Goal: Task Accomplishment & Management: Manage account settings

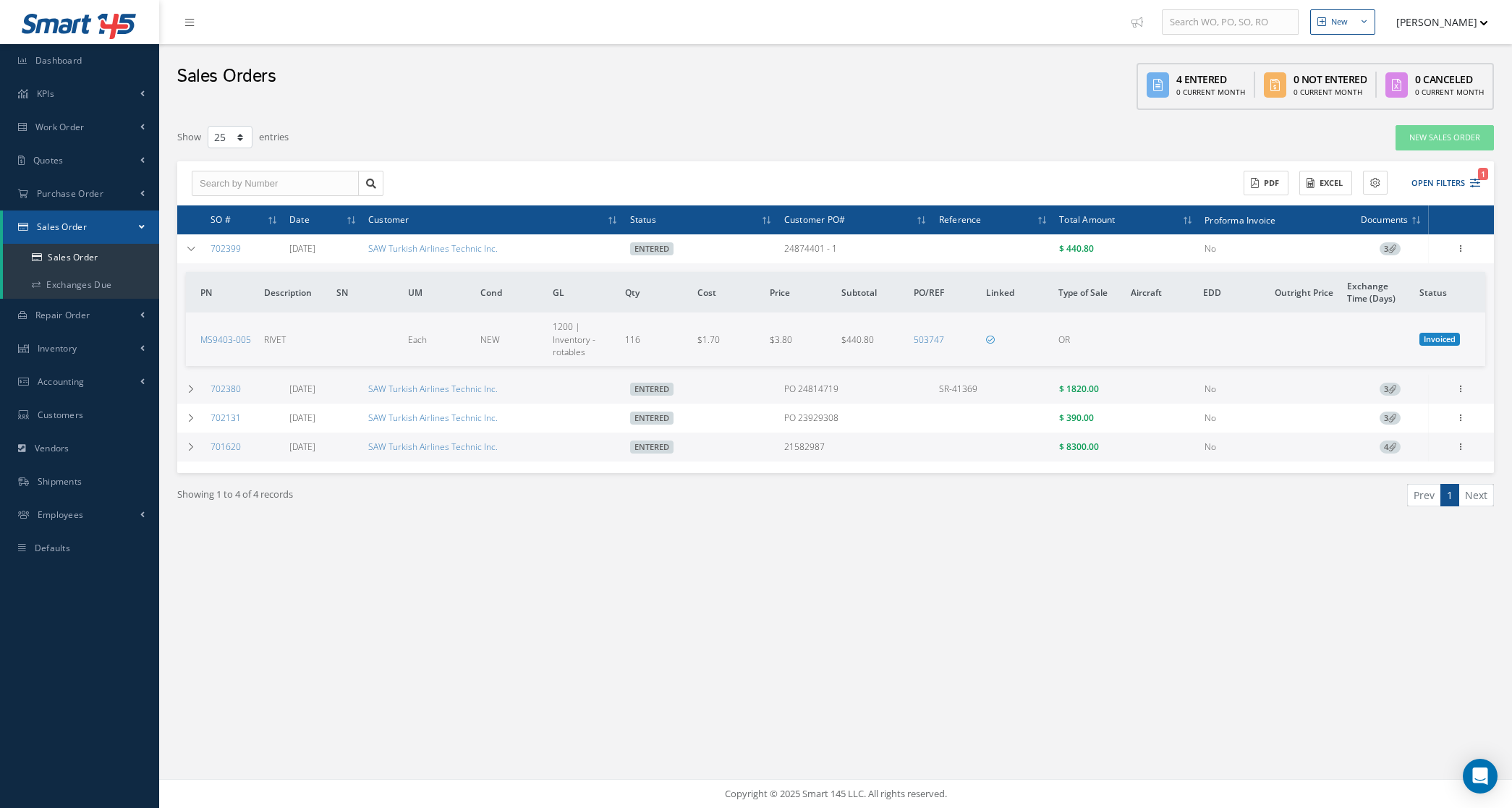
select select "25"
click at [192, 244] on icon at bounding box center [191, 248] width 11 height 9
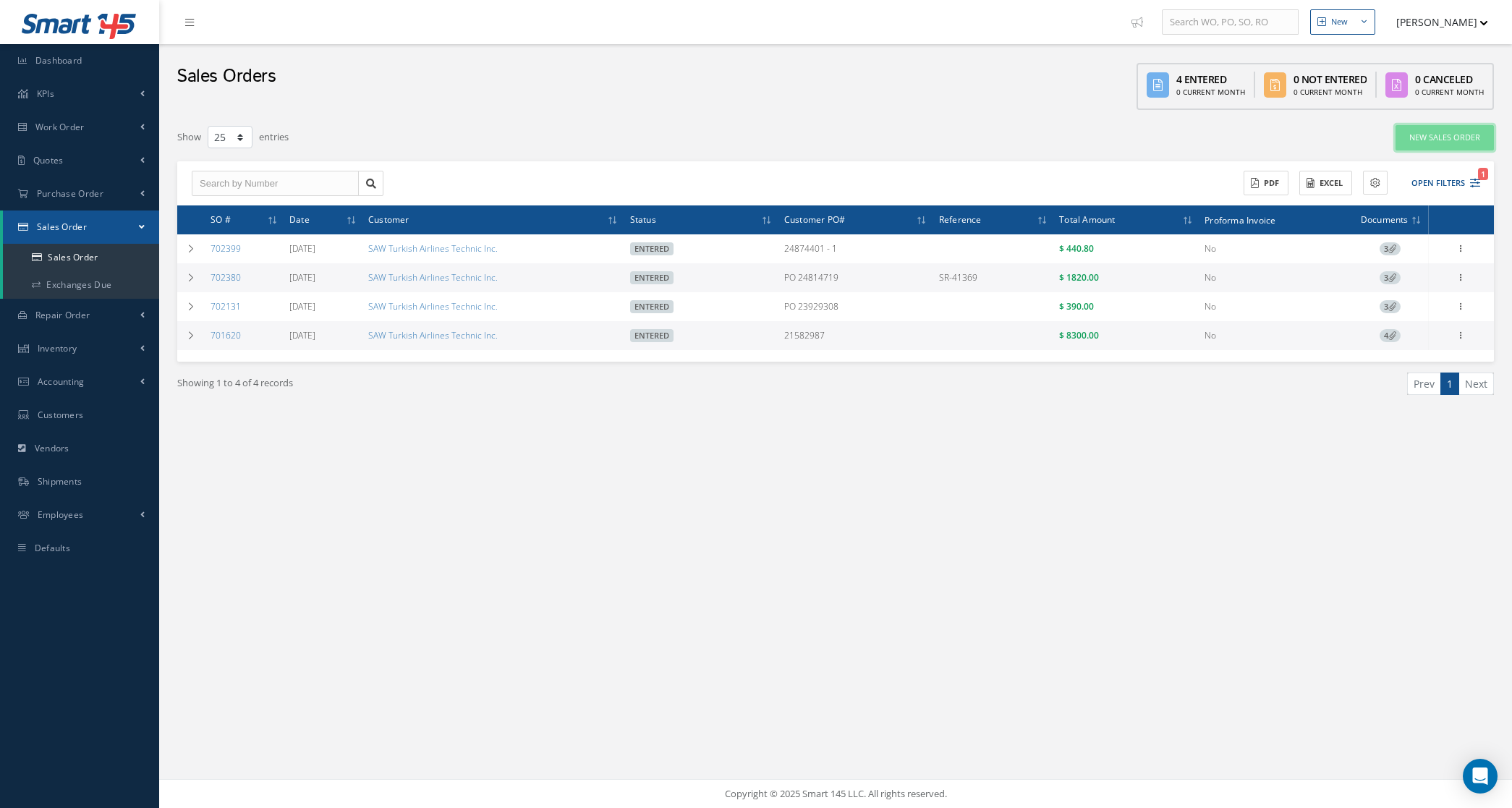
click at [1413, 141] on link "New Sales Order" at bounding box center [1445, 138] width 98 height 25
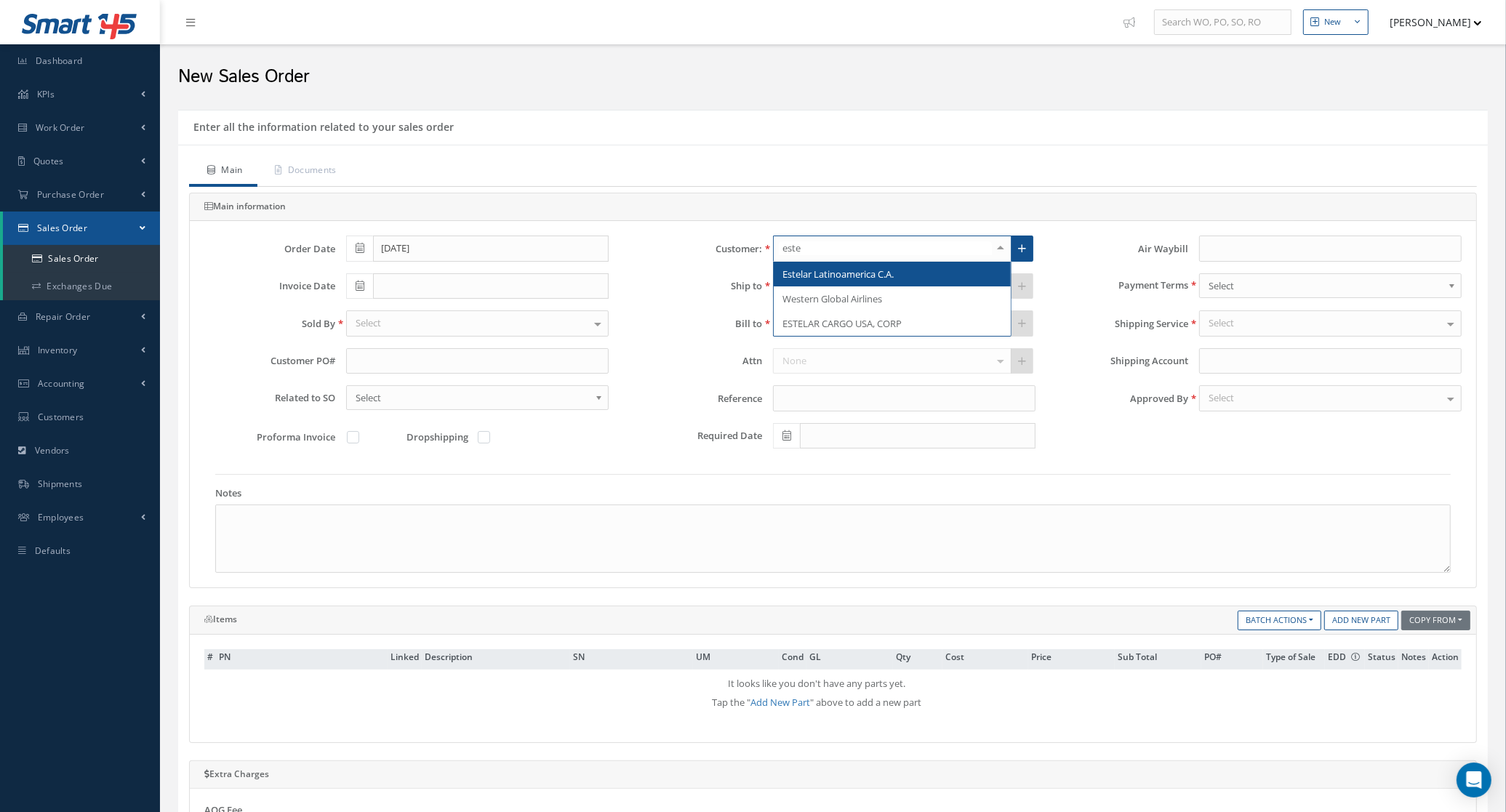
type input "estel"
click at [854, 273] on span "Estelar Latinoamerica C.A." at bounding box center [838, 275] width 111 height 14
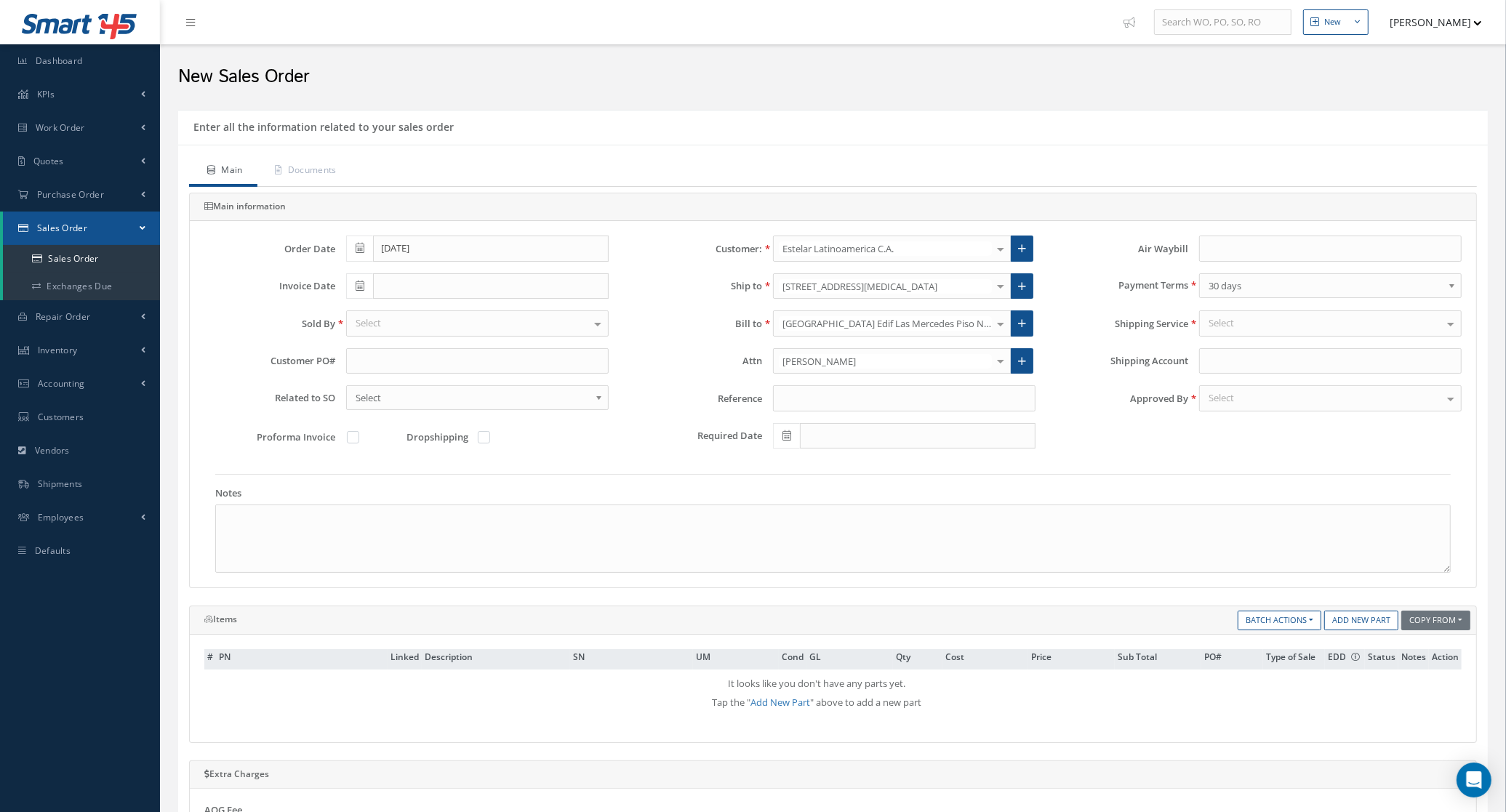
click at [398, 327] on div "Select" at bounding box center [477, 323] width 262 height 26
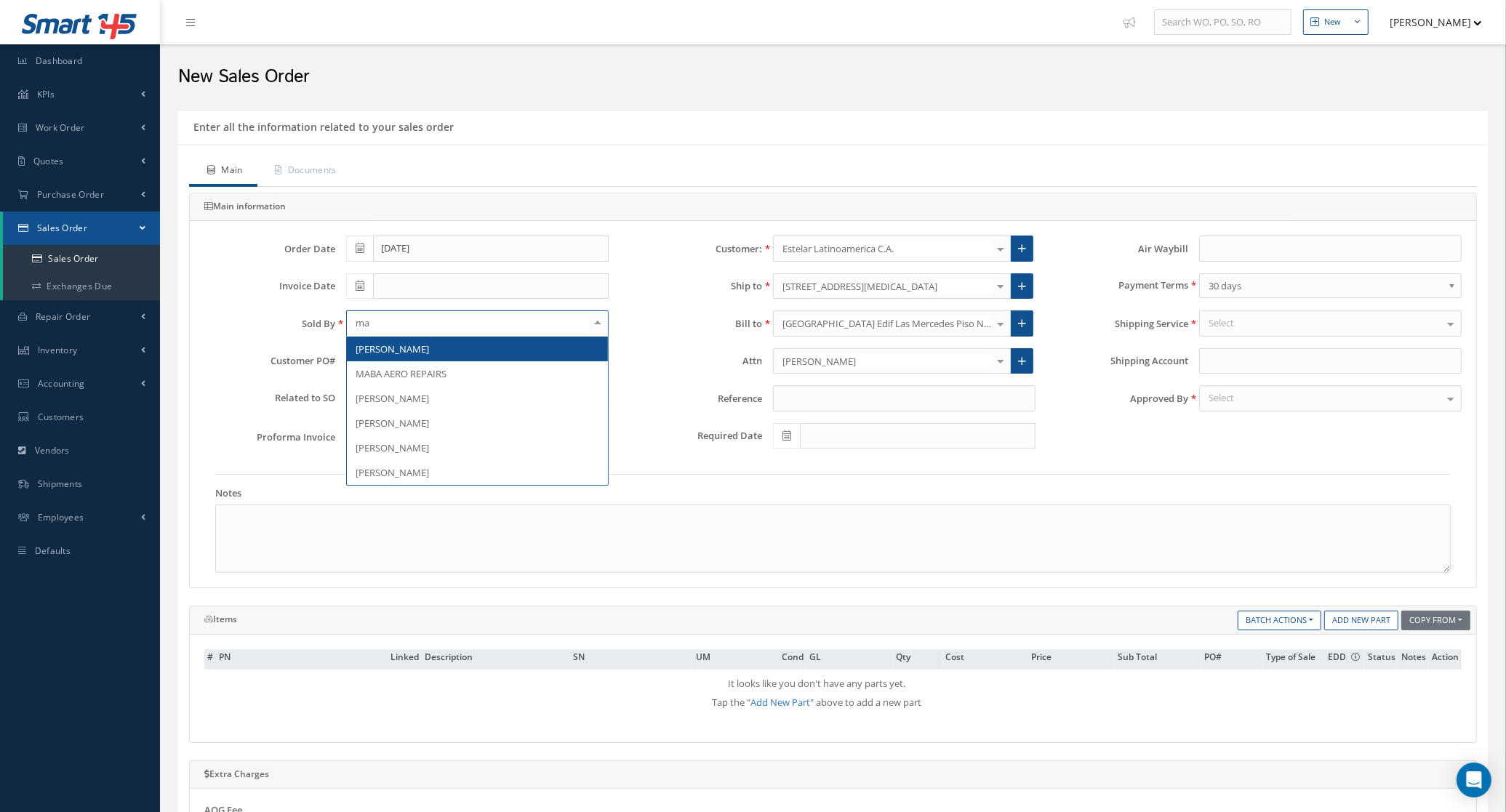
type input "mar"
click at [412, 353] on span "[PERSON_NAME]" at bounding box center [393, 349] width 74 height 14
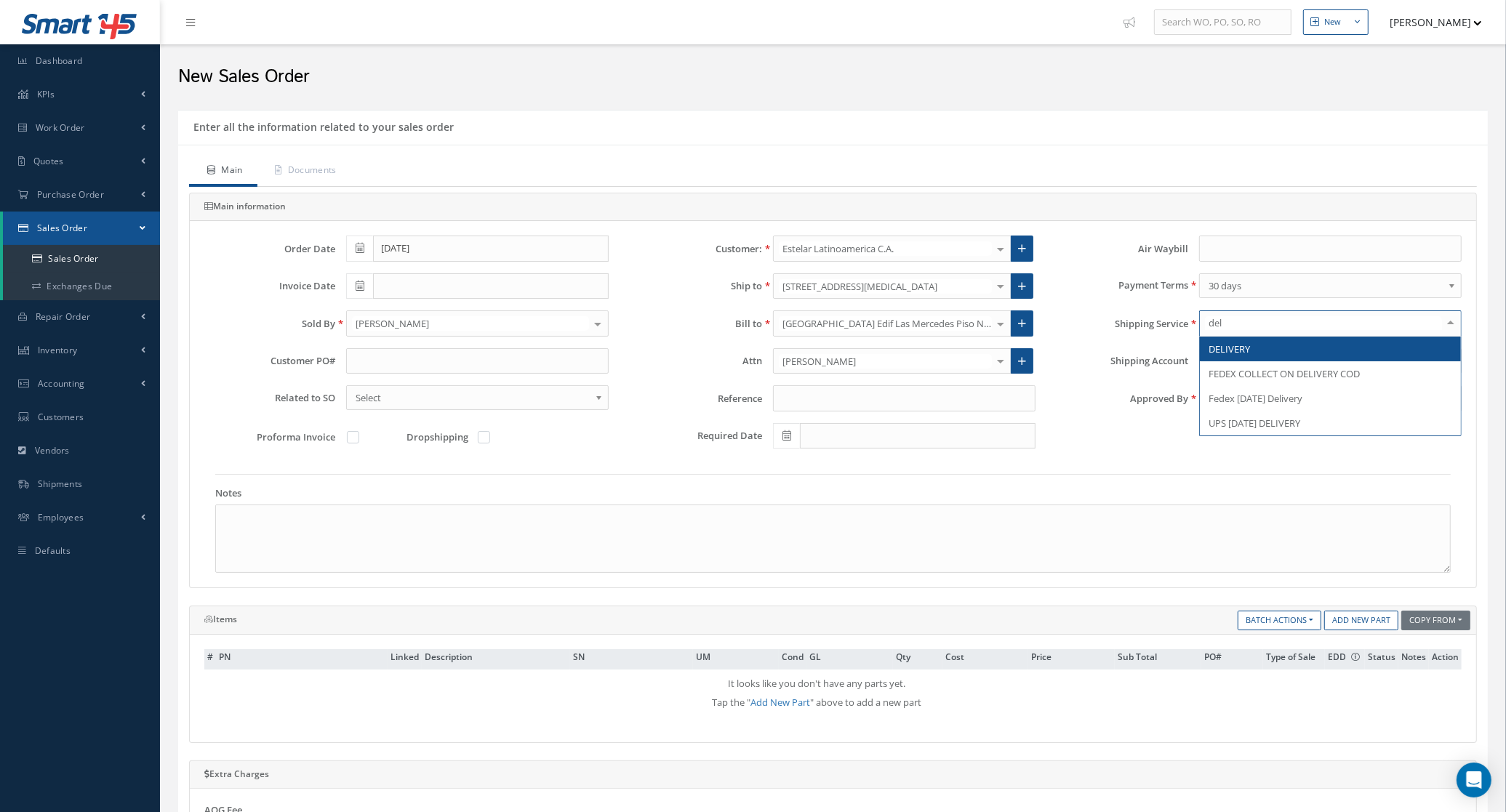
type input "deli"
click at [1235, 340] on span "DELIVERY" at bounding box center [1330, 349] width 261 height 25
click at [356, 374] on input "text" at bounding box center [477, 361] width 262 height 26
paste input "25-0126"
type input "25-0126"
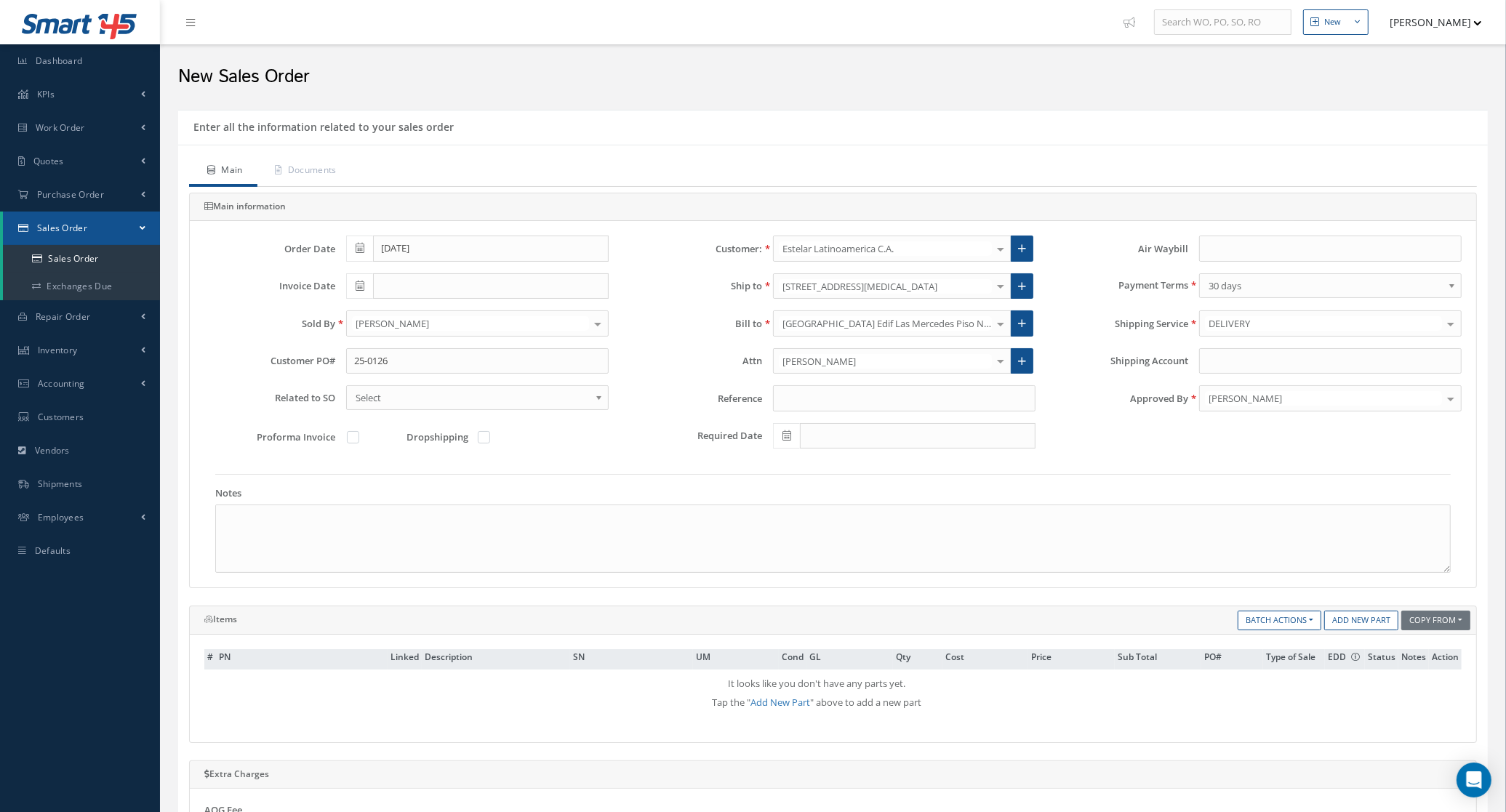
click at [204, 421] on div "Related to SO 702404 702403 702402 702401 702400 702399 702398 702397 702396 70…" at bounding box center [406, 403] width 427 height 38
click at [335, 180] on link "Documents" at bounding box center [304, 172] width 94 height 31
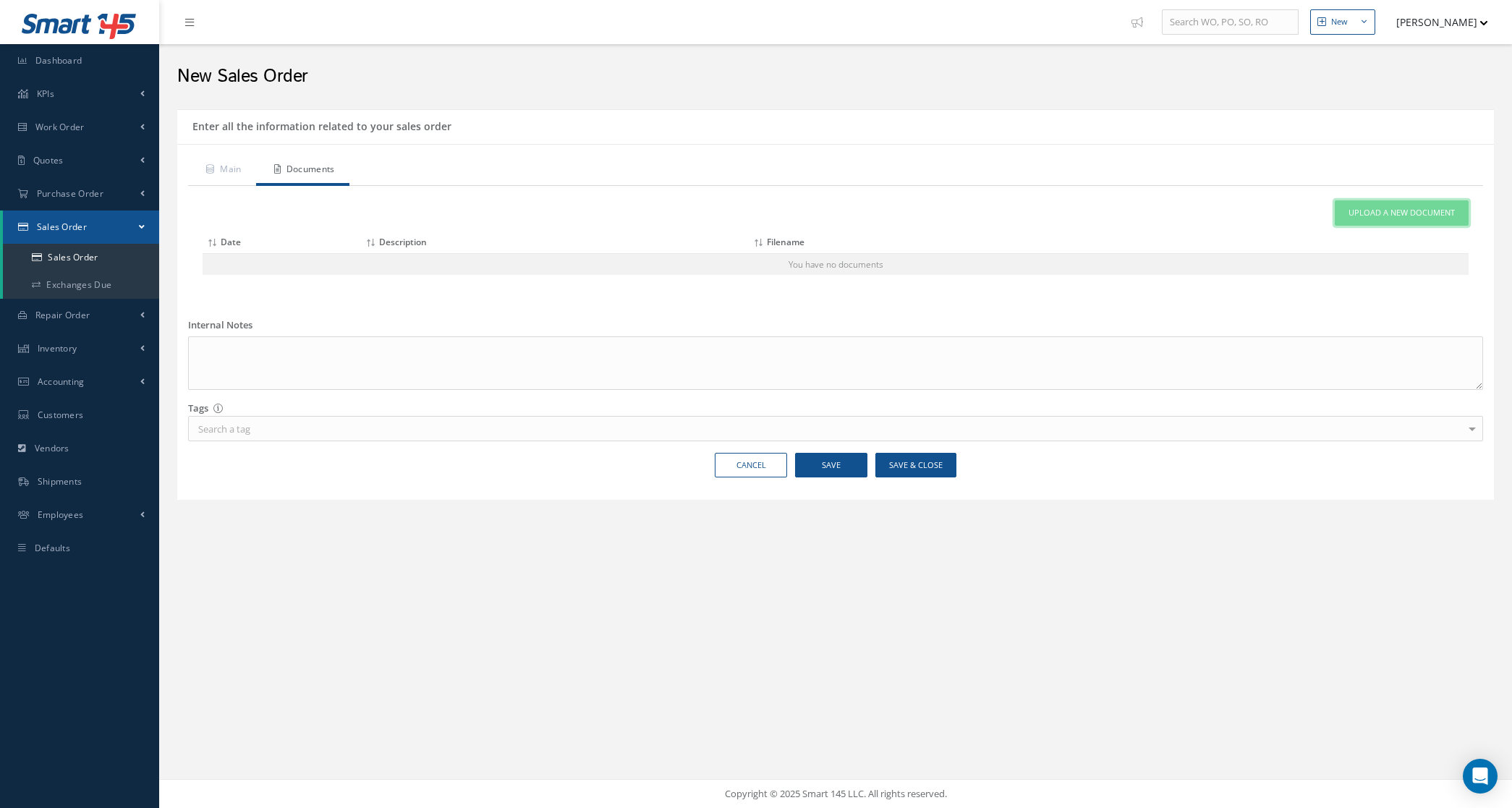
click at [1433, 206] on link "Upload a New Document" at bounding box center [1401, 213] width 134 height 25
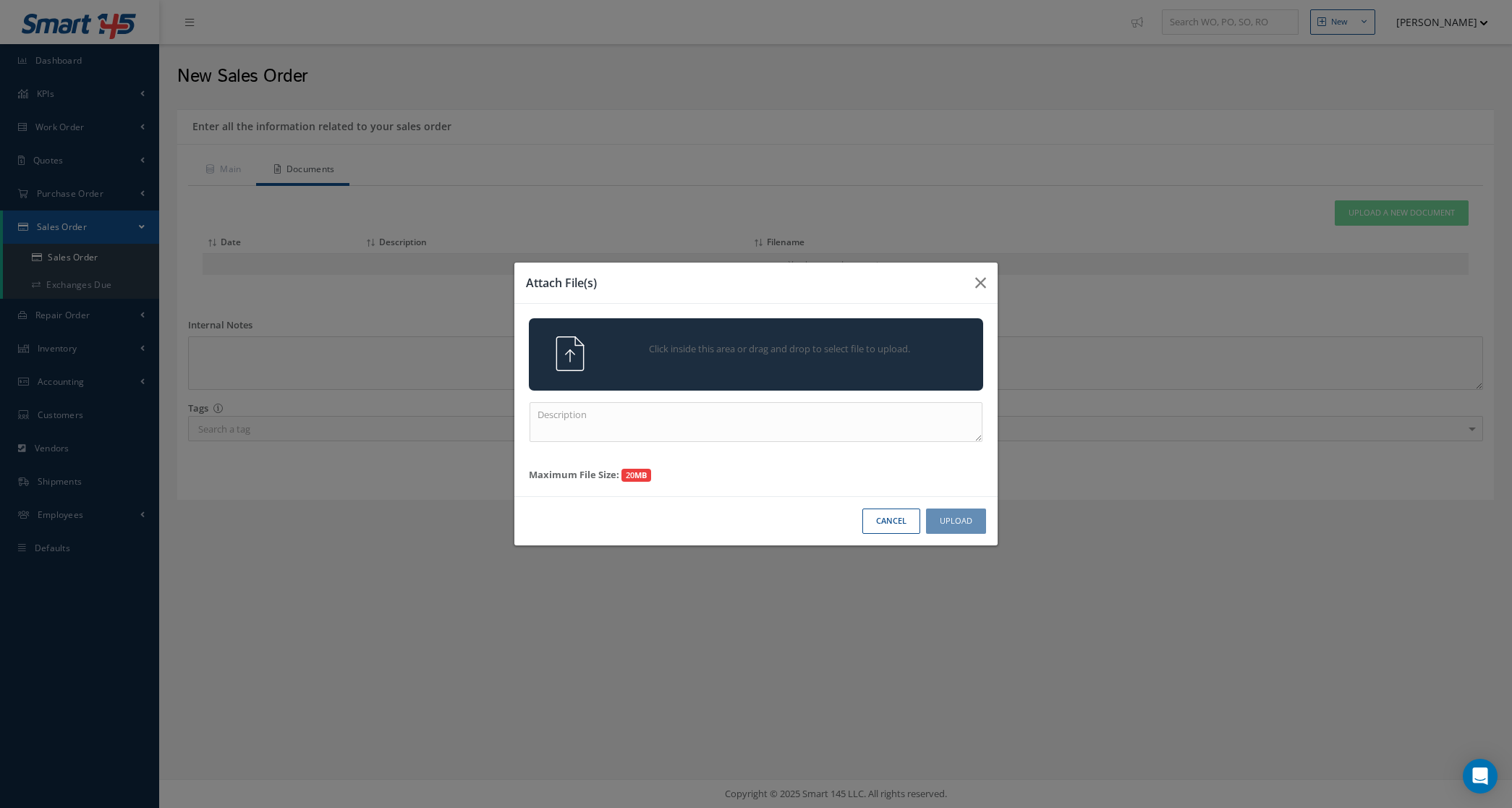
click at [923, 345] on span "Click inside this area or drag and drop to select file to upload." at bounding box center [780, 349] width 328 height 14
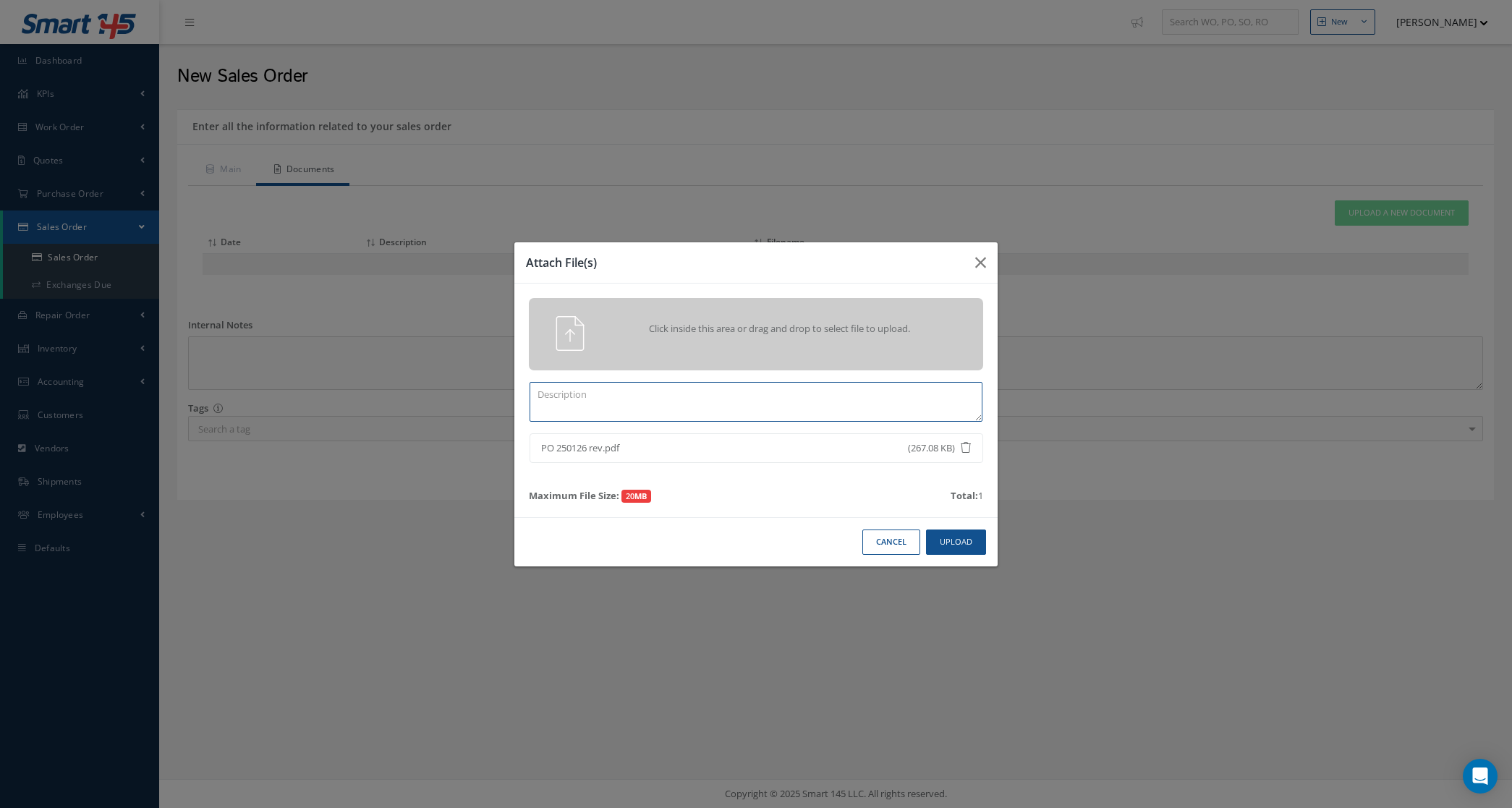
click at [666, 400] on textarea at bounding box center [756, 401] width 453 height 39
type textarea "Revised PO"
click at [946, 548] on button "Upload" at bounding box center [956, 542] width 60 height 25
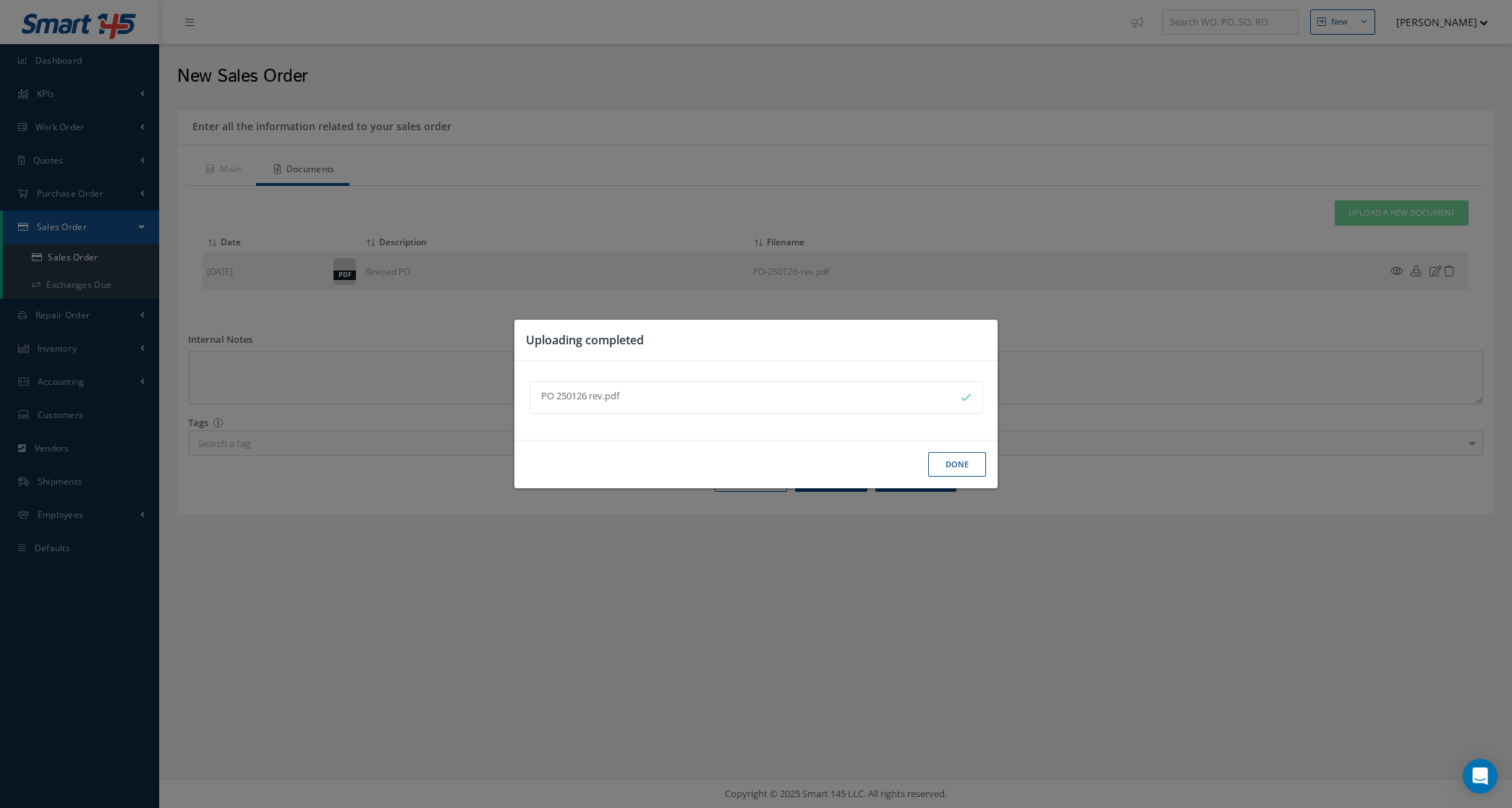
click at [963, 460] on button "Done" at bounding box center [958, 465] width 58 height 25
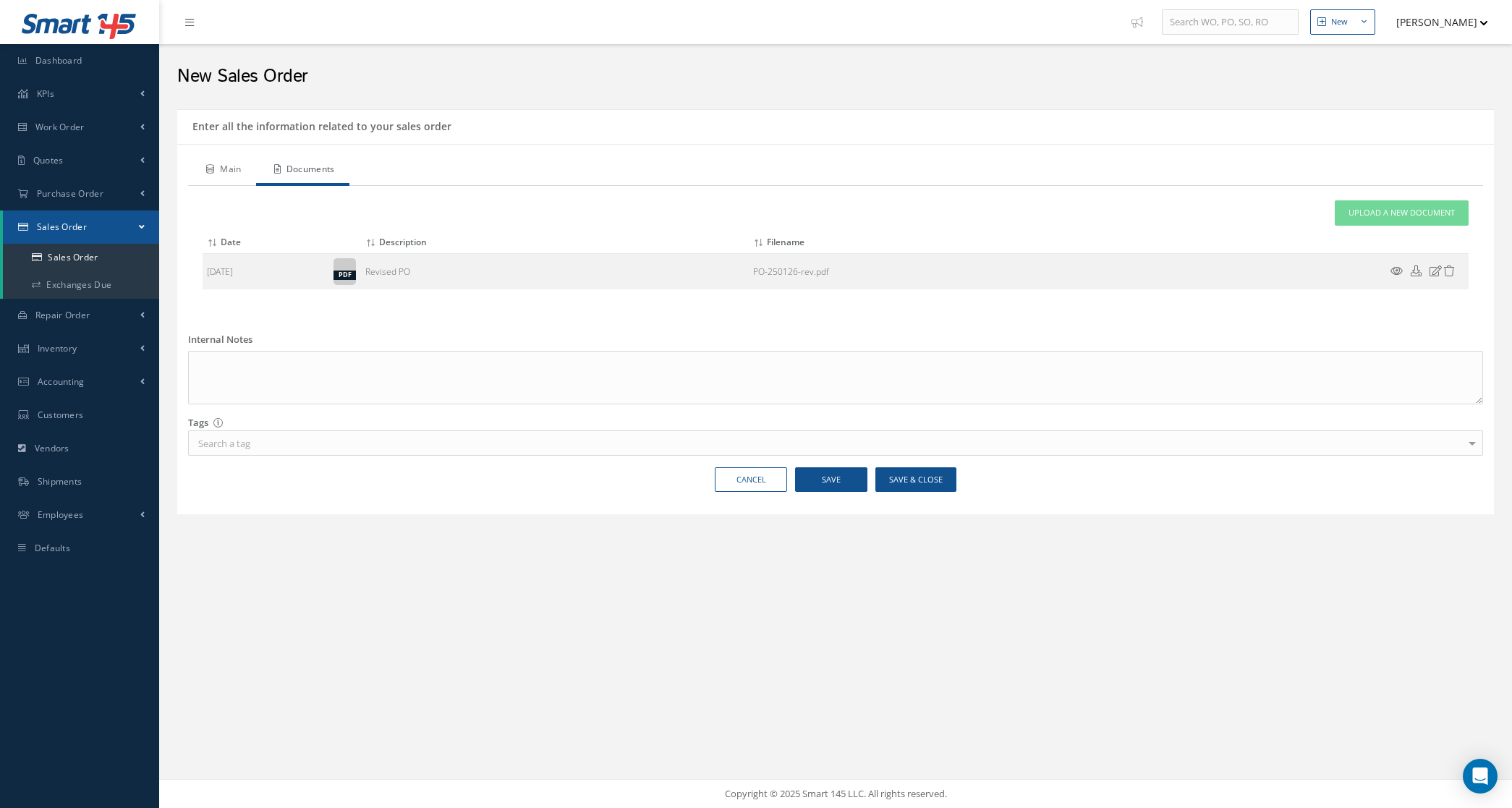
click at [236, 167] on link "Main" at bounding box center [221, 171] width 68 height 31
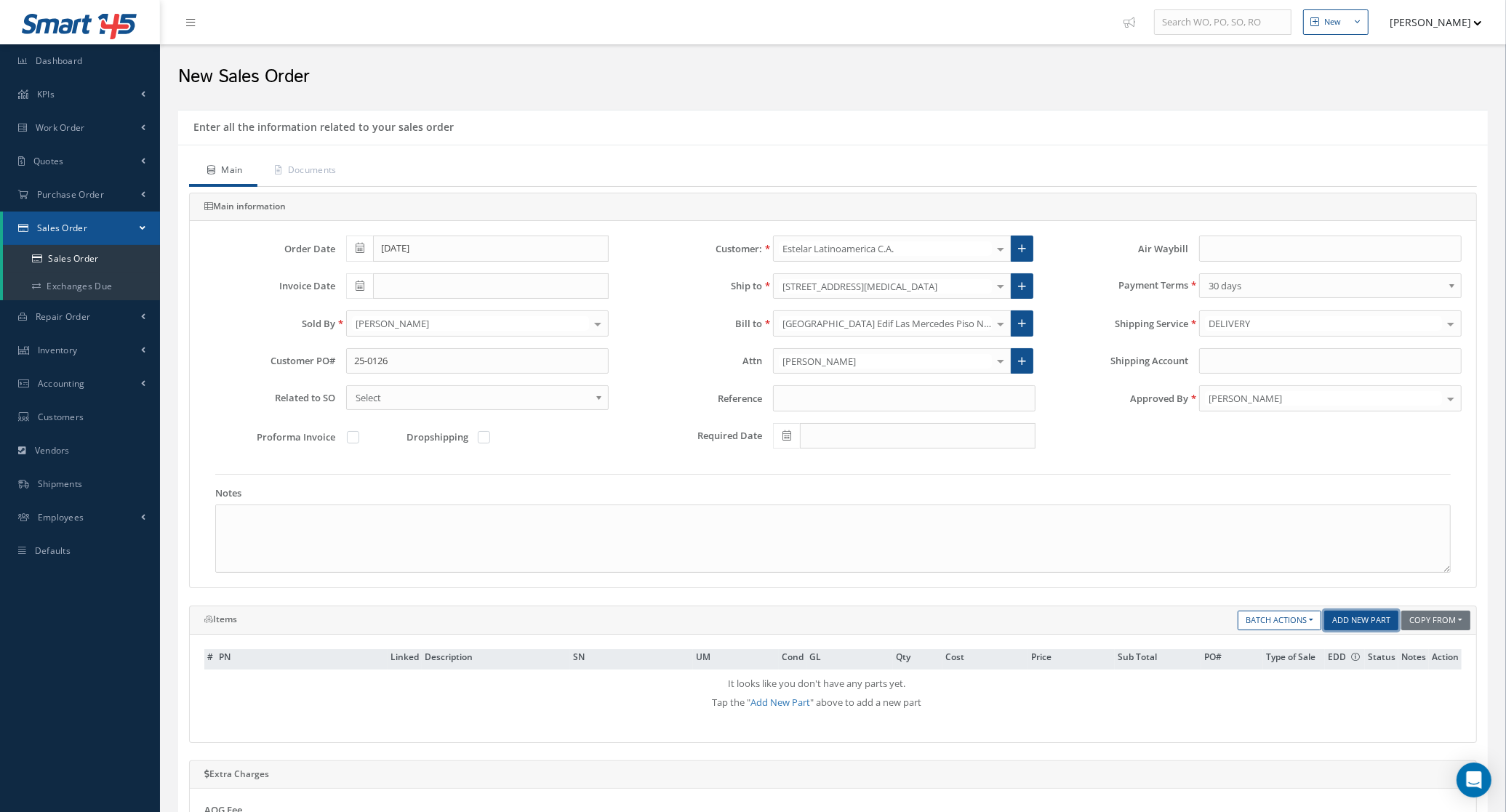
click at [1347, 630] on link "Add New Part" at bounding box center [1361, 621] width 74 height 19
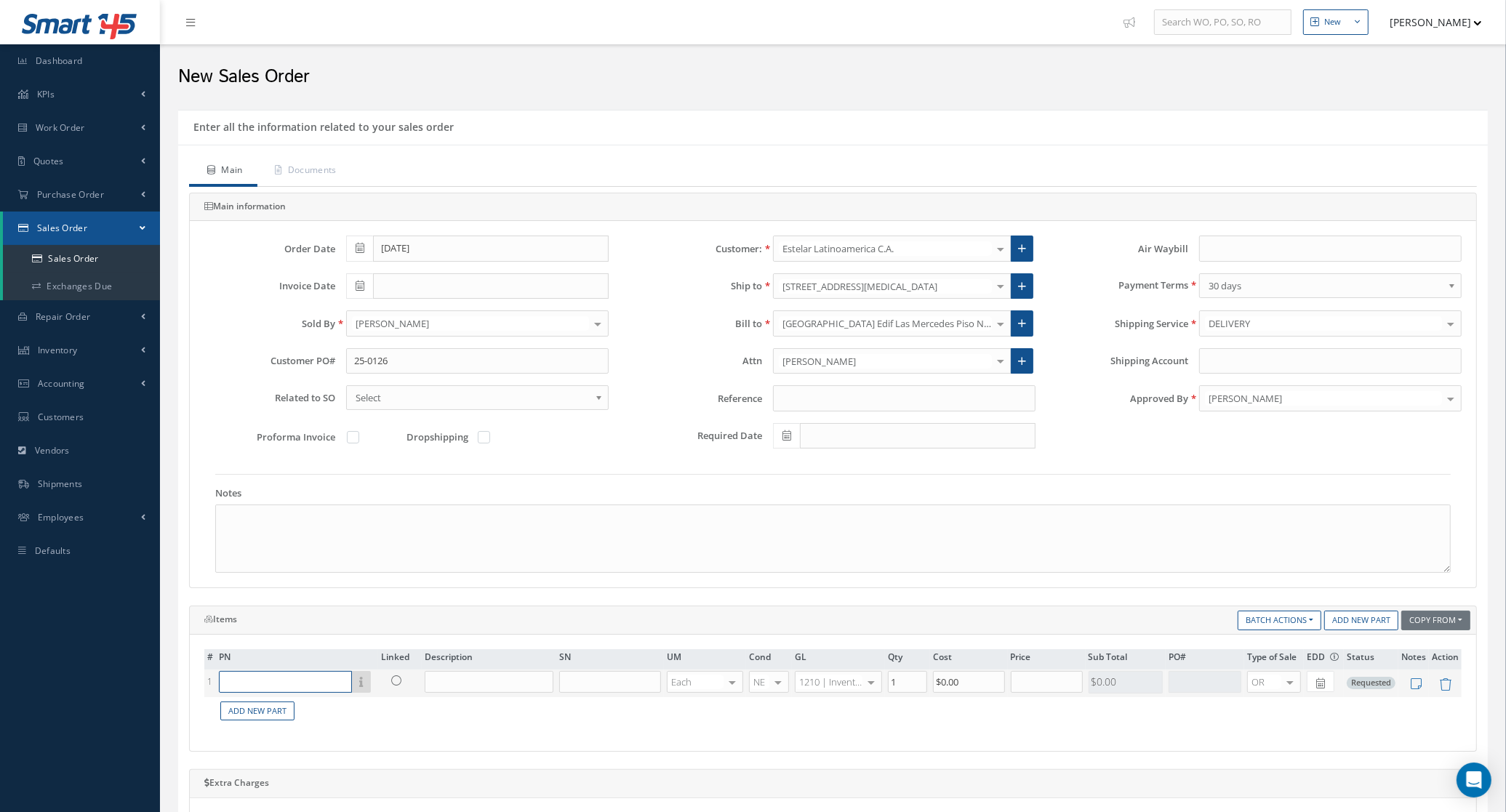
click at [291, 677] on input "text" at bounding box center [285, 682] width 133 height 22
click at [314, 676] on input "text" at bounding box center [285, 682] width 133 height 22
paste input "A4174-24"
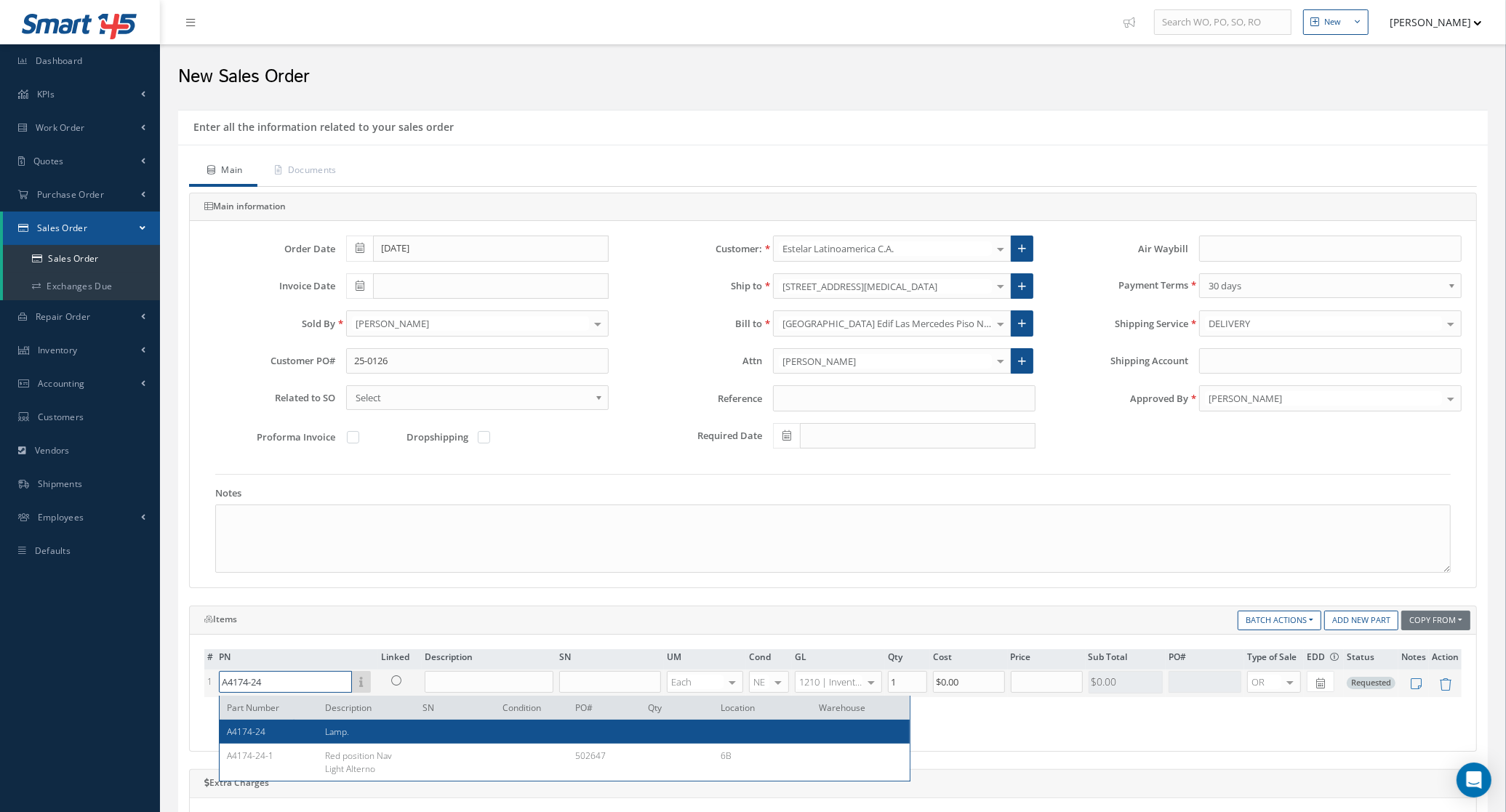
type input "A4174-24"
click at [307, 732] on div "A4174-24" at bounding box center [271, 731] width 87 height 13
type input "Lamp."
type input "$0"
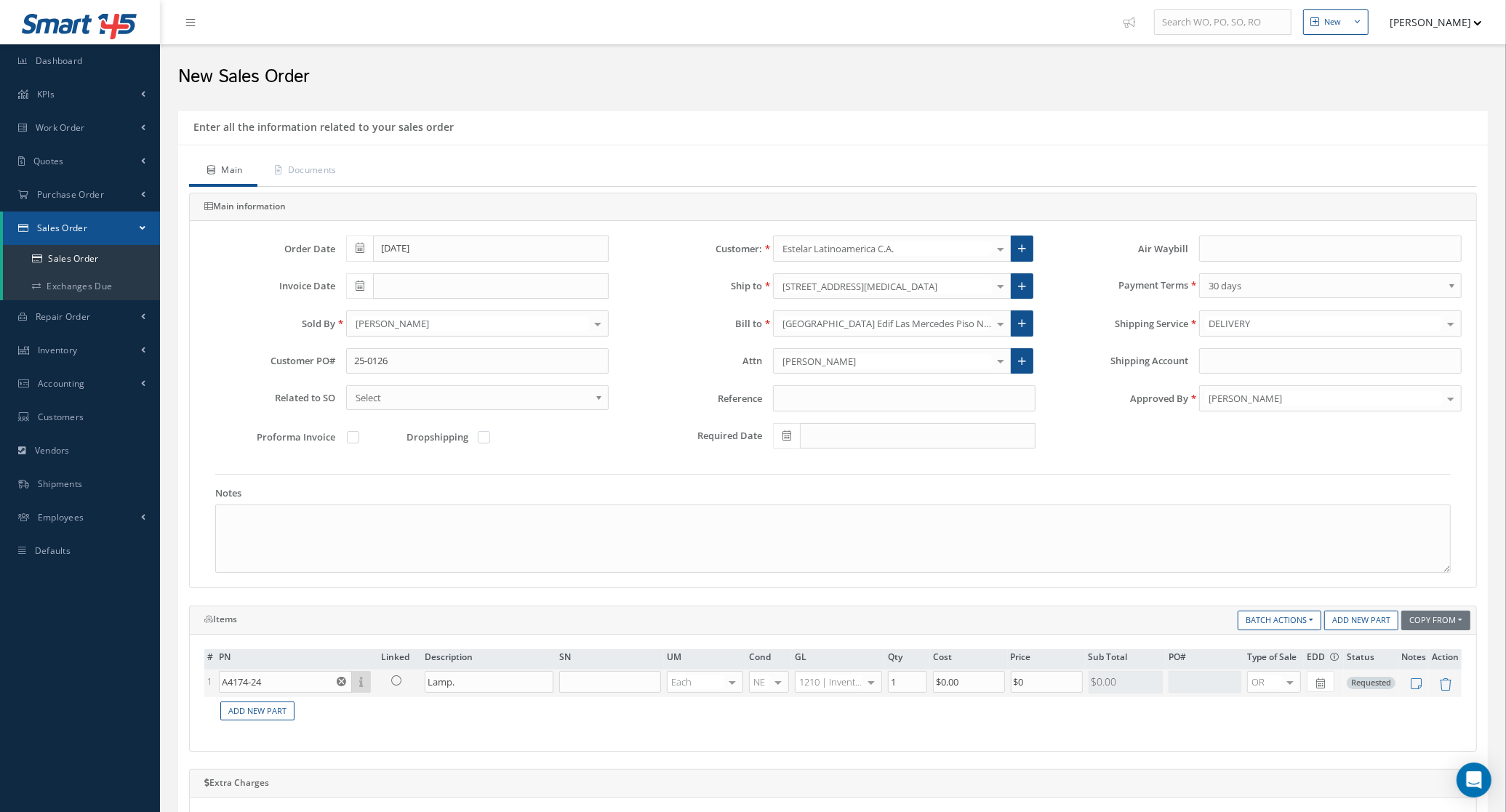
click at [915, 690] on td "1" at bounding box center [907, 682] width 45 height 28
drag, startPoint x: 905, startPoint y: 685, endPoint x: 869, endPoint y: 685, distance: 36.0
click at [869, 685] on tr "1 A4174-24 Part Number Description SN Condition PO# Qty Location Warehouse Lamp…" at bounding box center [833, 682] width 1257 height 28
type input "42"
drag, startPoint x: 1078, startPoint y: 683, endPoint x: 916, endPoint y: 688, distance: 162.1
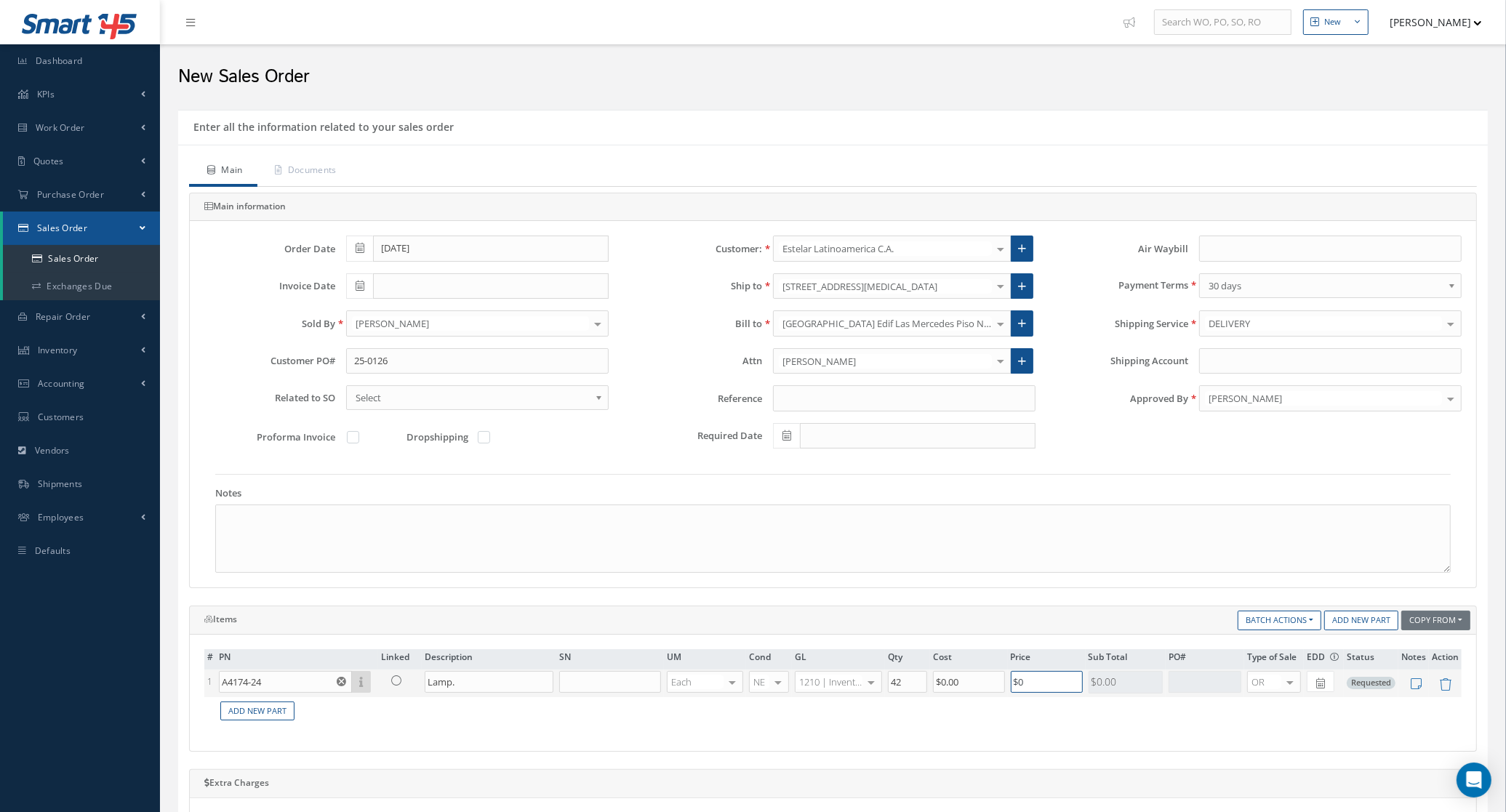
click at [916, 688] on tr "1 A4174-24 Part Number Description SN Condition PO# Qty Location Warehouse Lamp…" at bounding box center [833, 682] width 1257 height 28
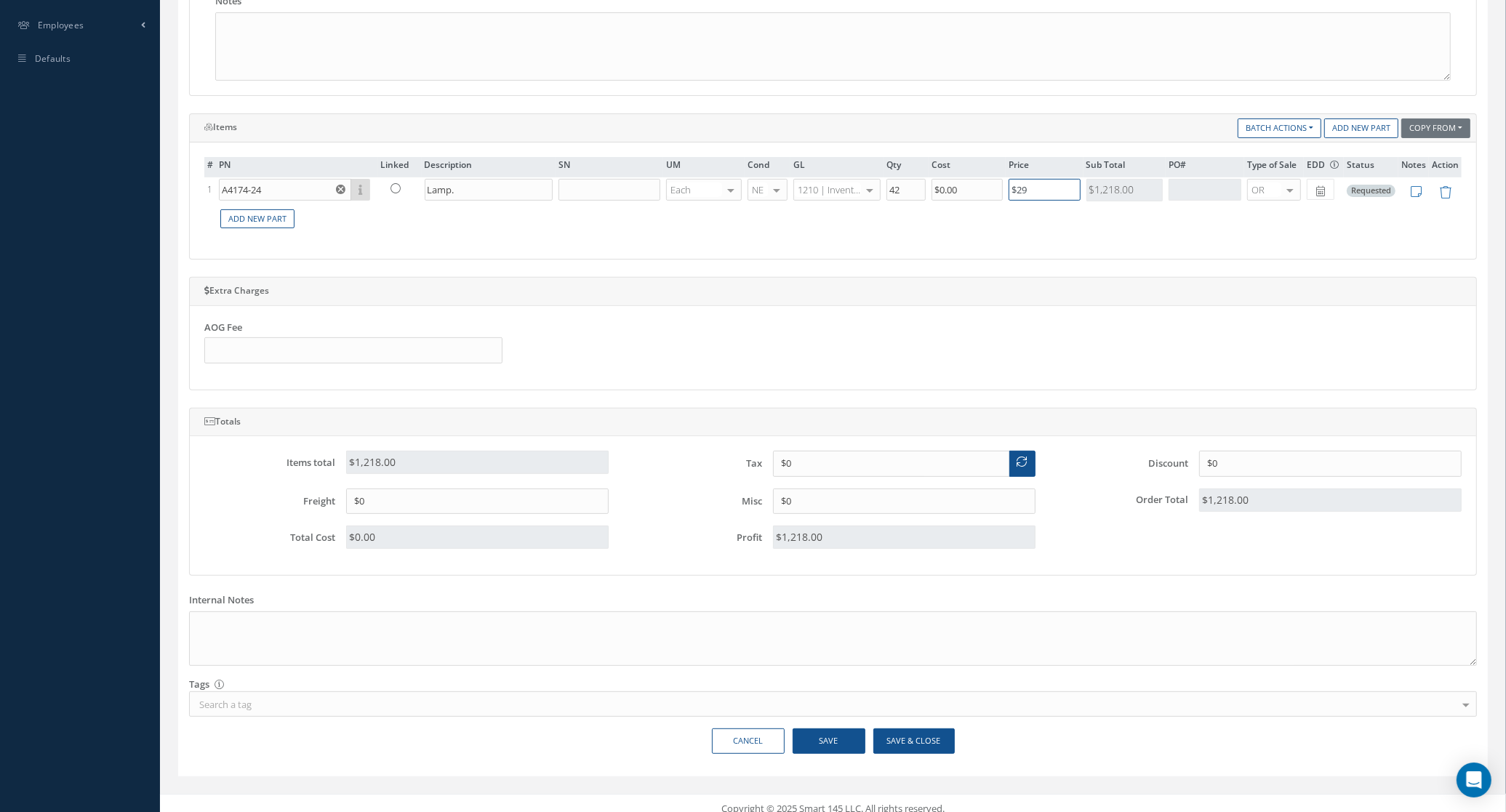
scroll to position [509, 0]
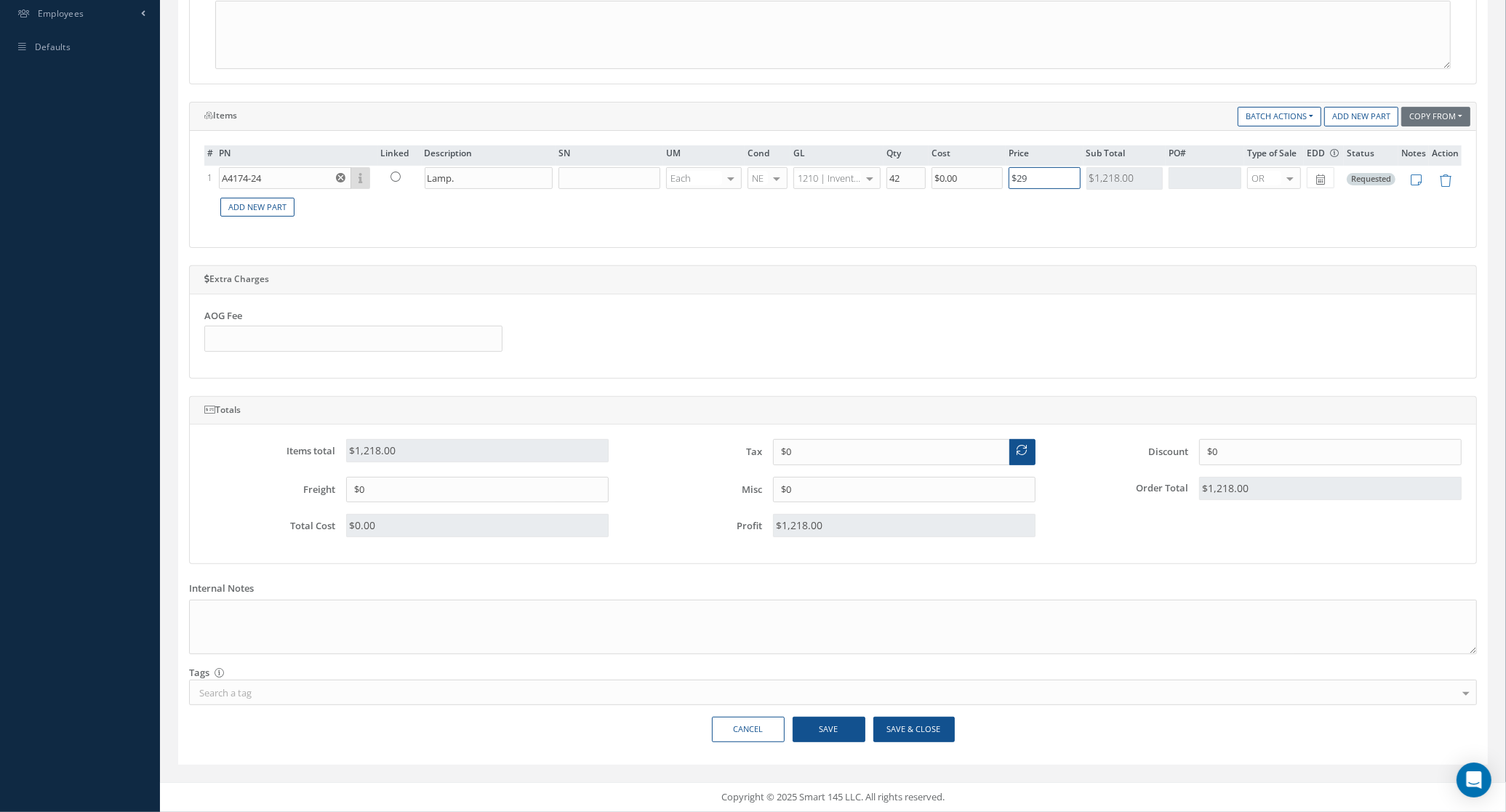
type input "$29"
click at [922, 731] on button "Save & Close" at bounding box center [914, 729] width 81 height 25
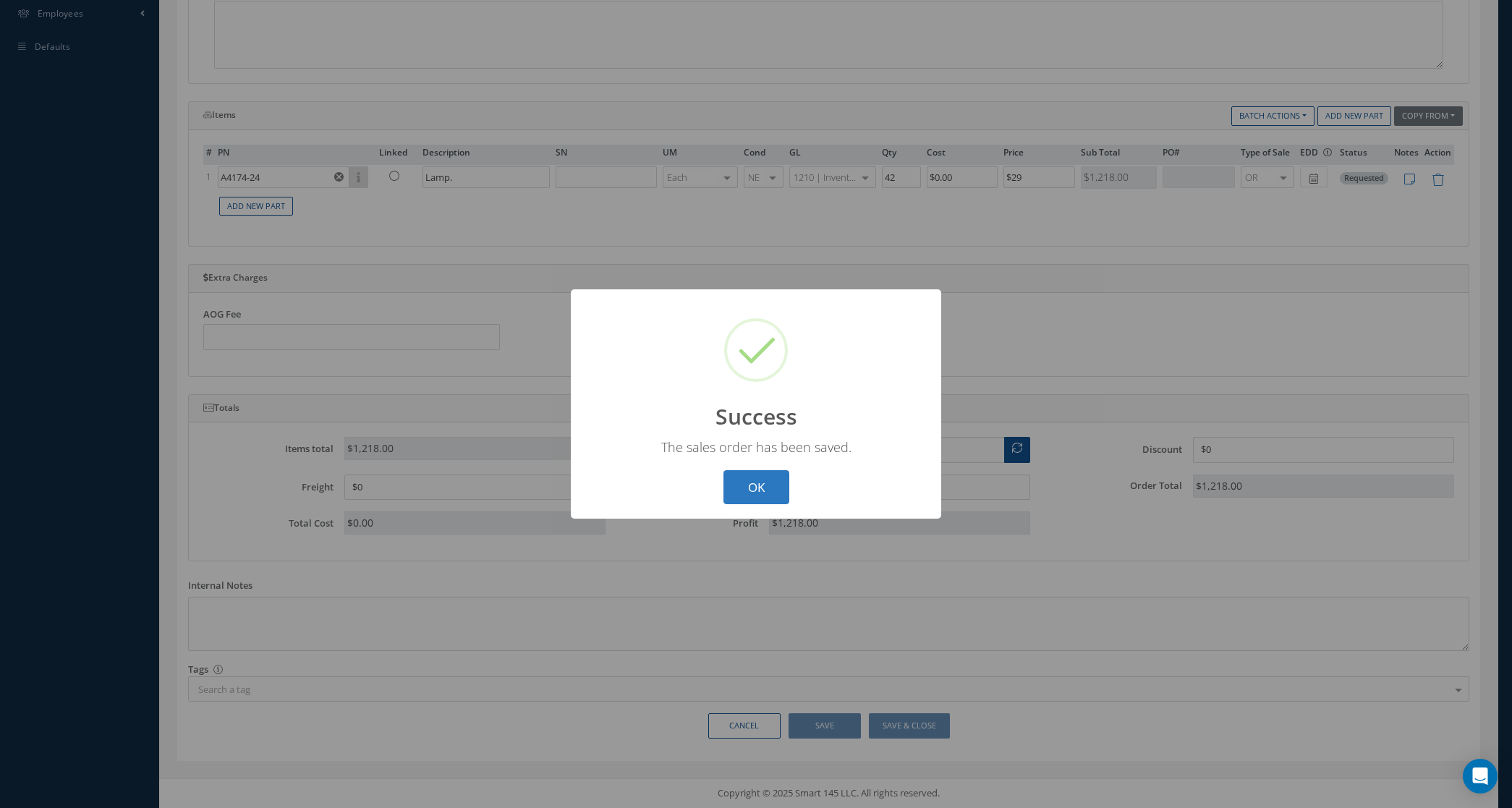
click at [745, 486] on button "OK" at bounding box center [756, 487] width 65 height 34
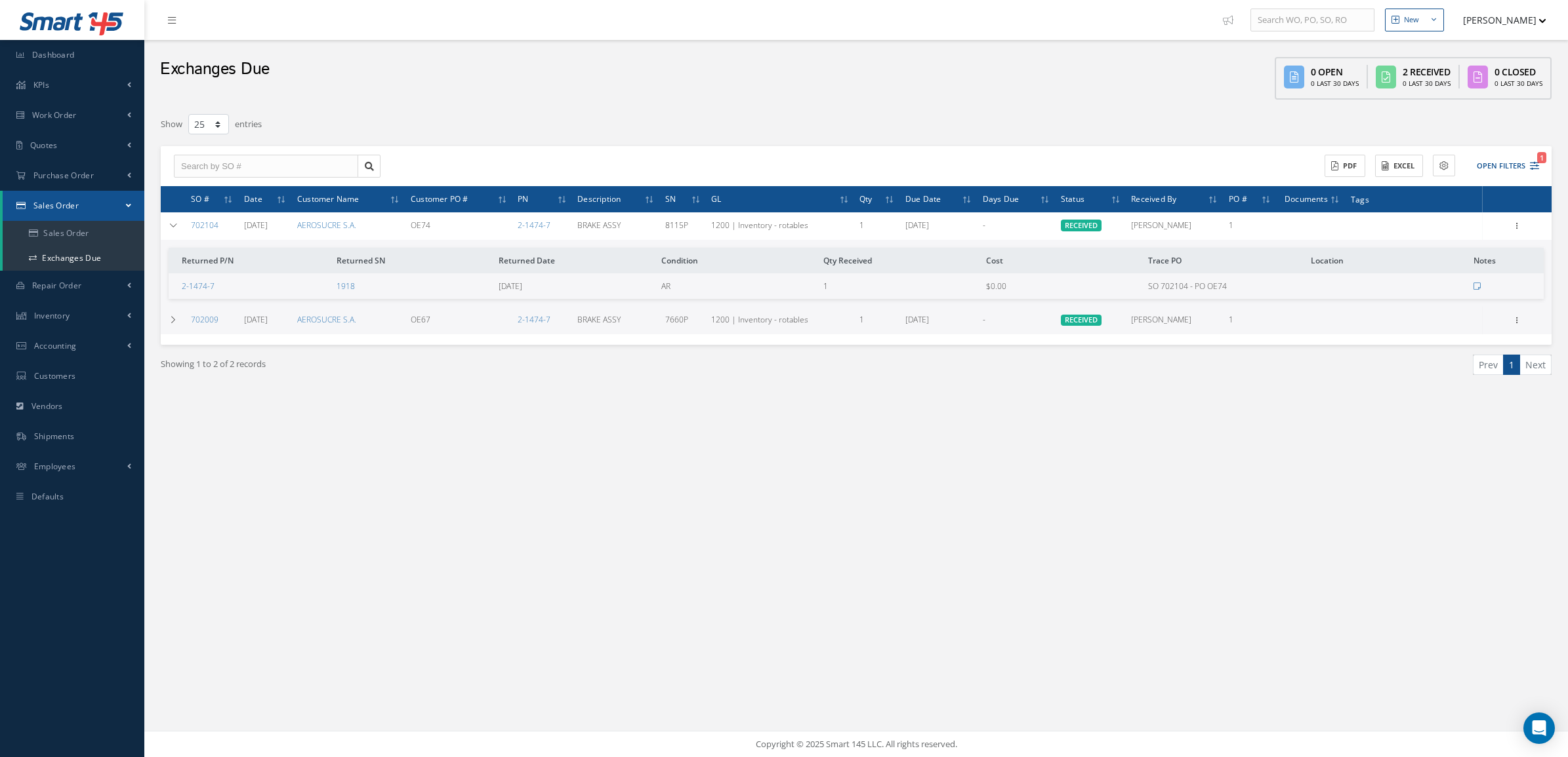
select select "25"
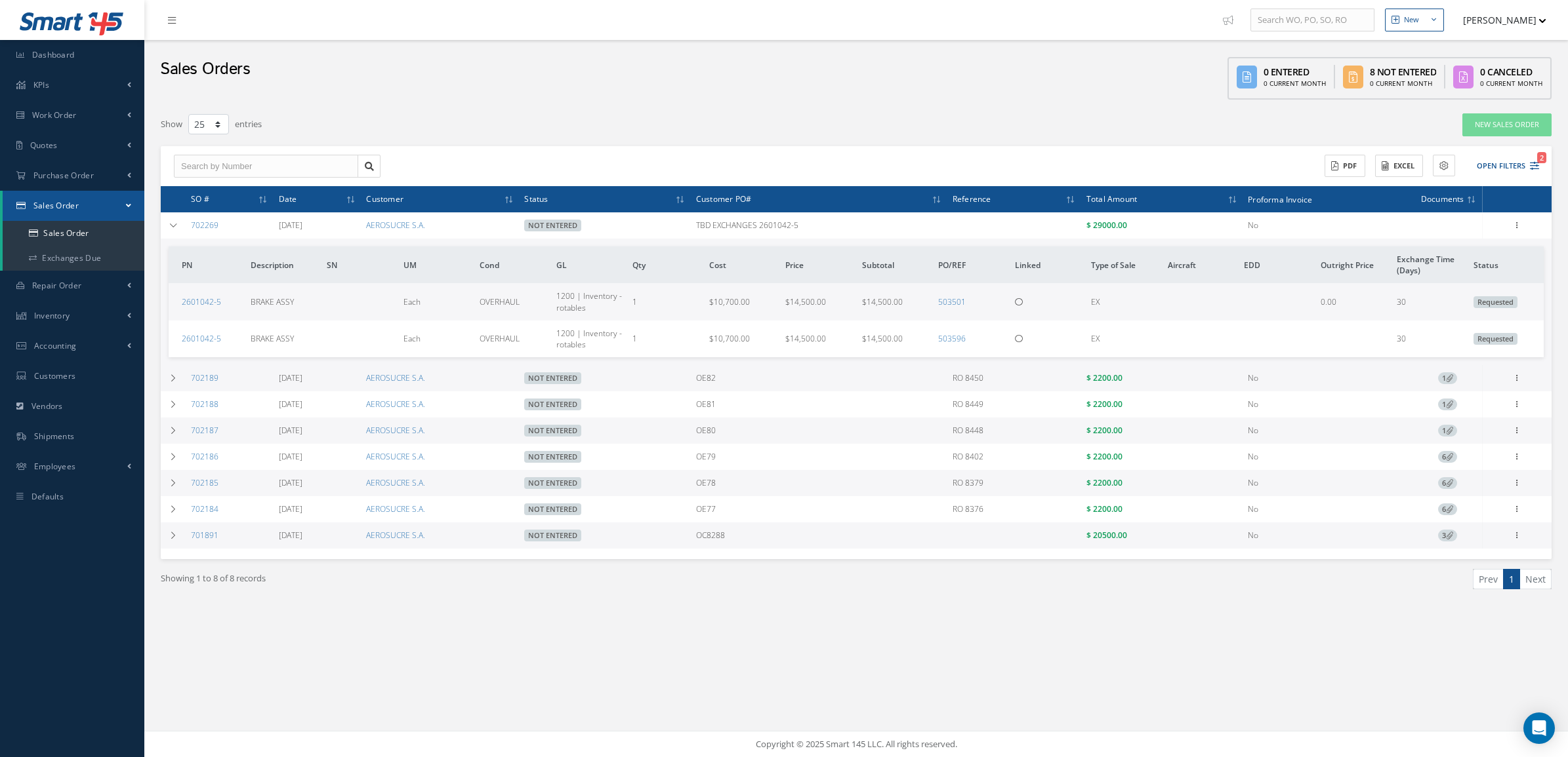
select select "25"
click at [72, 228] on link "Sales Order" at bounding box center [73, 233] width 141 height 25
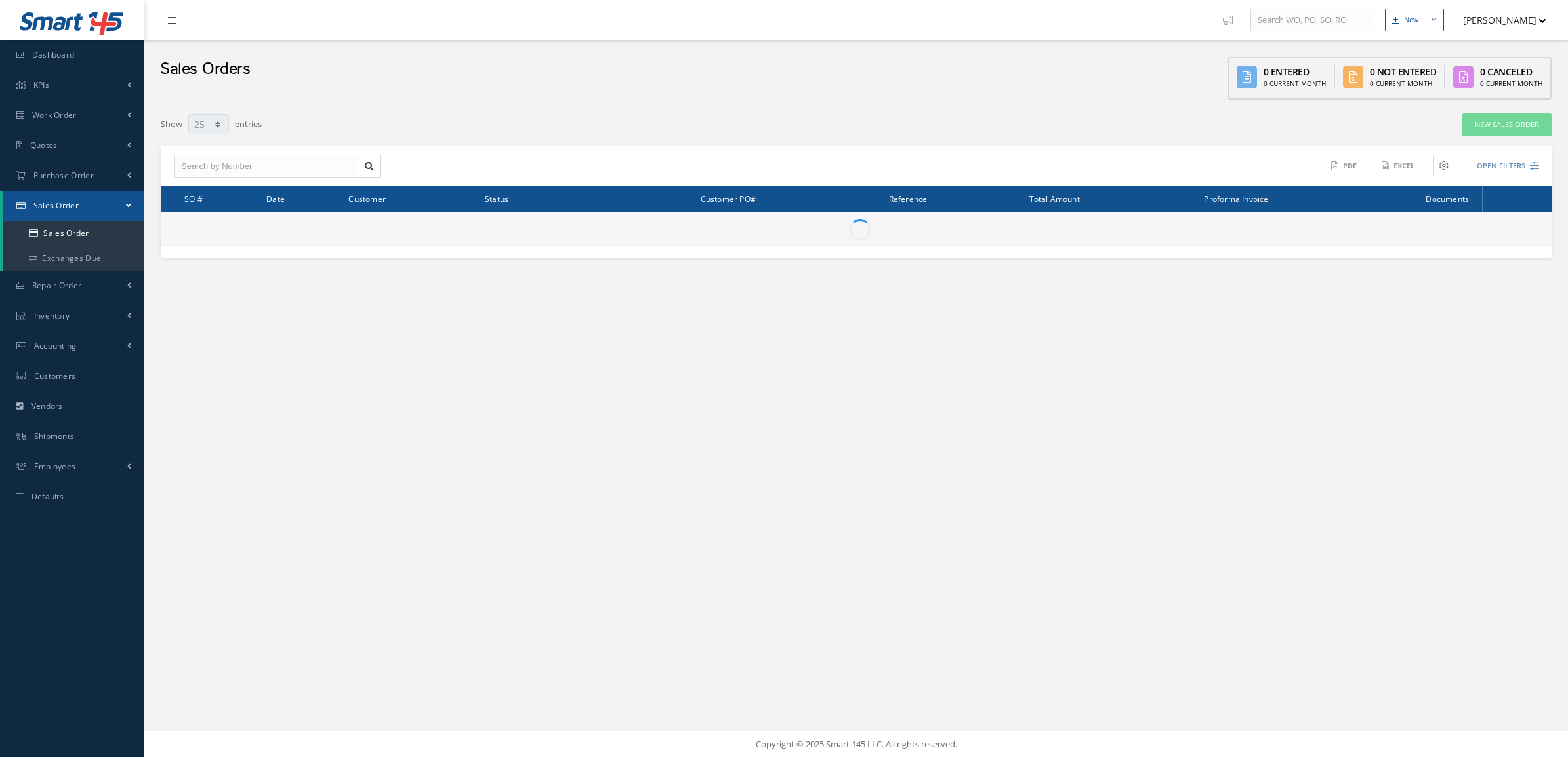
select select "25"
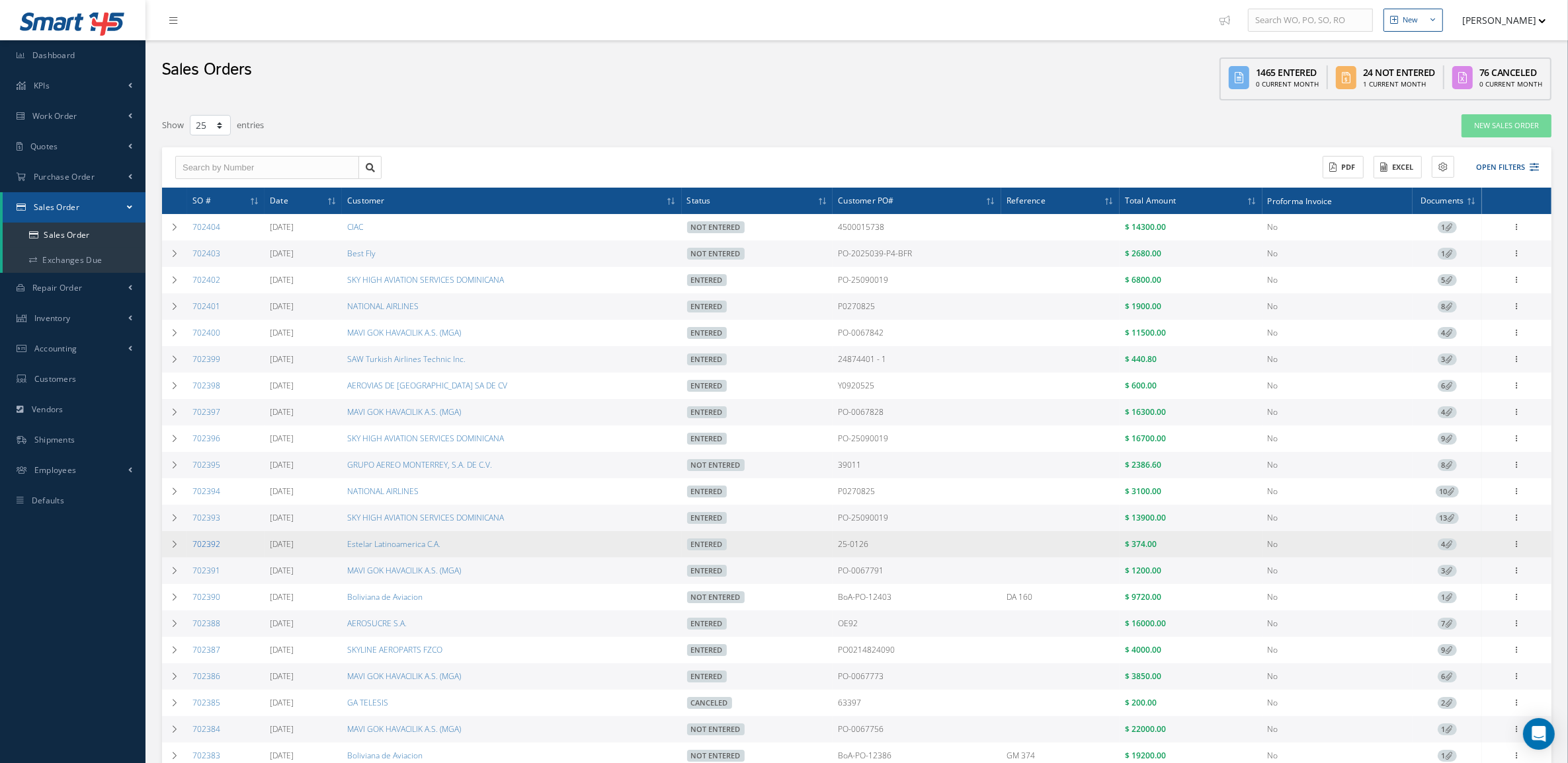
click at [195, 550] on link "702392" at bounding box center [207, 544] width 28 height 11
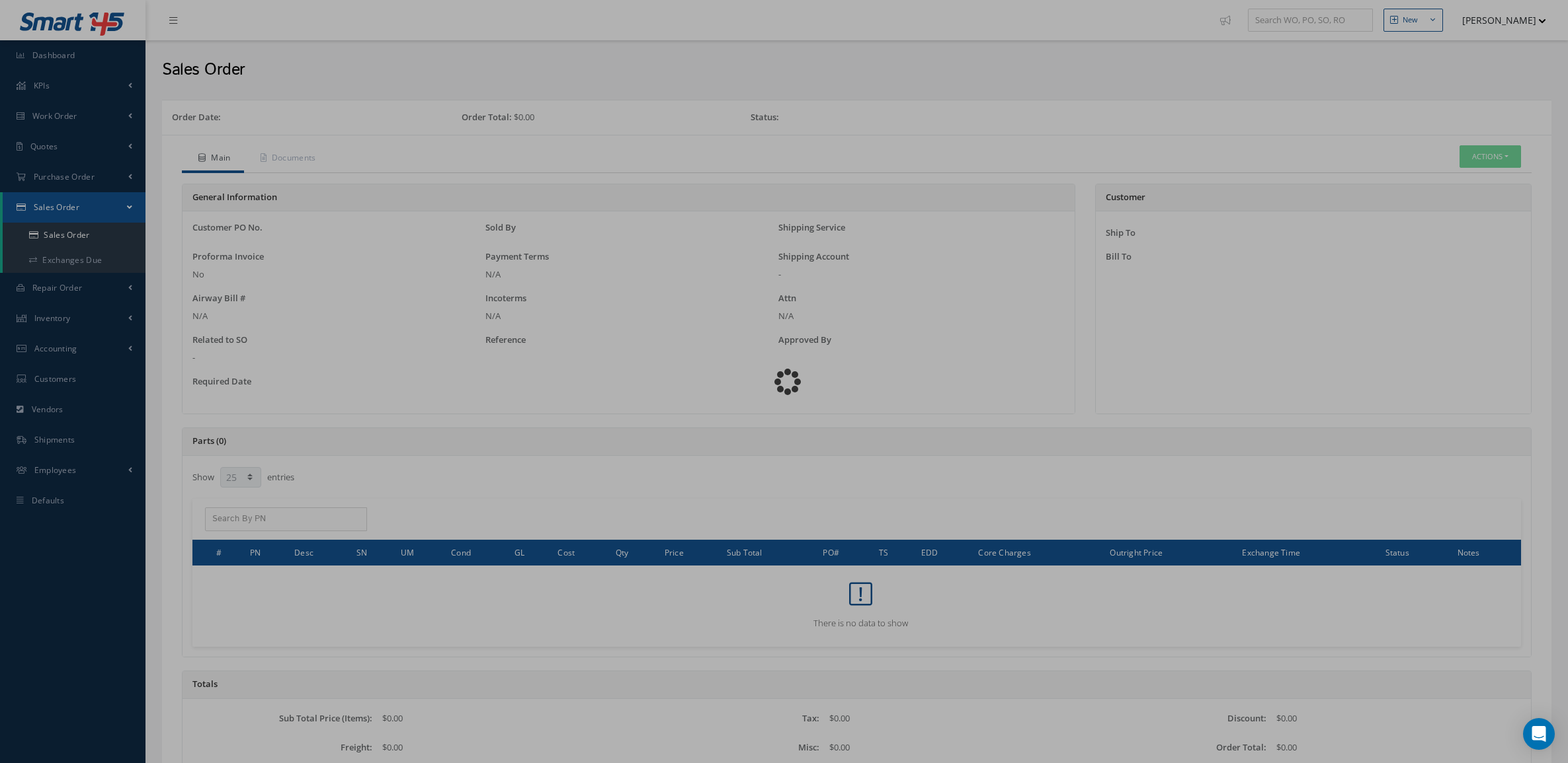
select select "25"
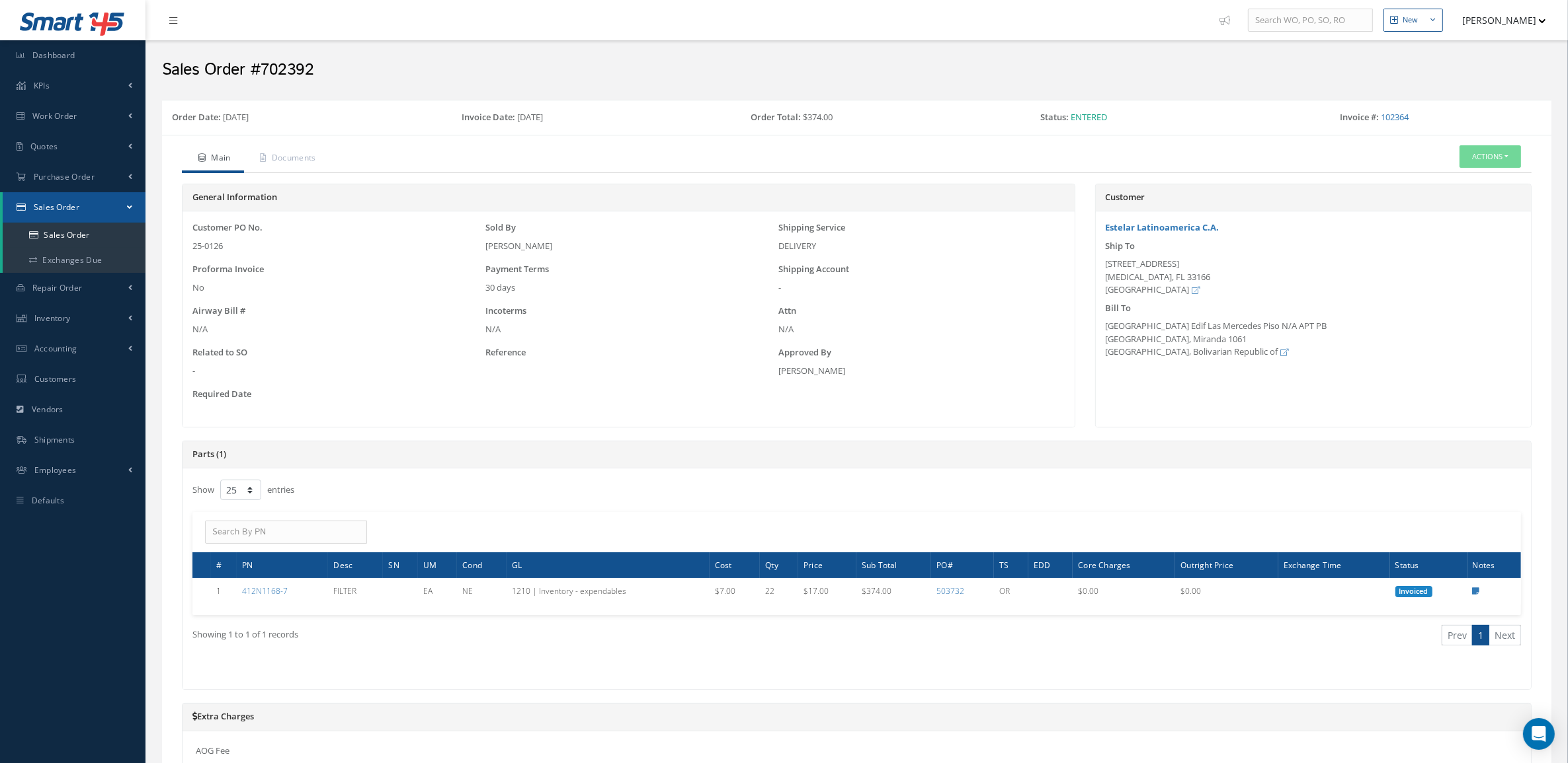
drag, startPoint x: 270, startPoint y: 249, endPoint x: 193, endPoint y: 253, distance: 77.1
click at [193, 253] on div "Customer PO No. 25-0126 Sold By [PERSON_NAME] Shipping Service DELIVERY Proform…" at bounding box center [628, 319] width 879 height 196
copy div "25-0126"
click at [310, 157] on link "Documents" at bounding box center [286, 159] width 85 height 28
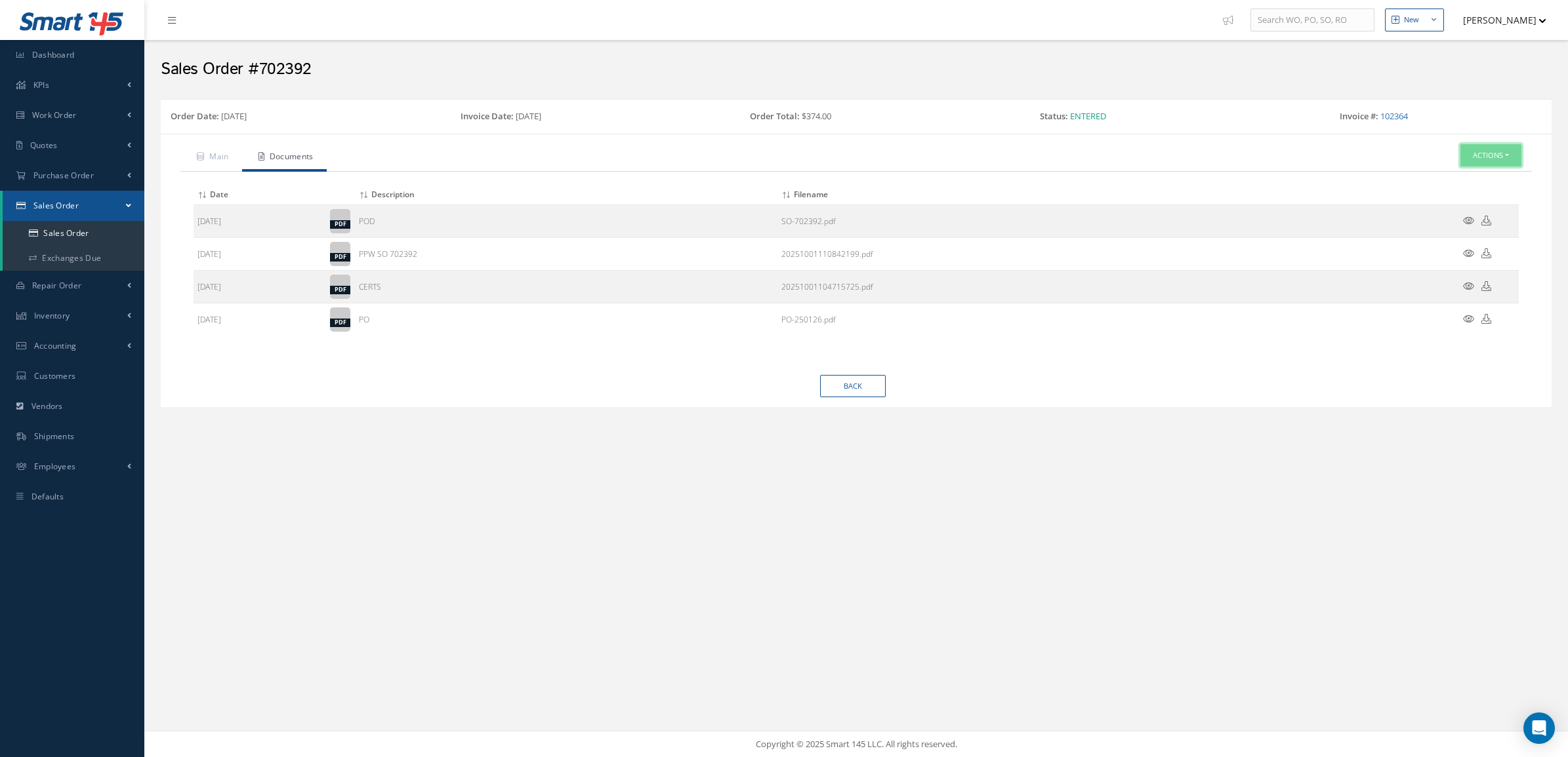
click at [1474, 165] on button "Actions" at bounding box center [1491, 155] width 61 height 23
click at [1456, 236] on link "Documents" at bounding box center [1470, 229] width 105 height 17
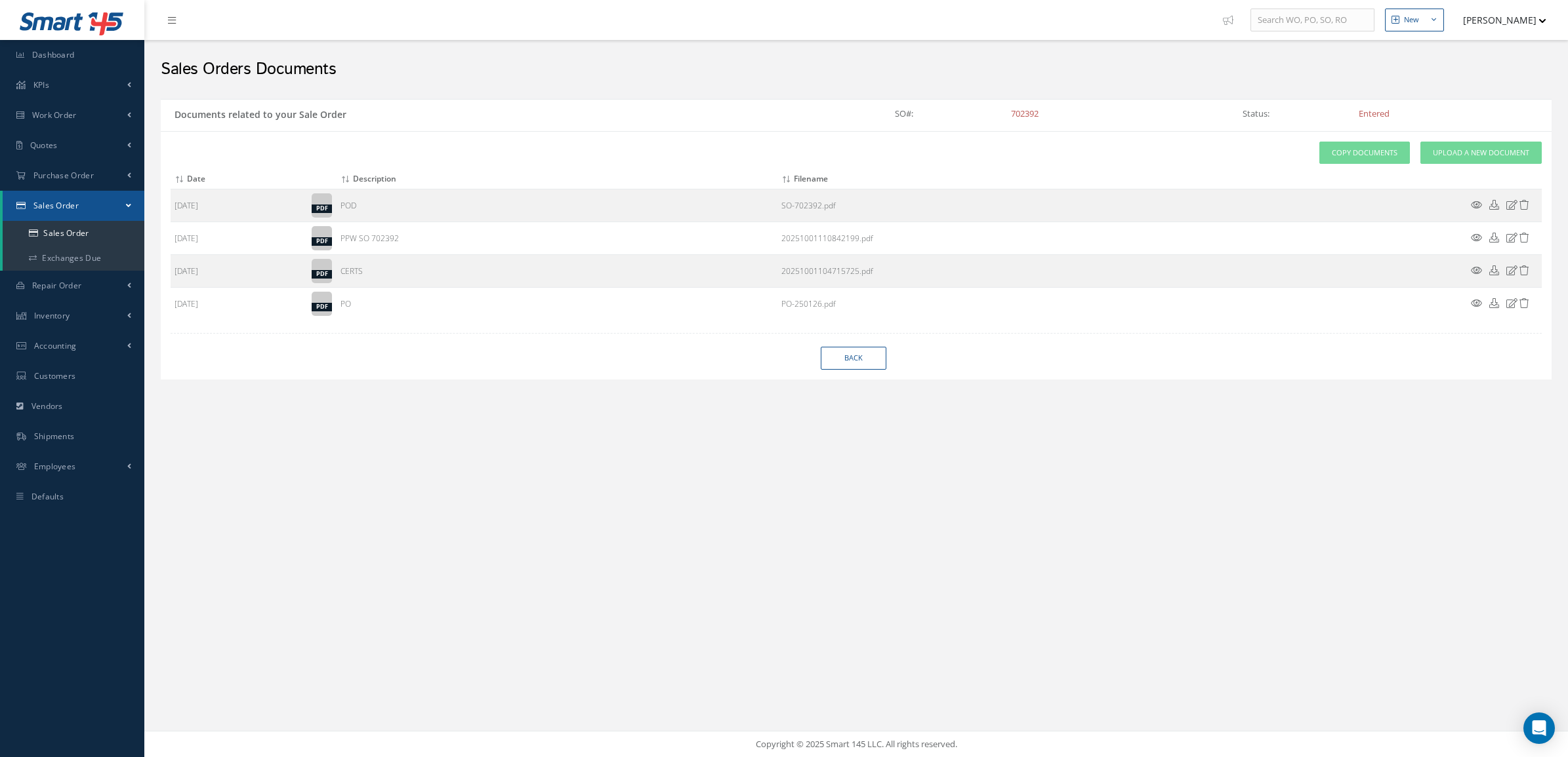
click at [1476, 165] on div "Attach File(s) Click inside this area or drag and drop to select file to upload…" at bounding box center [855, 230] width 1371 height 179
click at [1471, 158] on span "Upload a New Document" at bounding box center [1481, 153] width 97 height 11
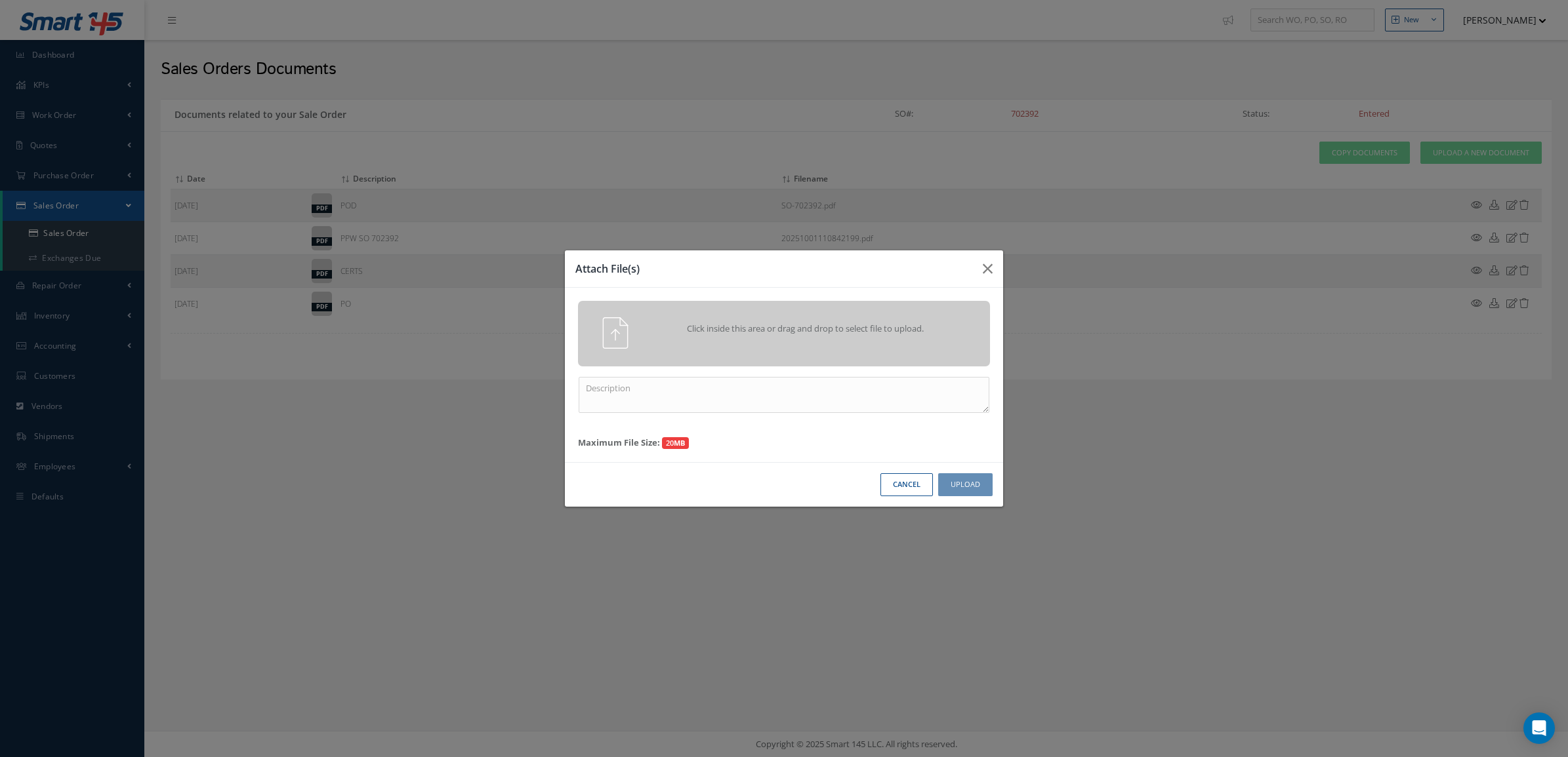
click at [784, 343] on div "Click inside this area or drag and drop to select file to upload." at bounding box center [802, 331] width 324 height 26
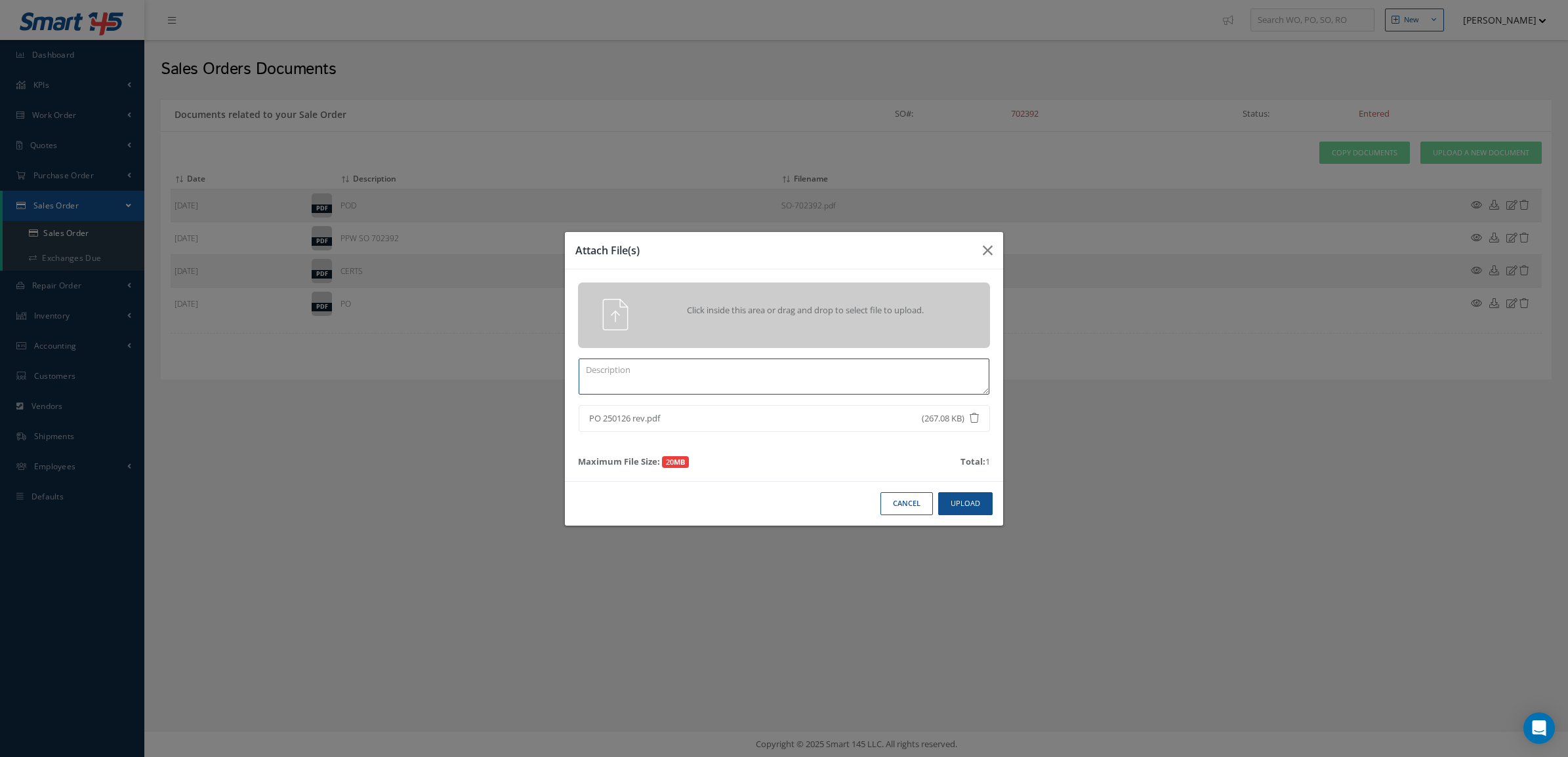
click at [871, 387] on textarea at bounding box center [784, 376] width 411 height 36
type textarea "revised po"
click at [960, 495] on button "Upload" at bounding box center [965, 504] width 54 height 23
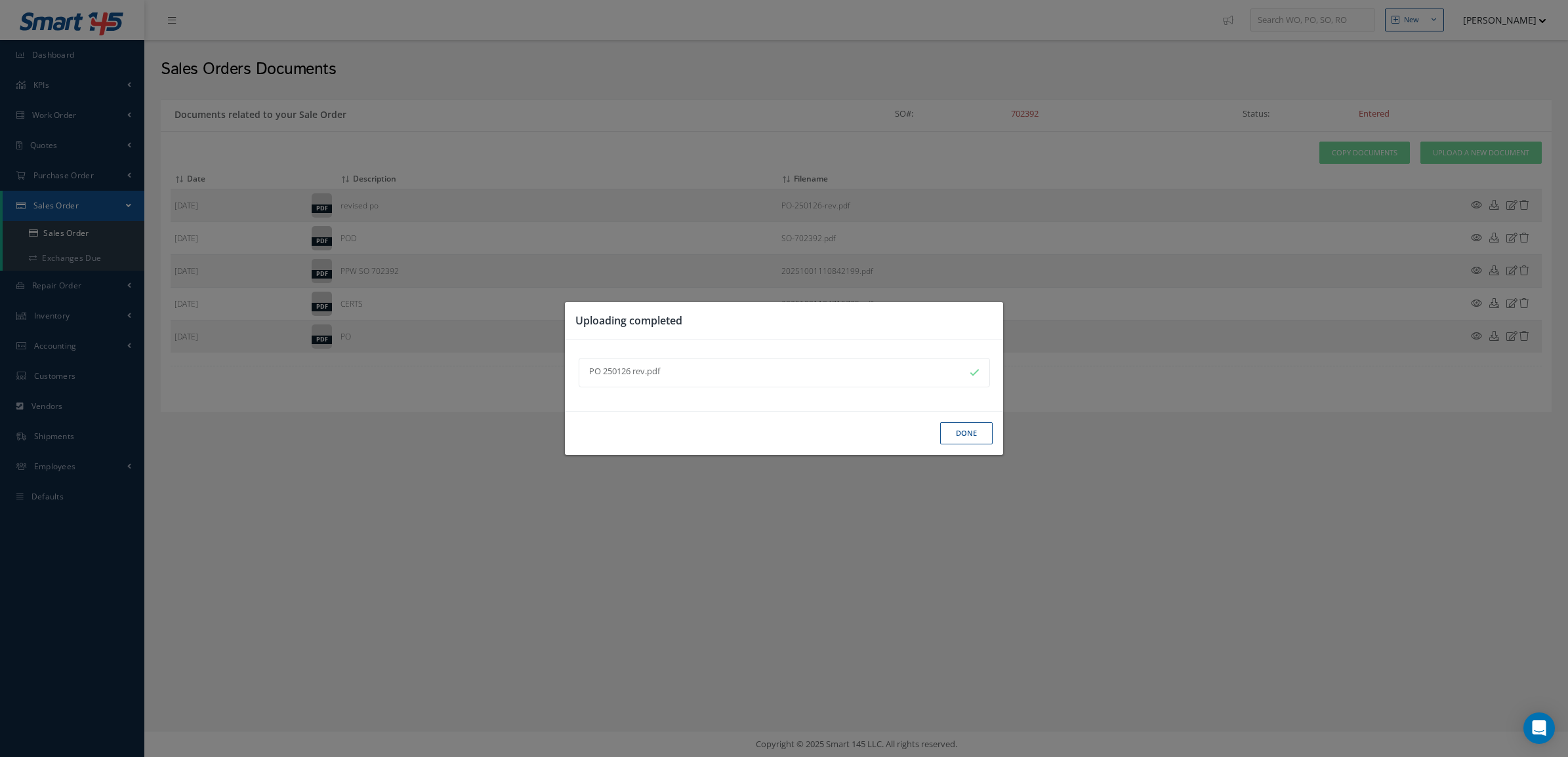
click at [972, 433] on button "Done" at bounding box center [966, 433] width 52 height 23
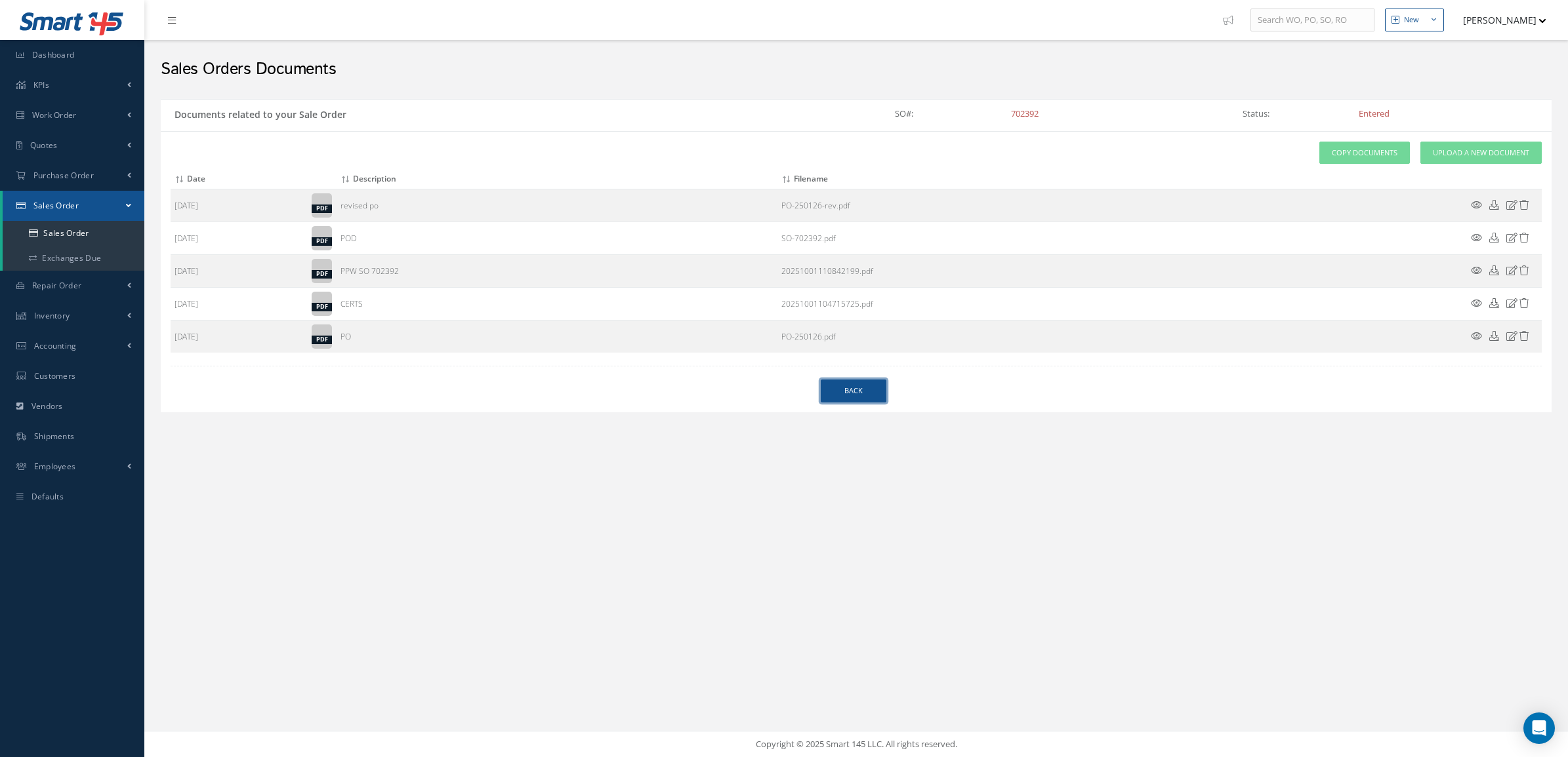
click at [886, 393] on link "Back" at bounding box center [853, 391] width 65 height 23
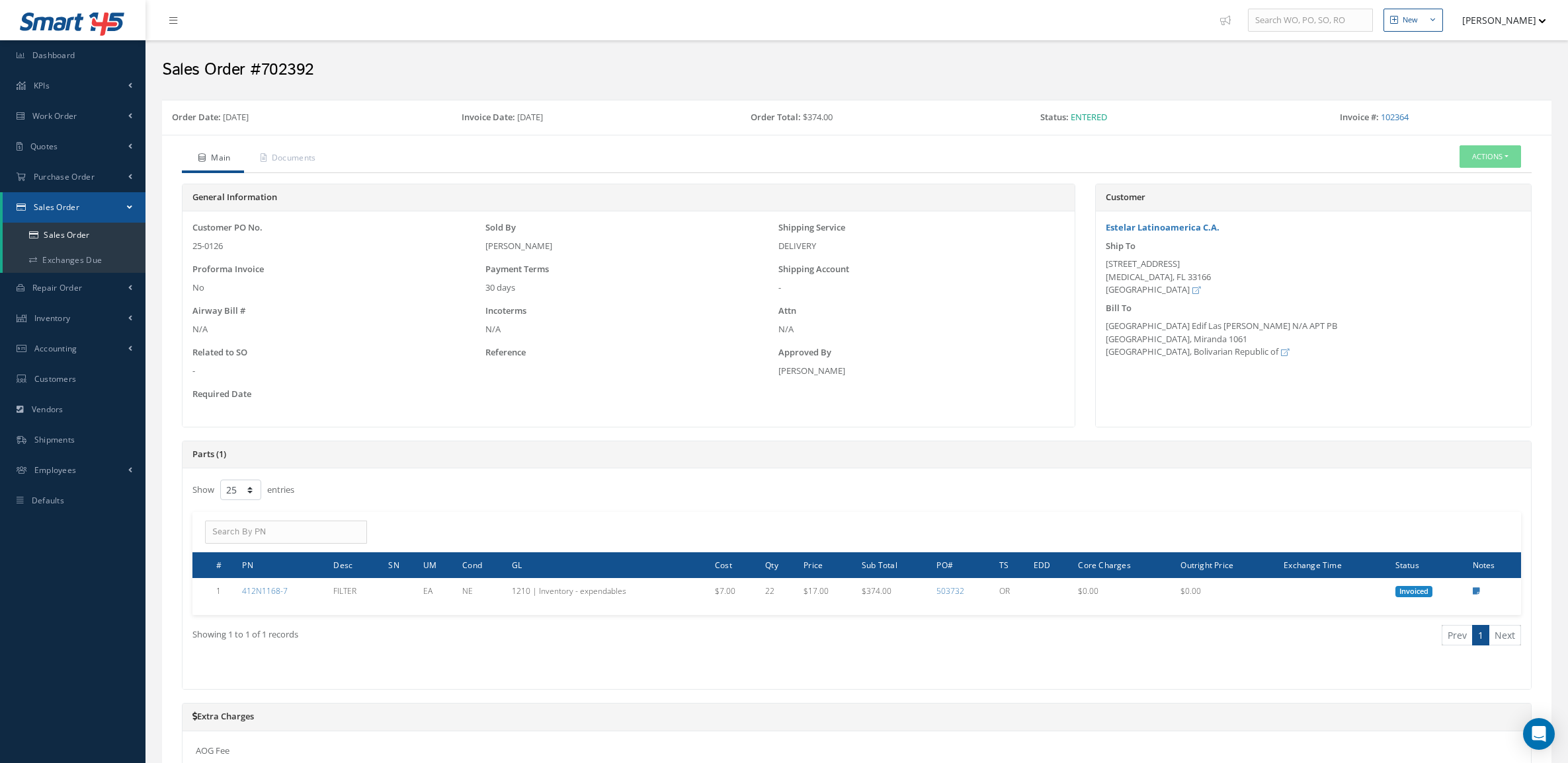
select select "25"
click at [324, 147] on link "Documents" at bounding box center [286, 159] width 85 height 28
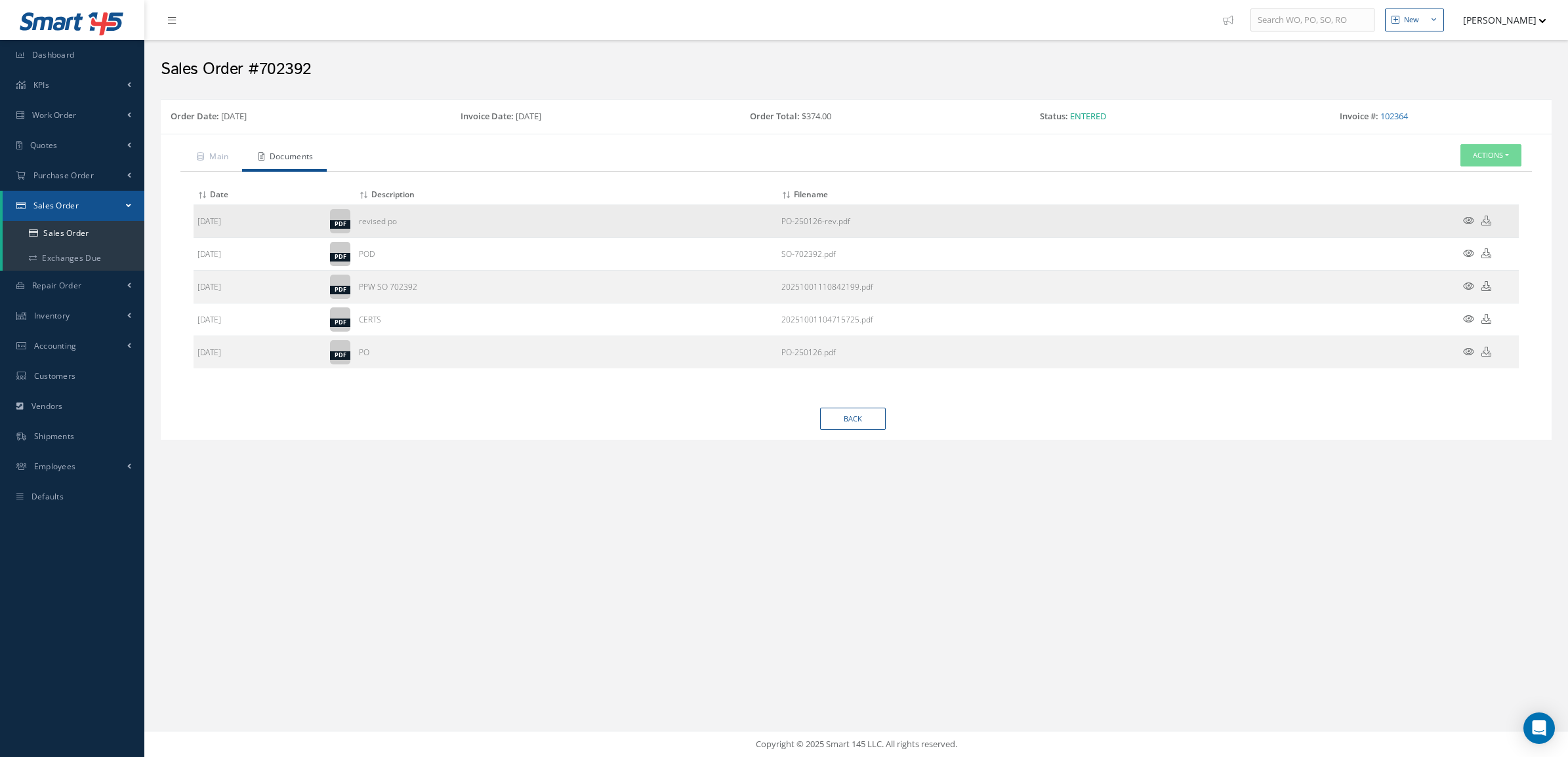
click at [1464, 223] on icon at bounding box center [1469, 220] width 11 height 10
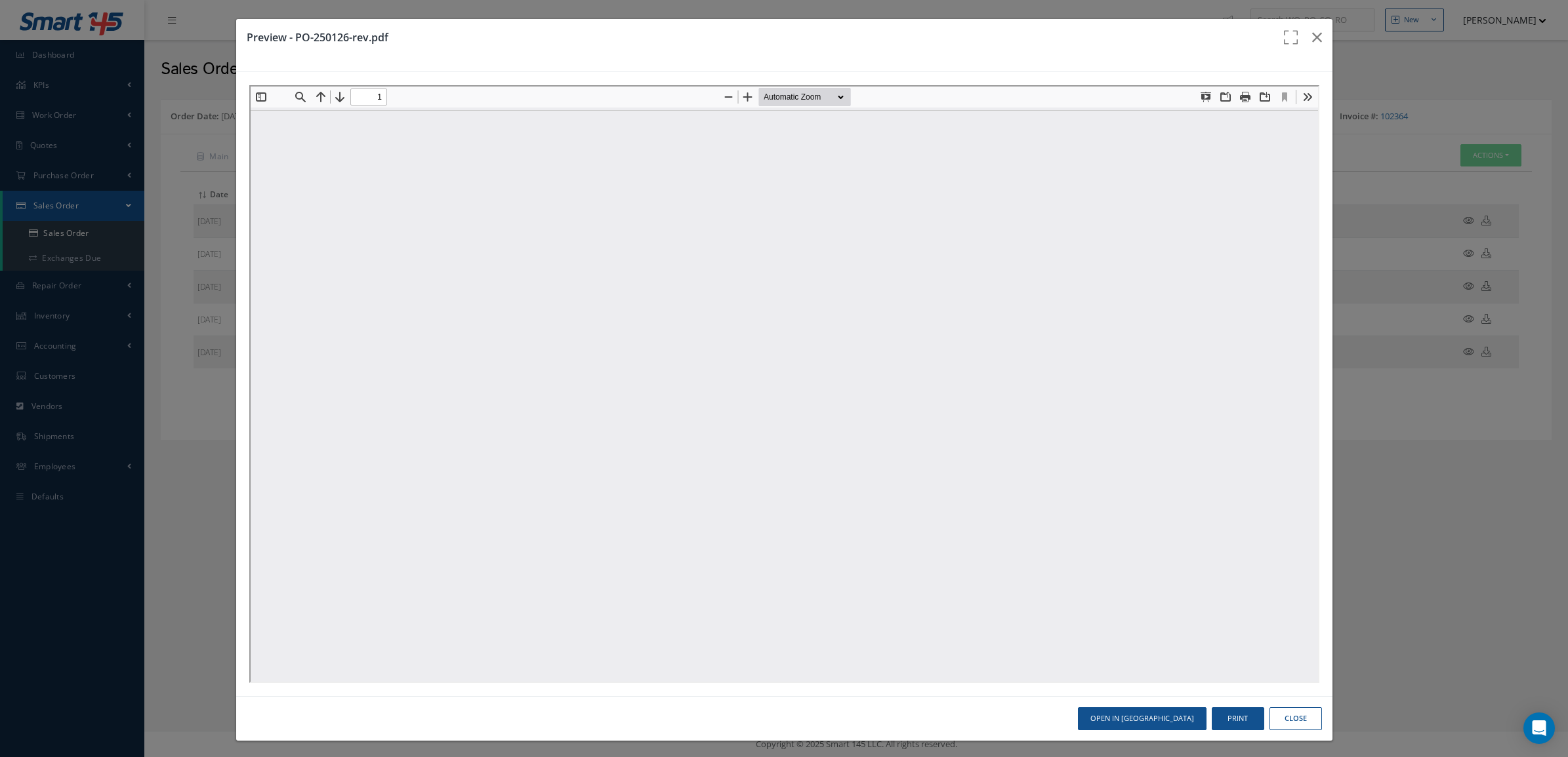
type input "0"
type input "1"
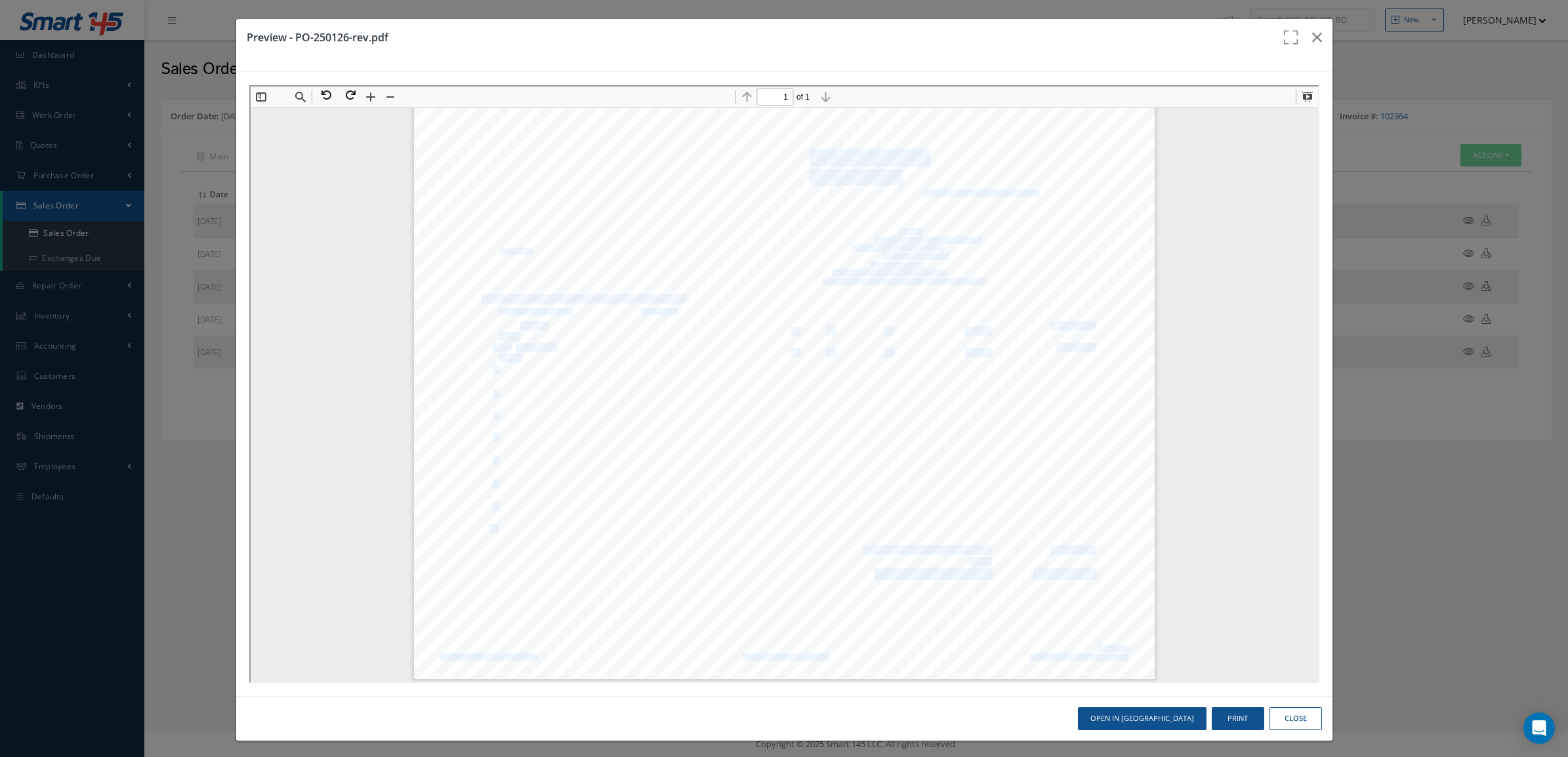
drag, startPoint x: 539, startPoint y: 321, endPoint x: 508, endPoint y: 321, distance: 31.0
click at [508, 321] on div "[GEOGRAPHIC_DATA] Edif. Las [PERSON_NAME] N/A APT PB Urb. Las Mercedes. [GEOGRA…" at bounding box center [782, 392] width 741 height 572
click at [514, 324] on span "A4174-24" at bounding box center [530, 324] width 31 height 8
drag, startPoint x: 503, startPoint y: 324, endPoint x: 533, endPoint y: 323, distance: 30.0
click at [533, 323] on span "A4174-24" at bounding box center [530, 324] width 31 height 8
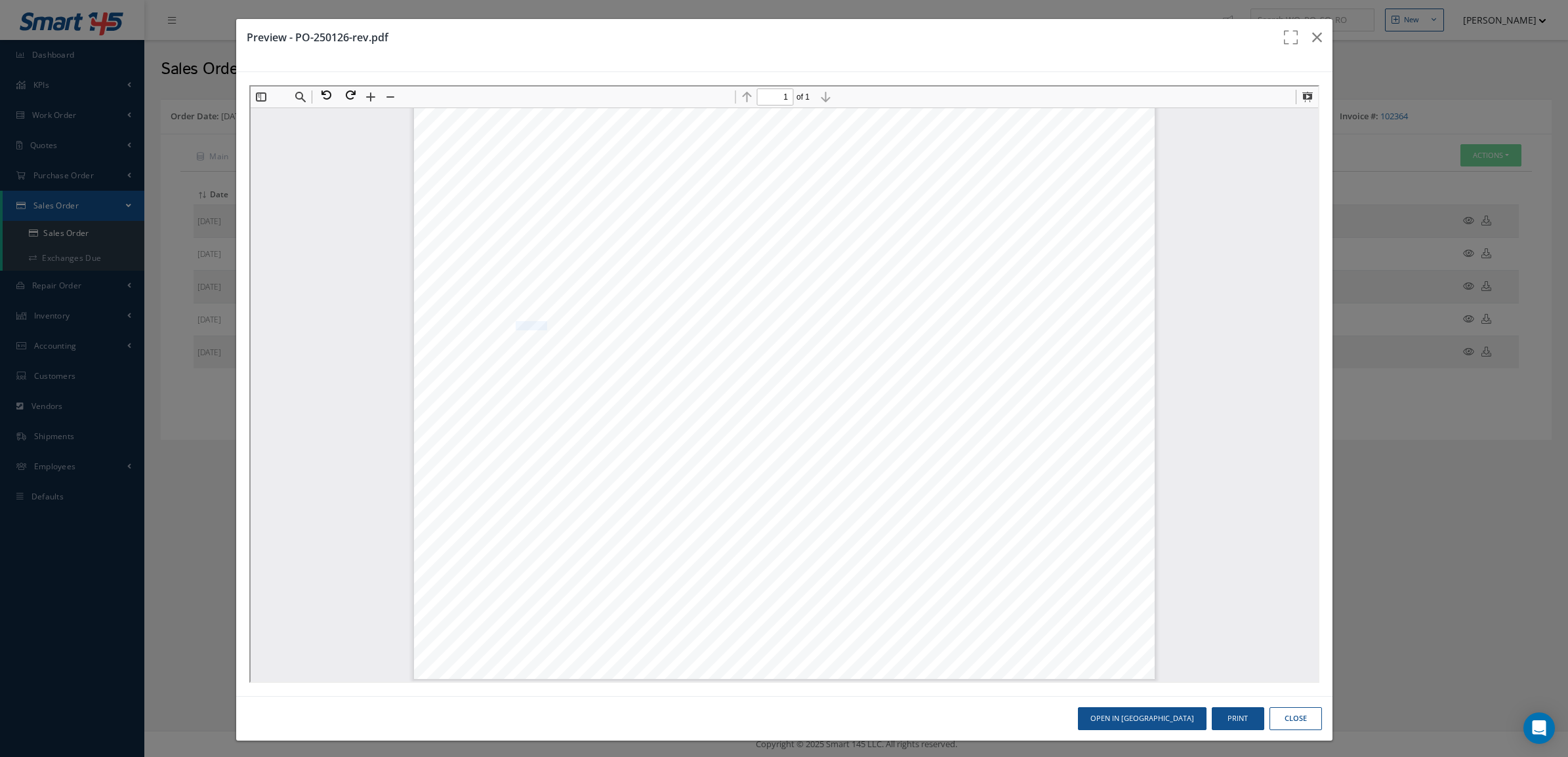
copy span "A4174-24"
click at [1312, 40] on icon "button" at bounding box center [1317, 38] width 10 height 16
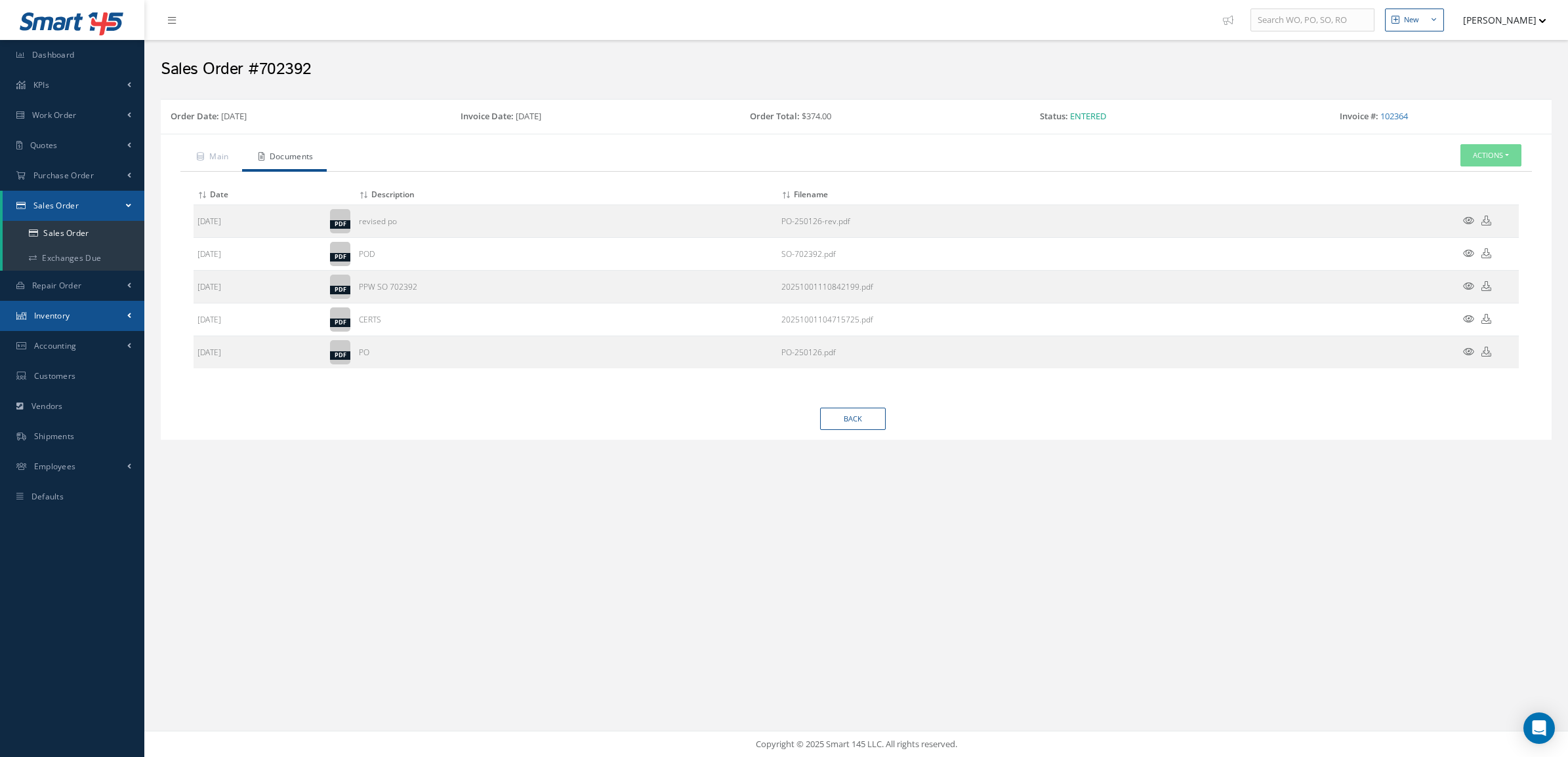
click at [75, 318] on link "Inventory" at bounding box center [72, 316] width 144 height 31
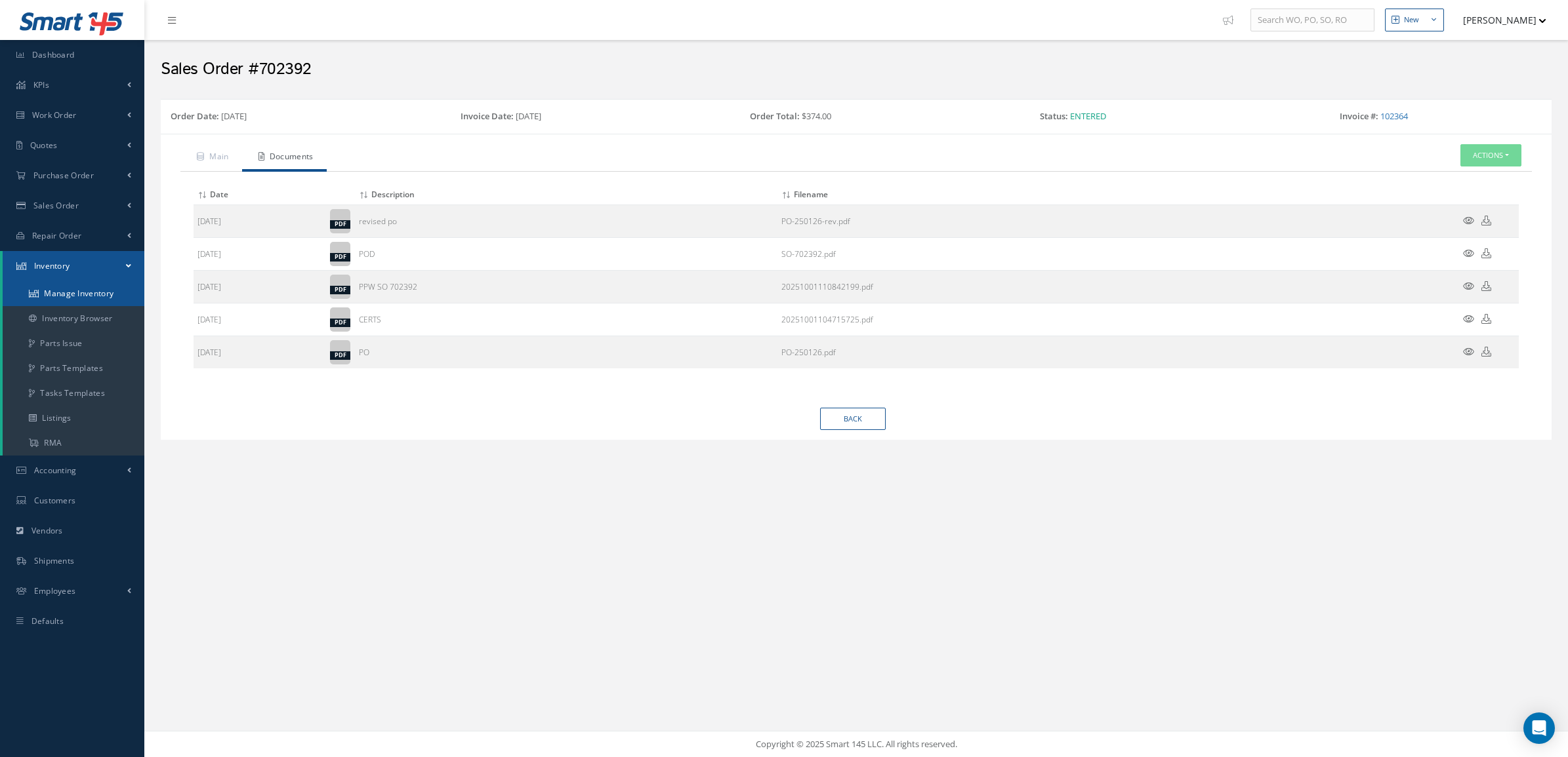
click at [87, 300] on link "Manage Inventory" at bounding box center [73, 294] width 141 height 25
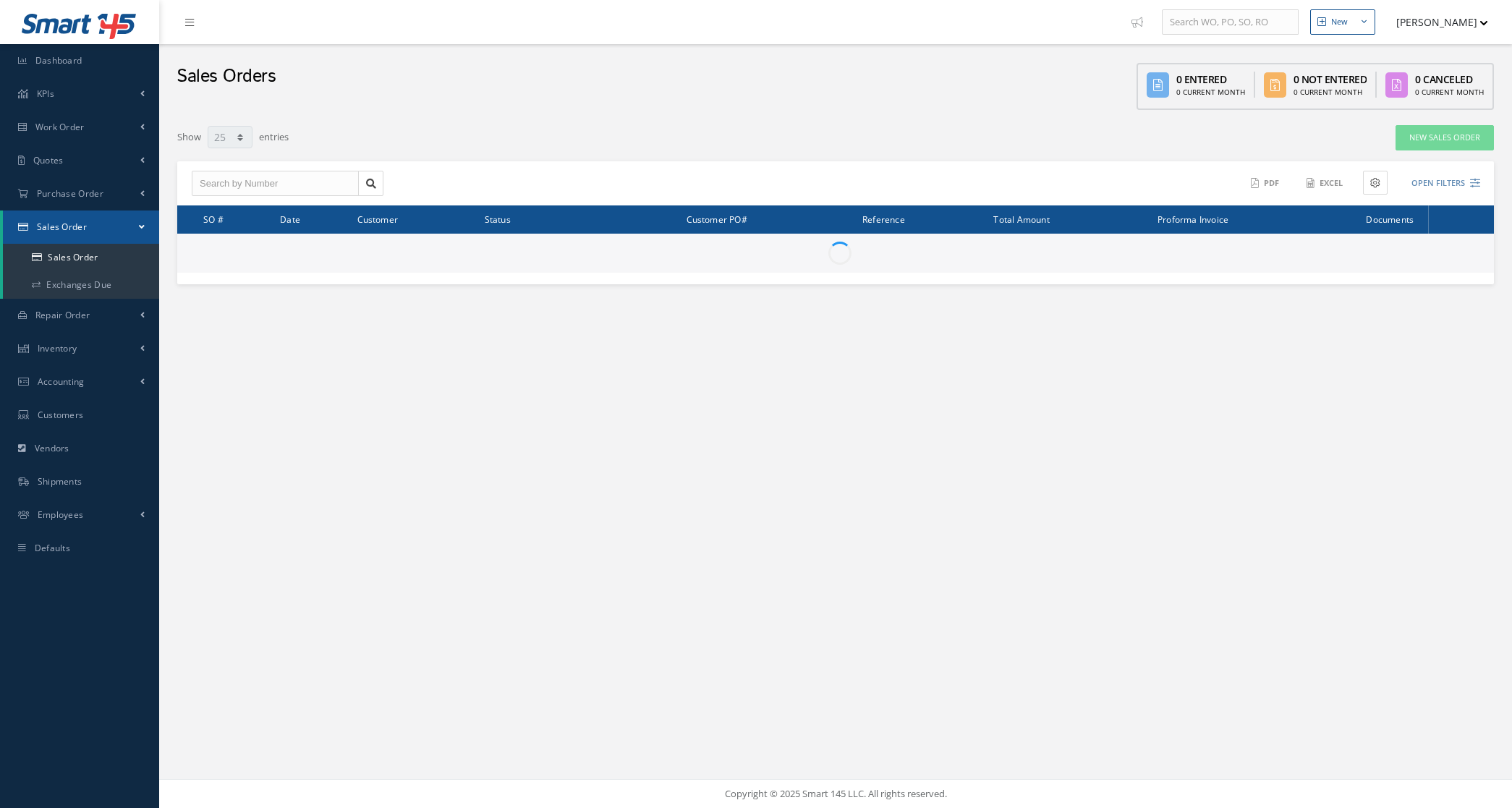
select select "25"
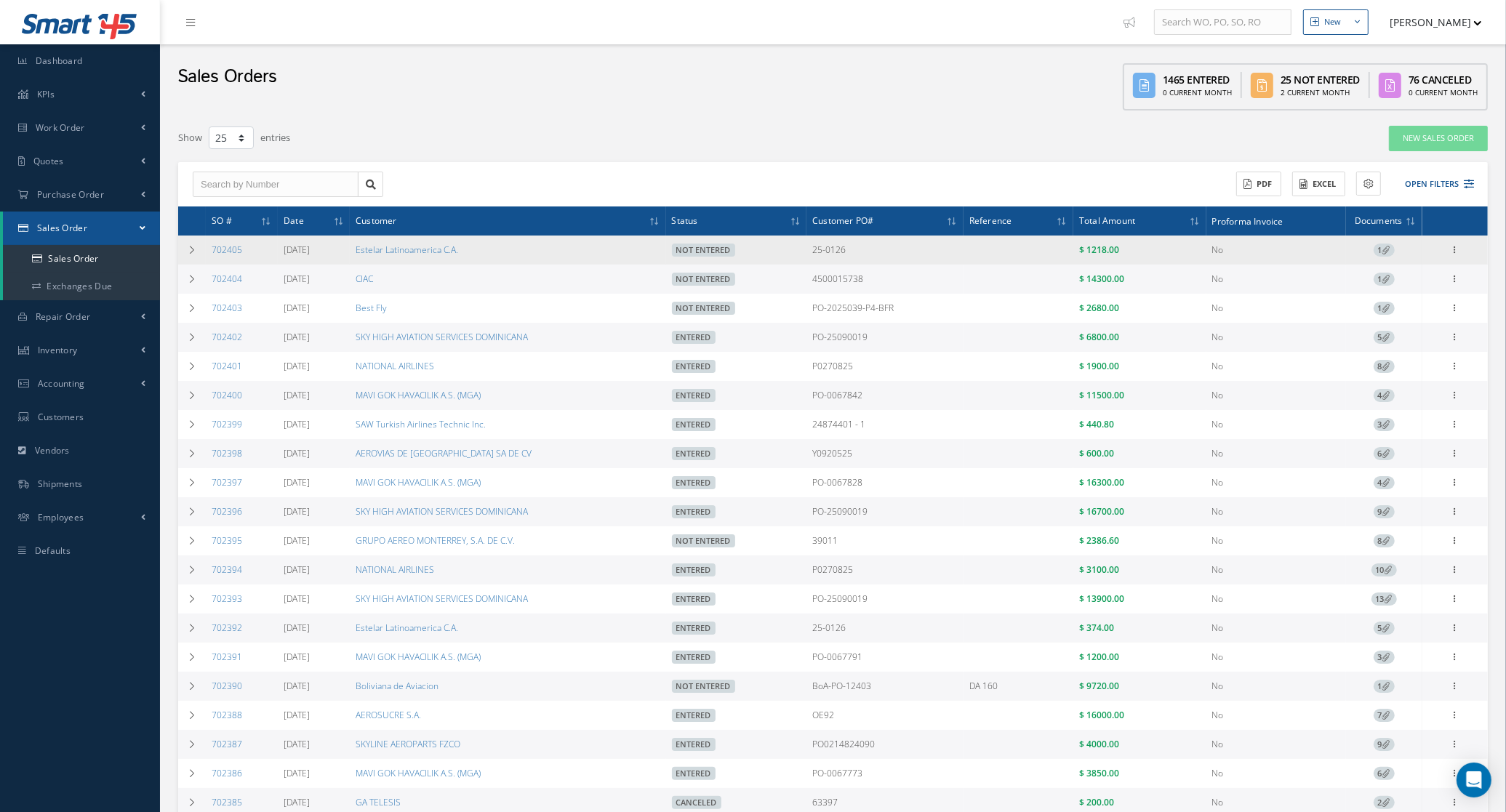
drag, startPoint x: 259, startPoint y: 264, endPoint x: 210, endPoint y: 259, distance: 49.3
click at [210, 259] on tbody "702405 [DATE] Estelar Latinoamerica C.A. Not Entered 25-0126 $ 1218.00 No 1 Ent…" at bounding box center [833, 599] width 1310 height 727
drag, startPoint x: 210, startPoint y: 259, endPoint x: 249, endPoint y: 247, distance: 40.8
click at [249, 247] on td "702405" at bounding box center [242, 250] width 72 height 29
drag, startPoint x: 249, startPoint y: 247, endPoint x: 216, endPoint y: 256, distance: 34.2
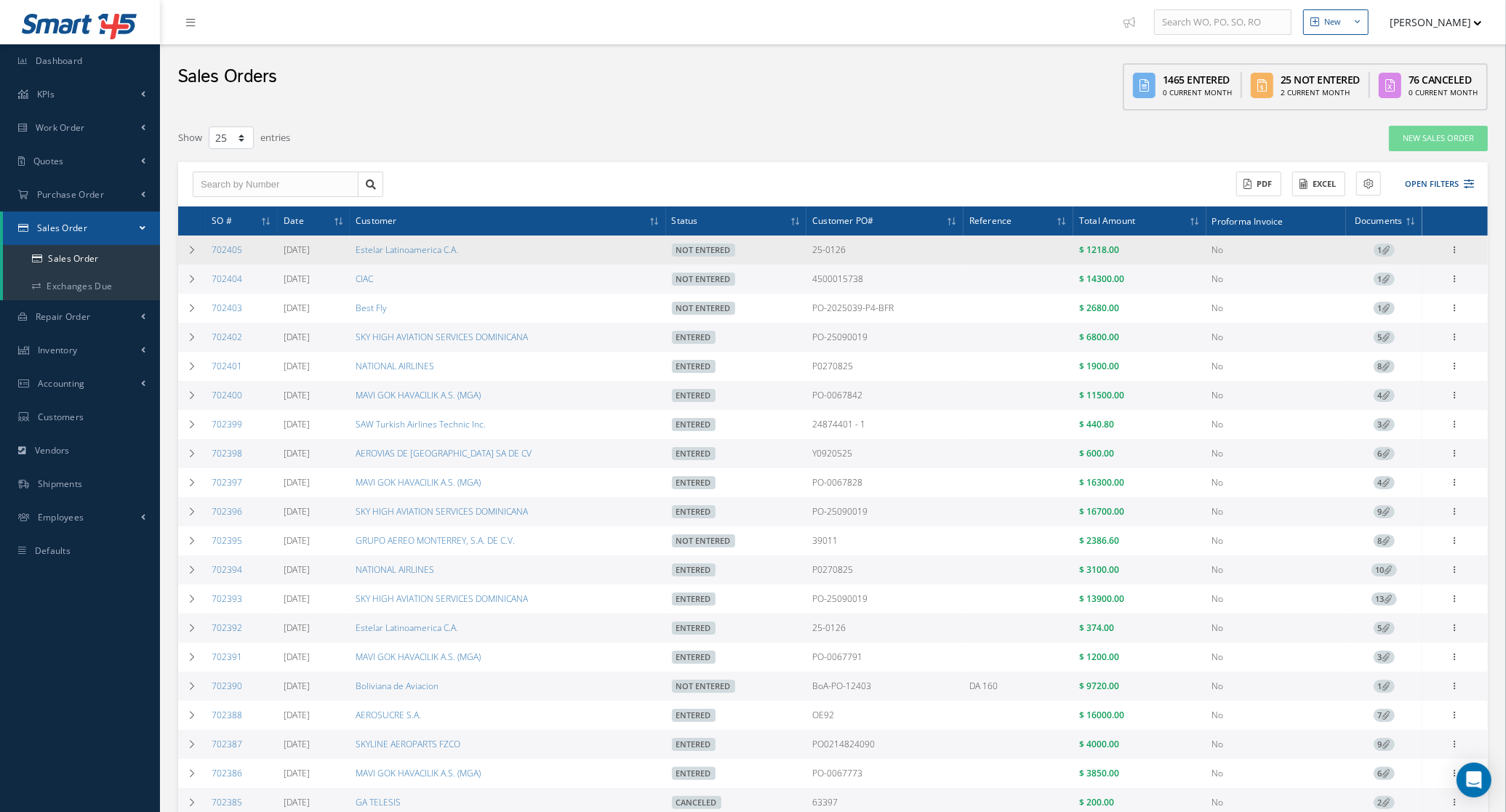
click at [216, 256] on td "702405" at bounding box center [242, 250] width 72 height 29
copy link "702405"
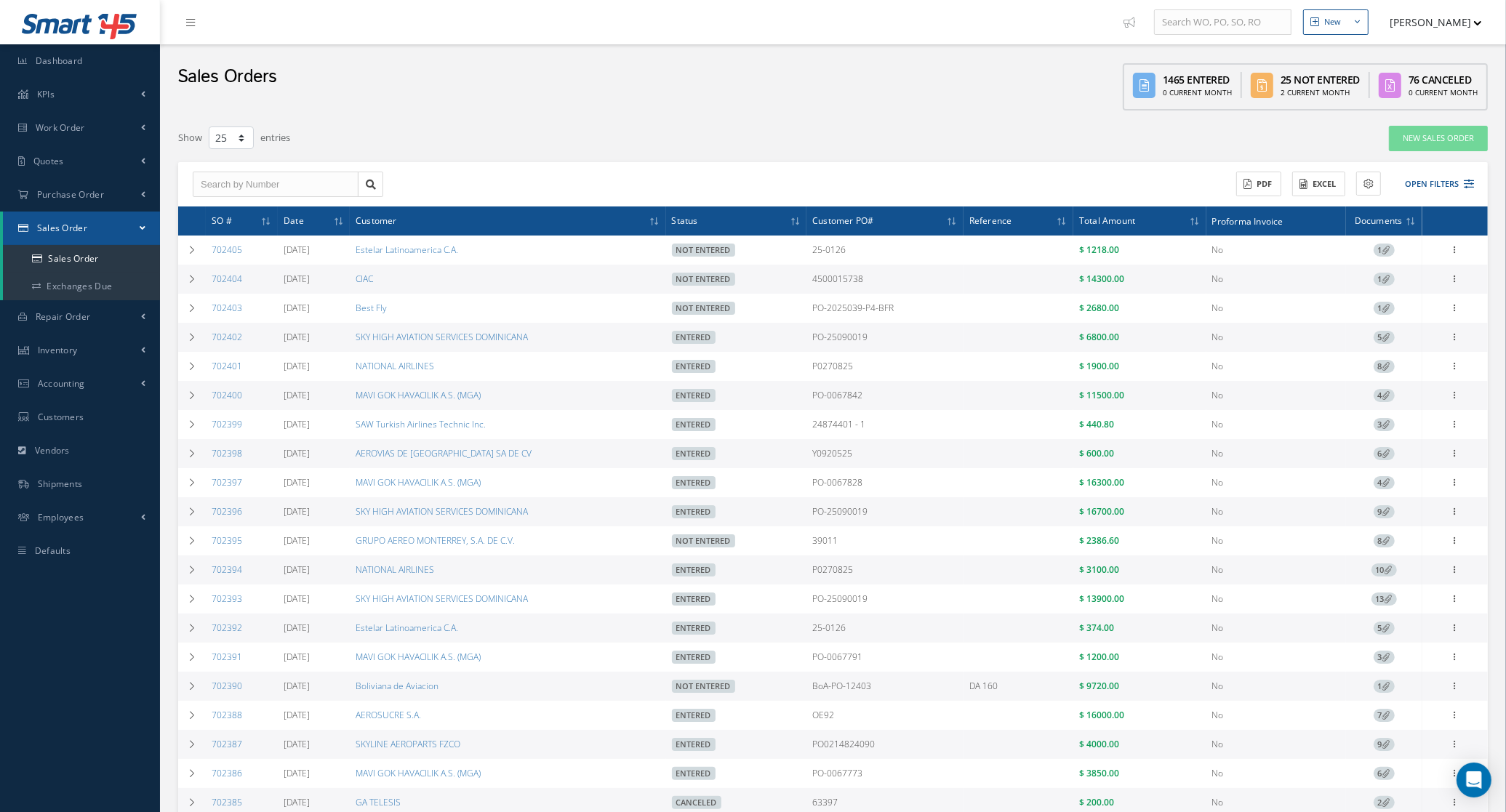
copy link "702405"
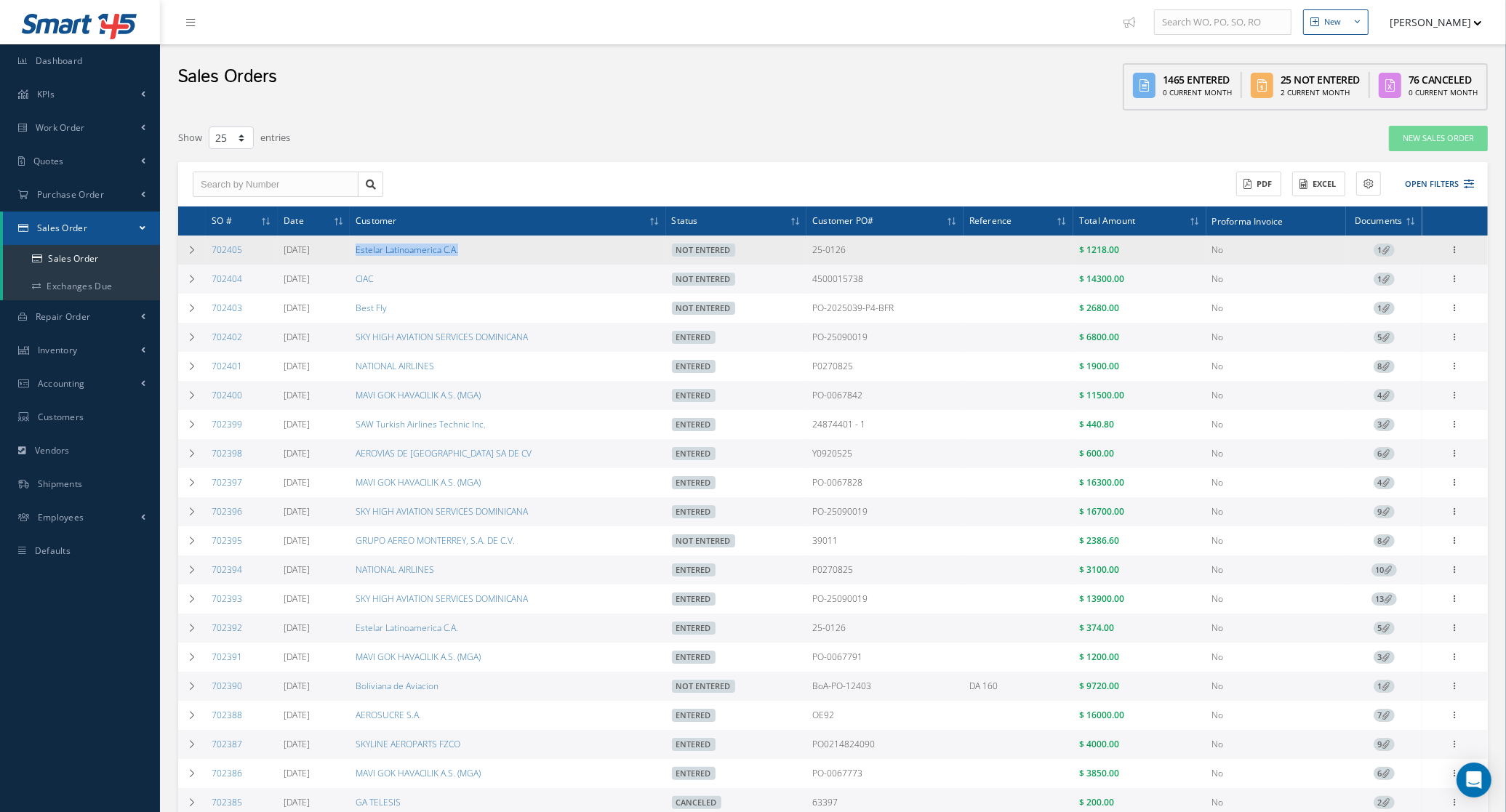
drag, startPoint x: 513, startPoint y: 240, endPoint x: 376, endPoint y: 254, distance: 137.7
click at [376, 254] on td "Estelar Latinoamerica C.A." at bounding box center [508, 250] width 315 height 29
copy link "Estelar Latinoamerica C.A."
drag, startPoint x: 848, startPoint y: 256, endPoint x: 814, endPoint y: 256, distance: 34.0
click at [814, 256] on tr "702405 10/02/2025 Estelar Latinoamerica C.A. Not Entered 25-0126 $ 1218.00 No 1…" at bounding box center [833, 250] width 1310 height 29
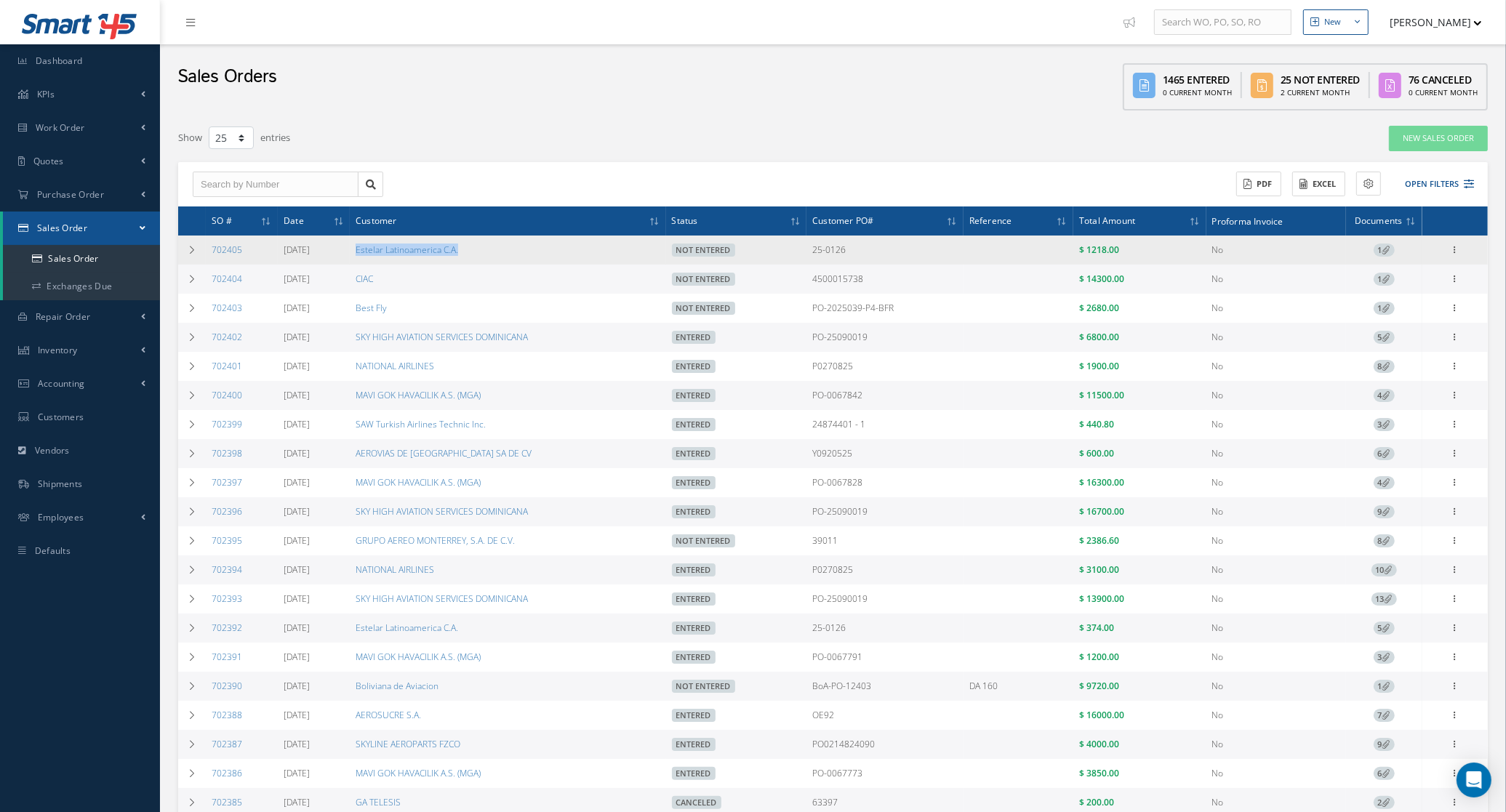
copy tr "25-0126"
click at [191, 246] on icon at bounding box center [192, 249] width 11 height 9
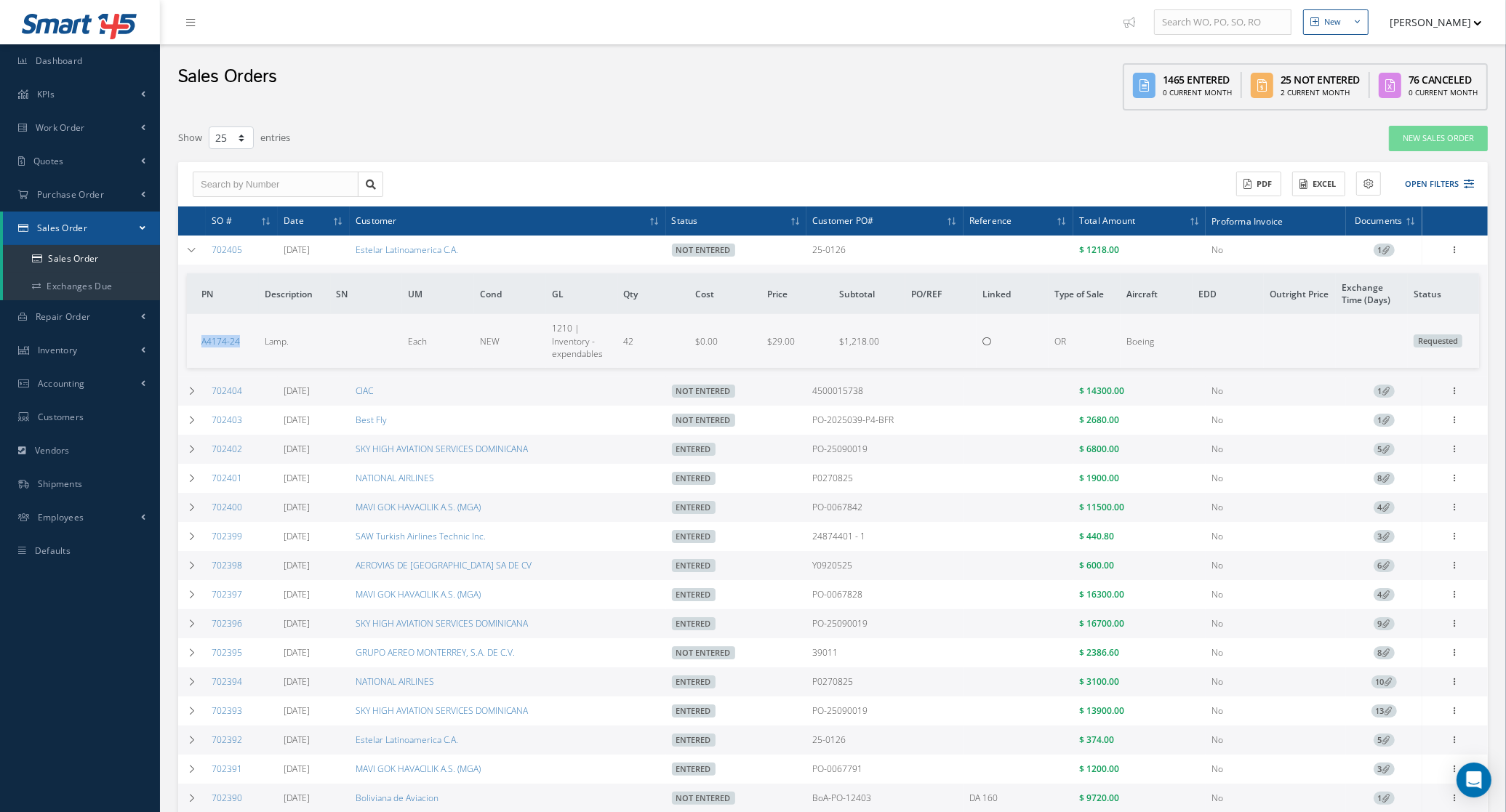
drag, startPoint x: 248, startPoint y: 336, endPoint x: 193, endPoint y: 349, distance: 56.5
click at [193, 349] on td "A4174-24" at bounding box center [222, 340] width 72 height 53
copy link "A4174-24"
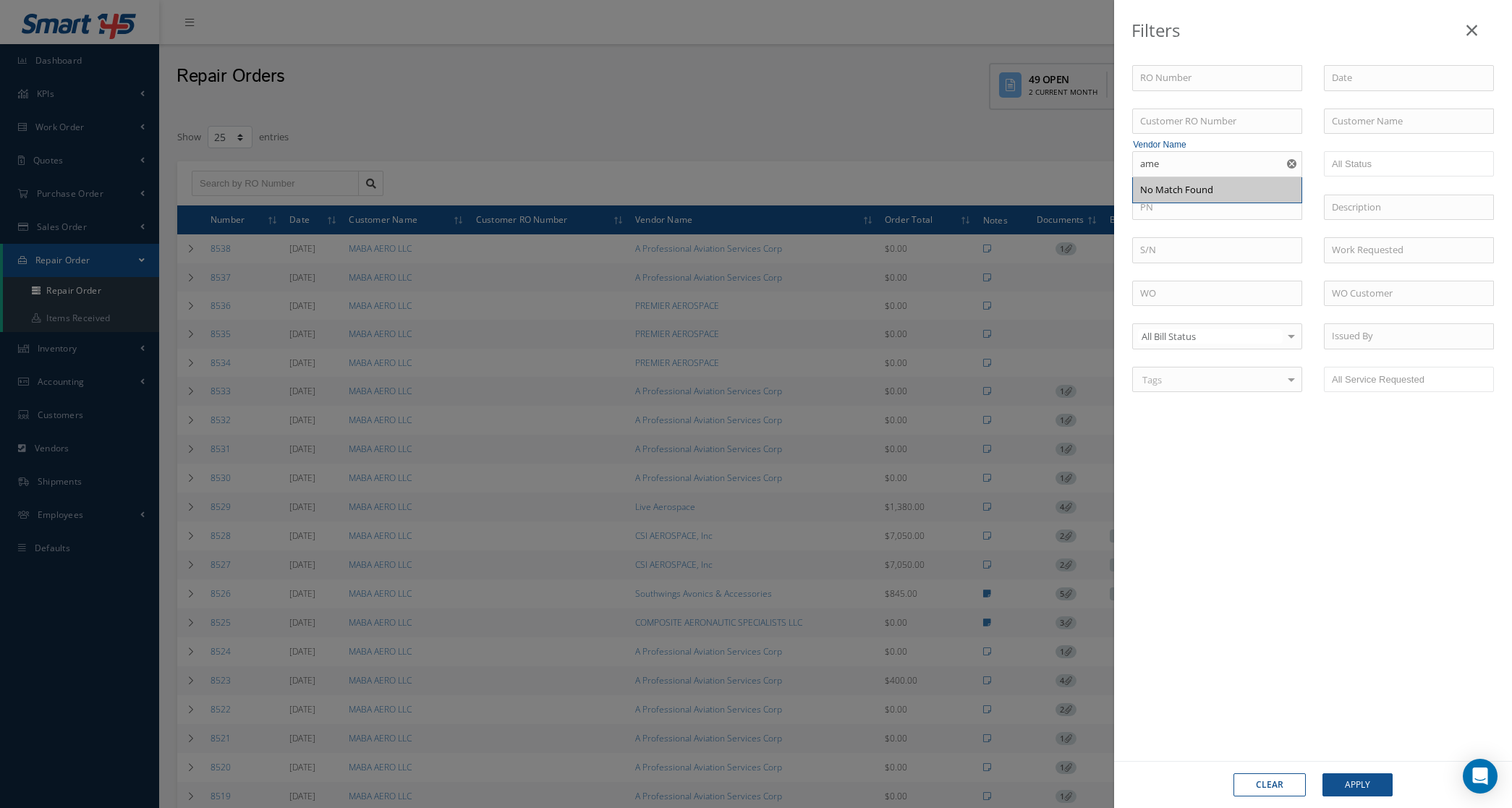
select select "25"
click at [705, 135] on div "Filters RO Number Customer RO Number Customer Name Vendor Name ame No Match Fou…" at bounding box center [756, 404] width 1512 height 808
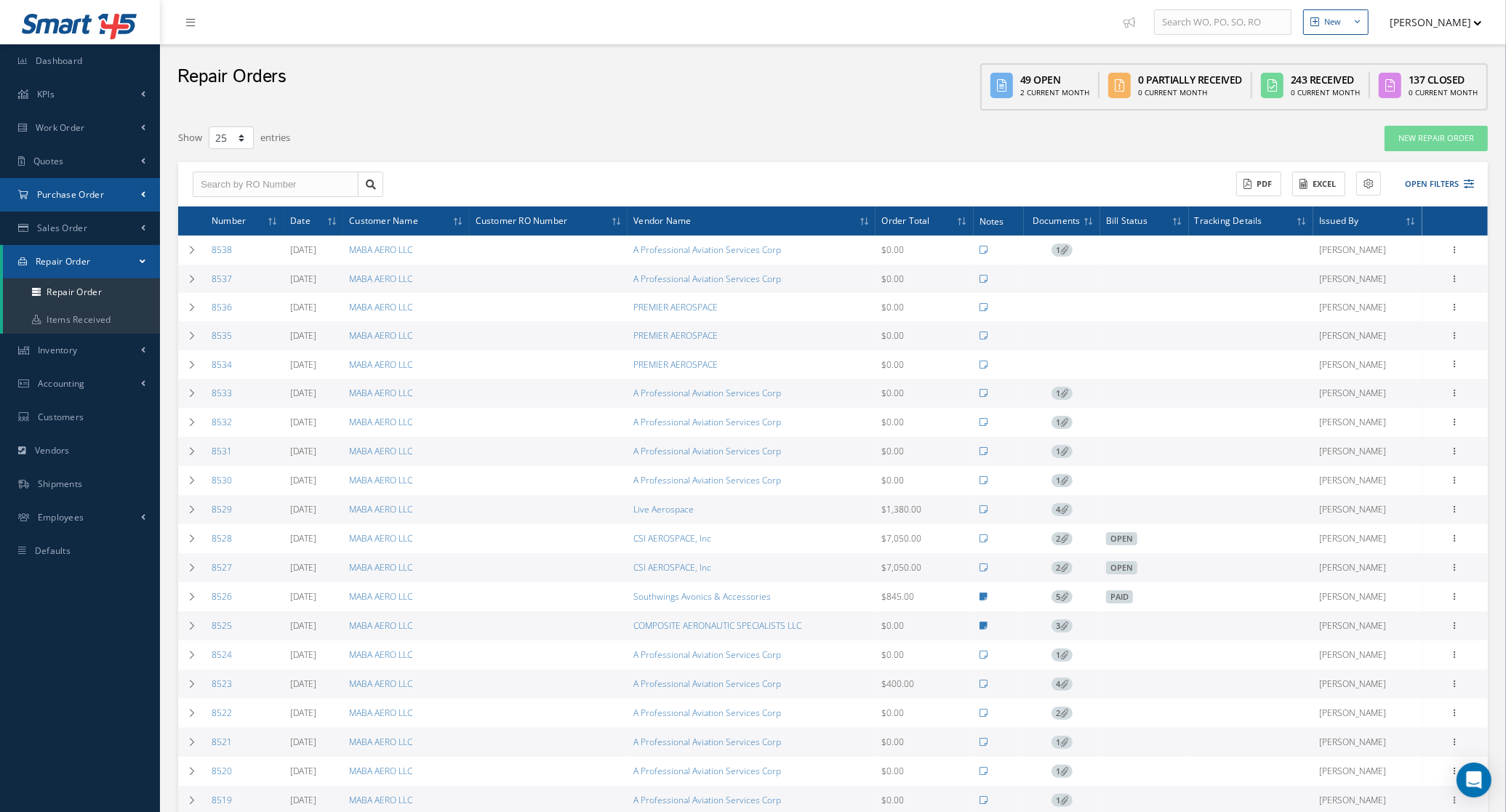
click at [68, 188] on span "Purchase Order" at bounding box center [70, 194] width 67 height 13
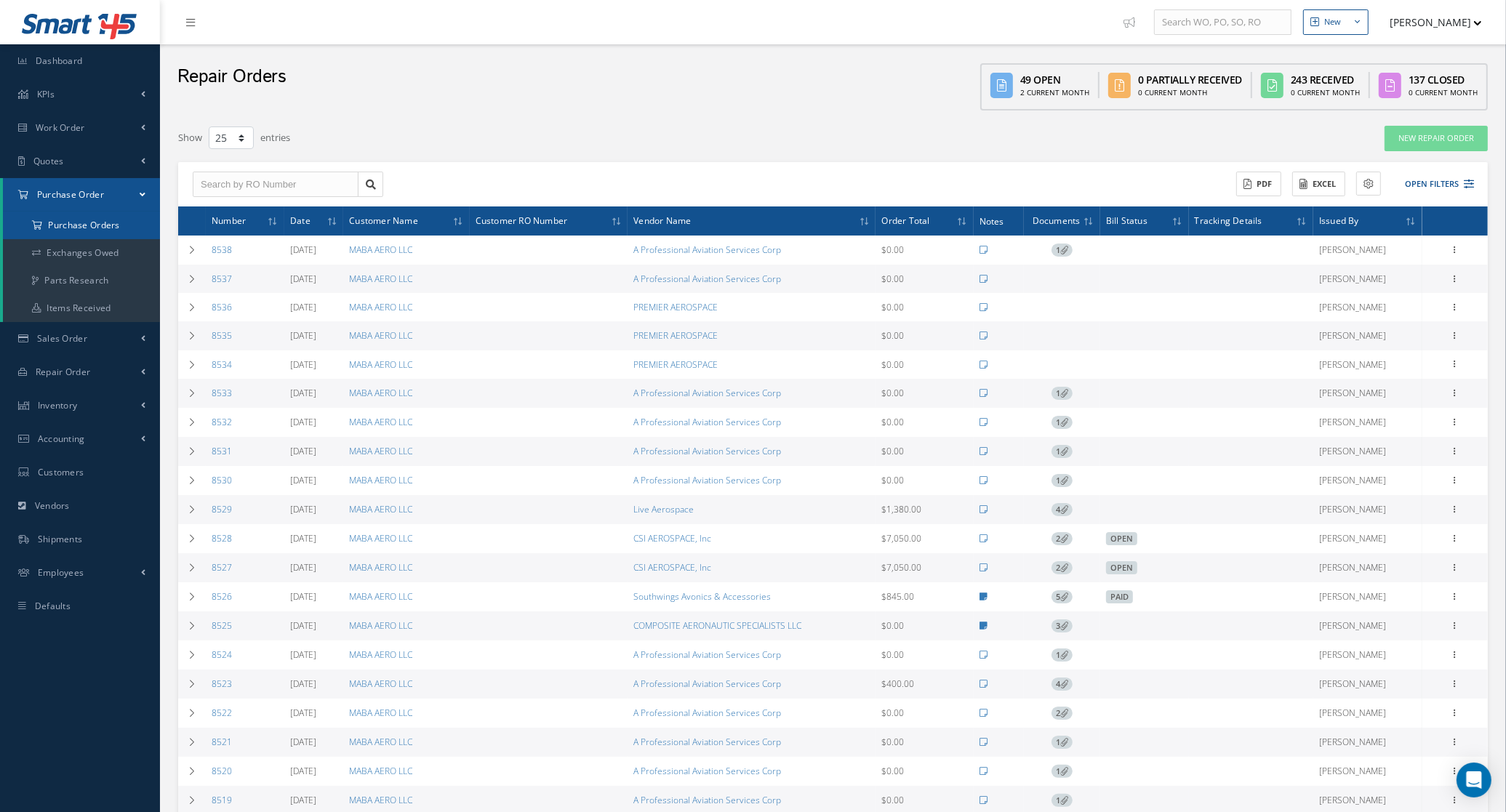
click at [82, 226] on a=1&status_id=2&status_id=3&status_id=5&collapsedFilters"] "Purchase Orders" at bounding box center [81, 225] width 157 height 28
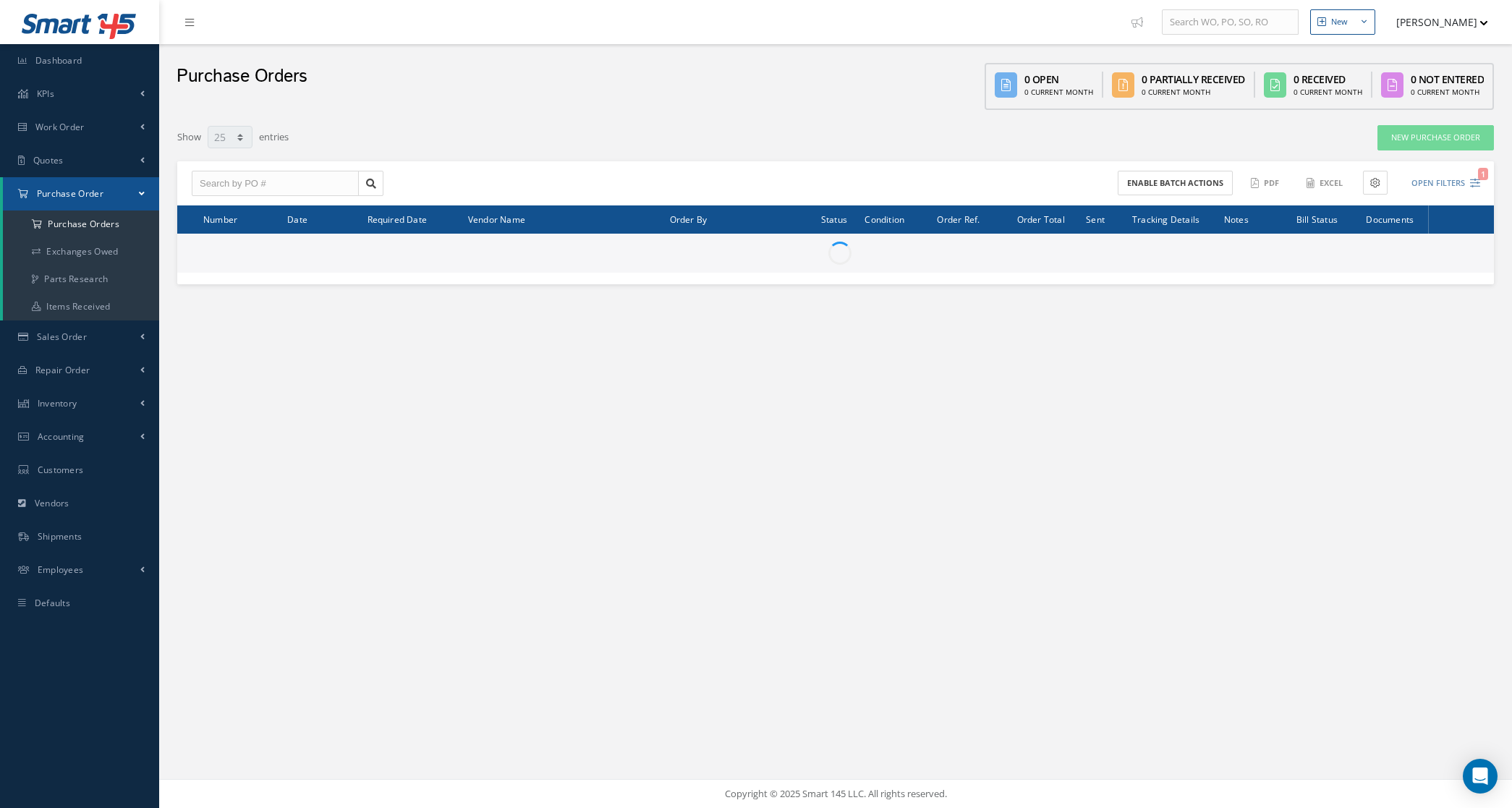
select select "25"
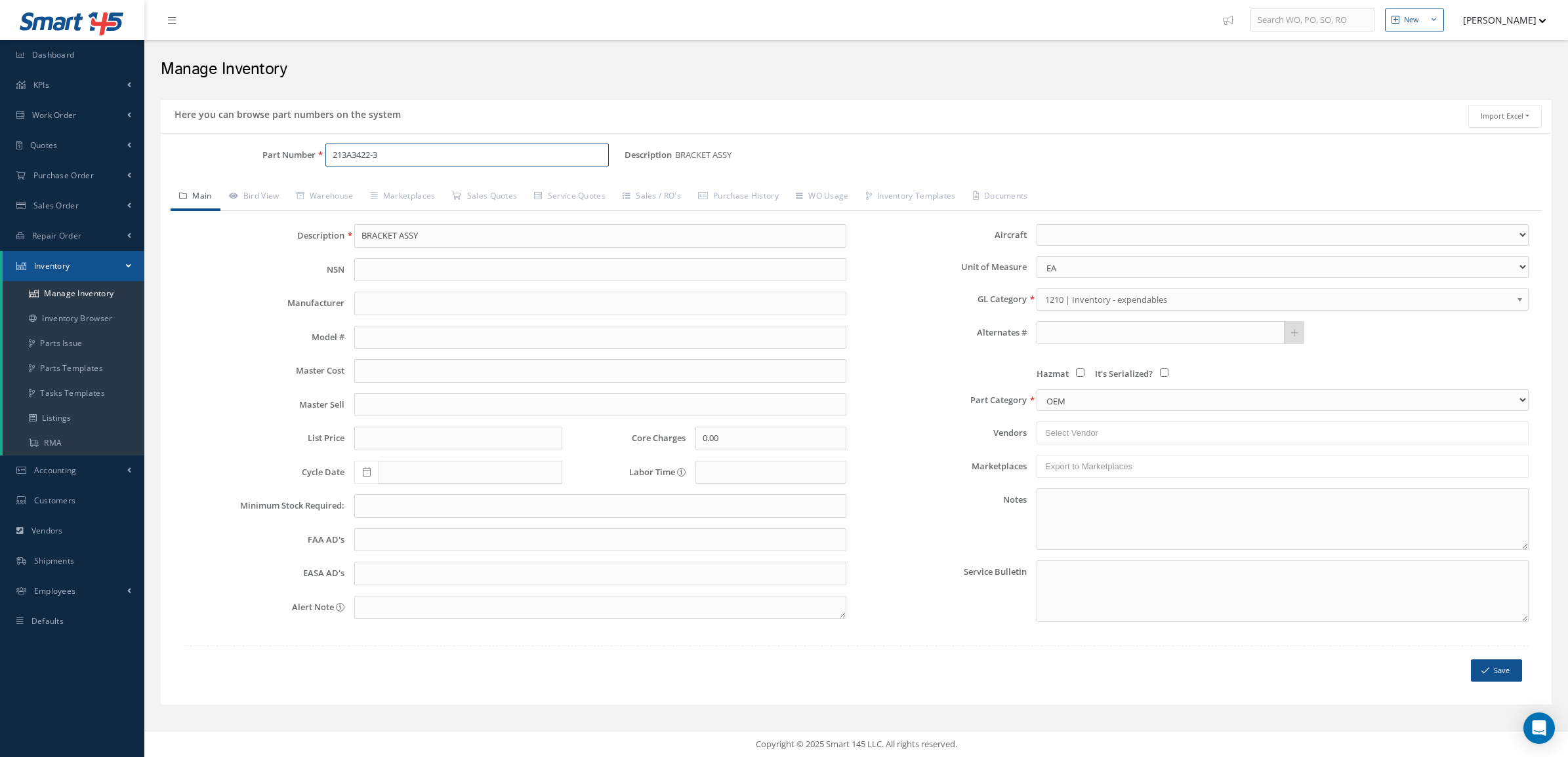
drag, startPoint x: 405, startPoint y: 157, endPoint x: 241, endPoint y: 155, distance: 164.0
click at [241, 155] on div "Part Number 213A3422-3" at bounding box center [393, 155] width 464 height 24
click at [342, 154] on input "Part Number" at bounding box center [467, 155] width 284 height 24
paste input "A4174-24"
type input "A4174-24"
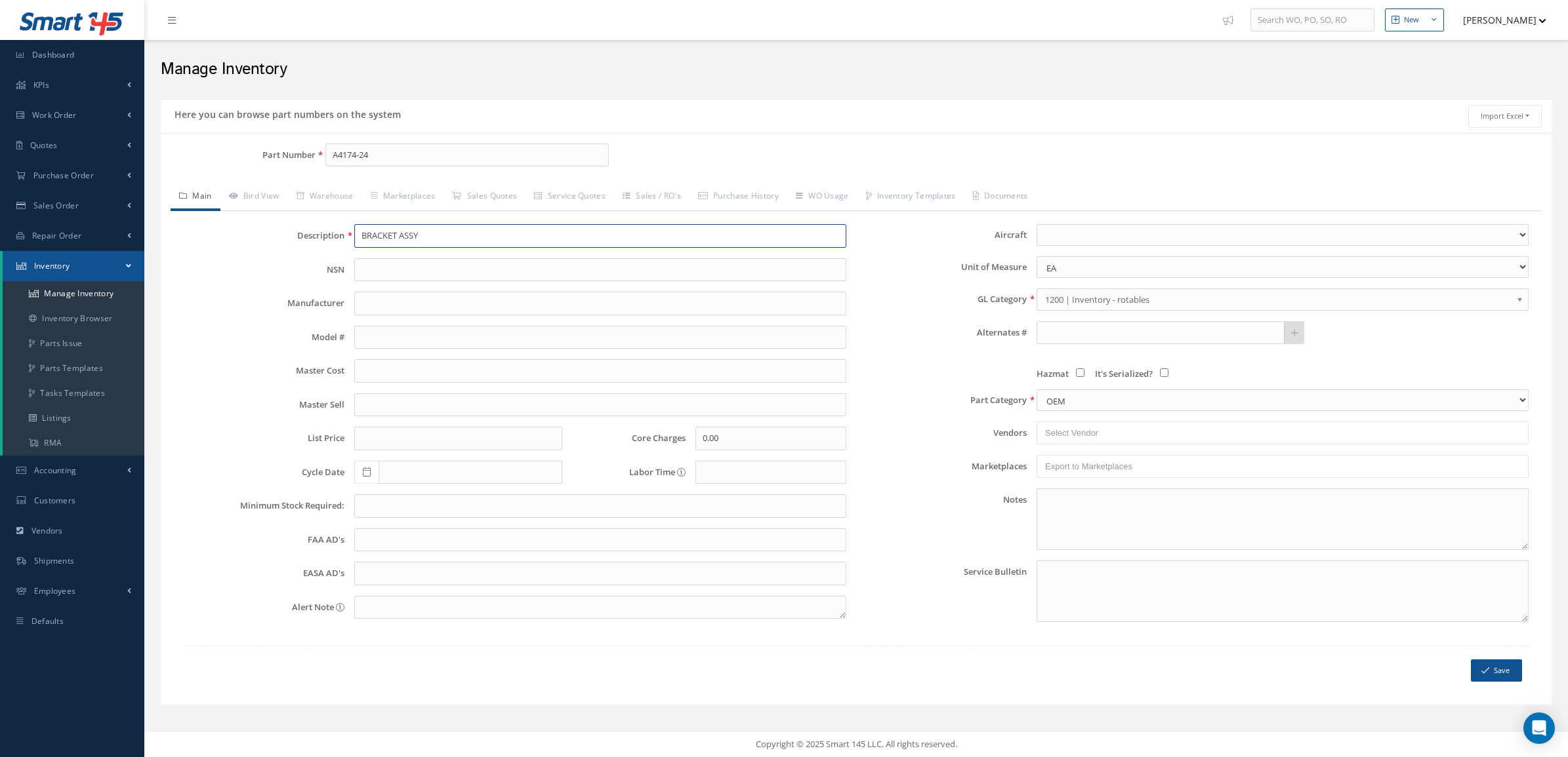
type input "Lamp."
type input "GENERAL ELECTRIC"
type input "0.00"
type input "127.50"
type input "125.00"
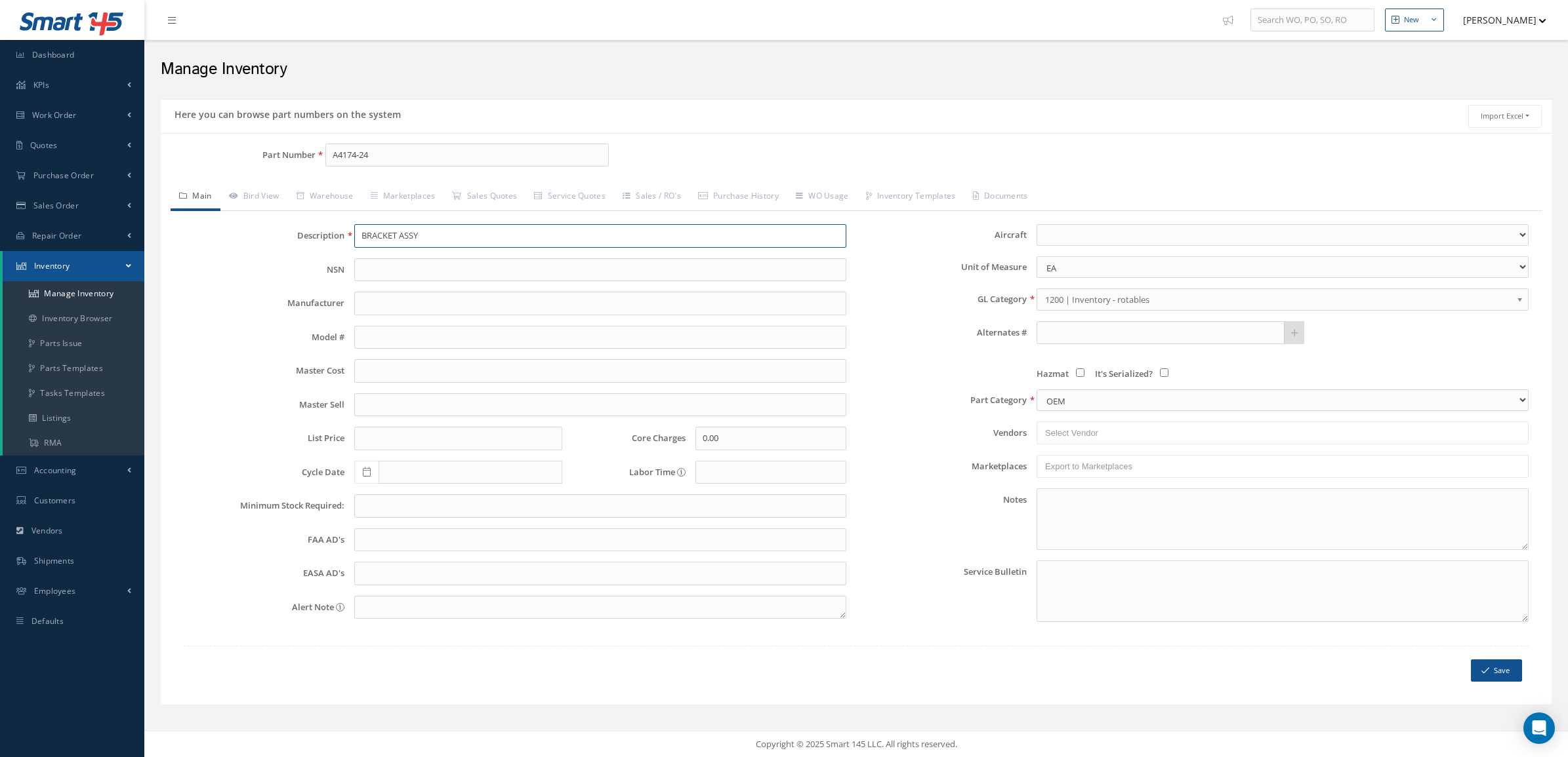
select select "2"
click at [272, 201] on link "Bird View" at bounding box center [254, 198] width 67 height 28
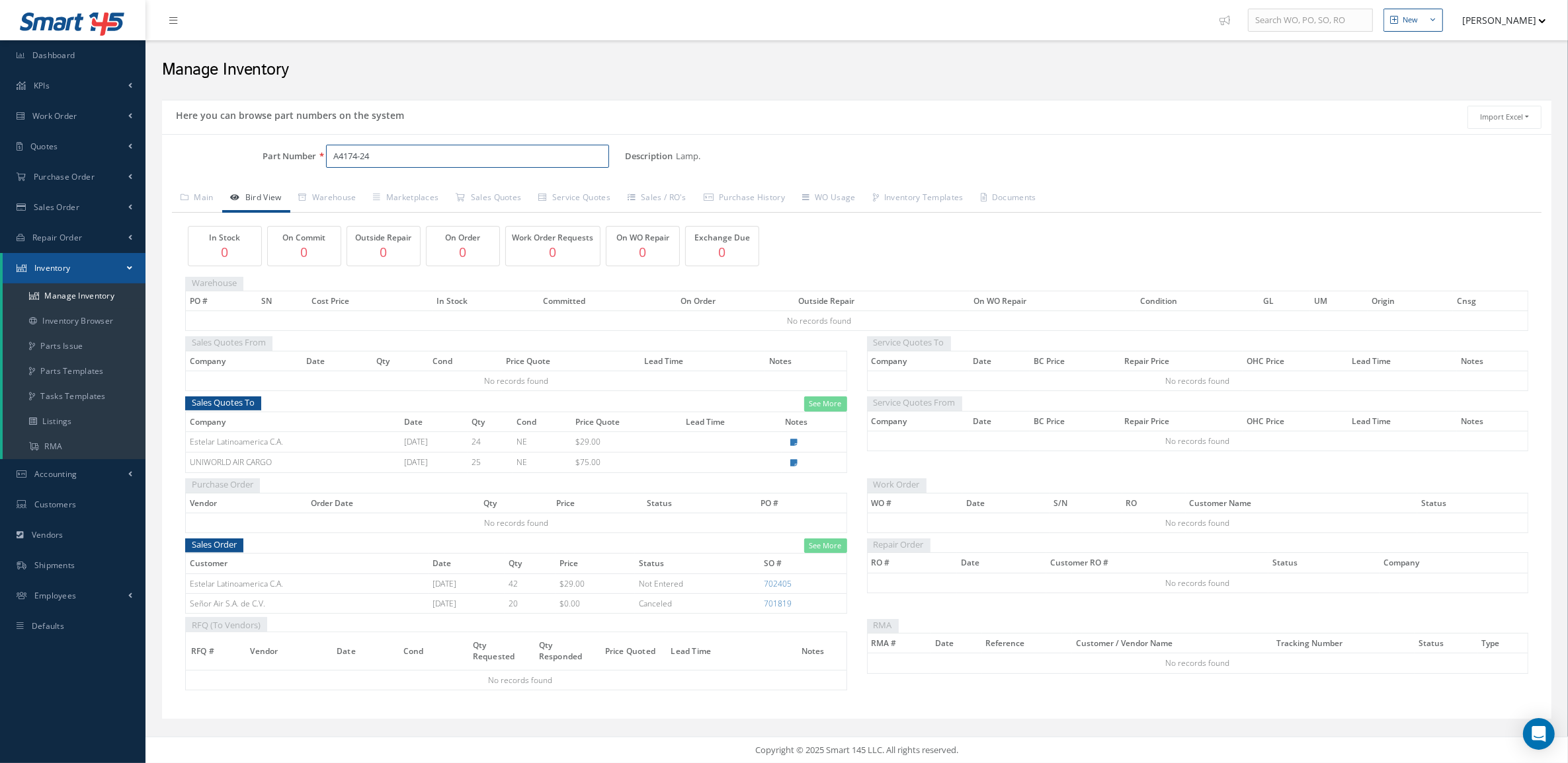
click at [398, 157] on input "A4174-24" at bounding box center [468, 156] width 283 height 24
click at [389, 204] on link "A4174-24-1 Red position Nav Light Alterno" at bounding box center [525, 213] width 398 height 18
type input "A4174-24-1"
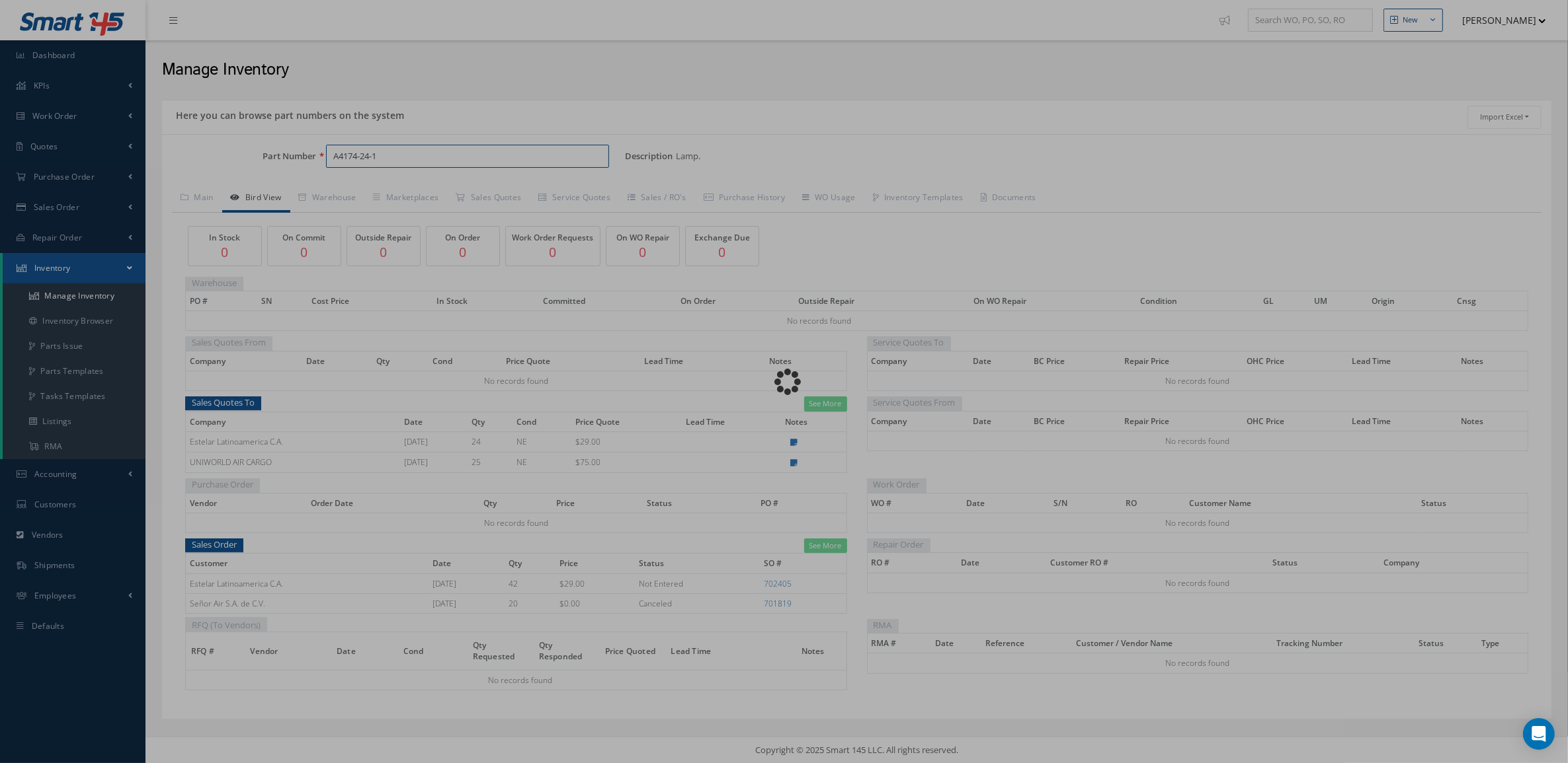
type input "Red position Nav Light Alterno"
select select
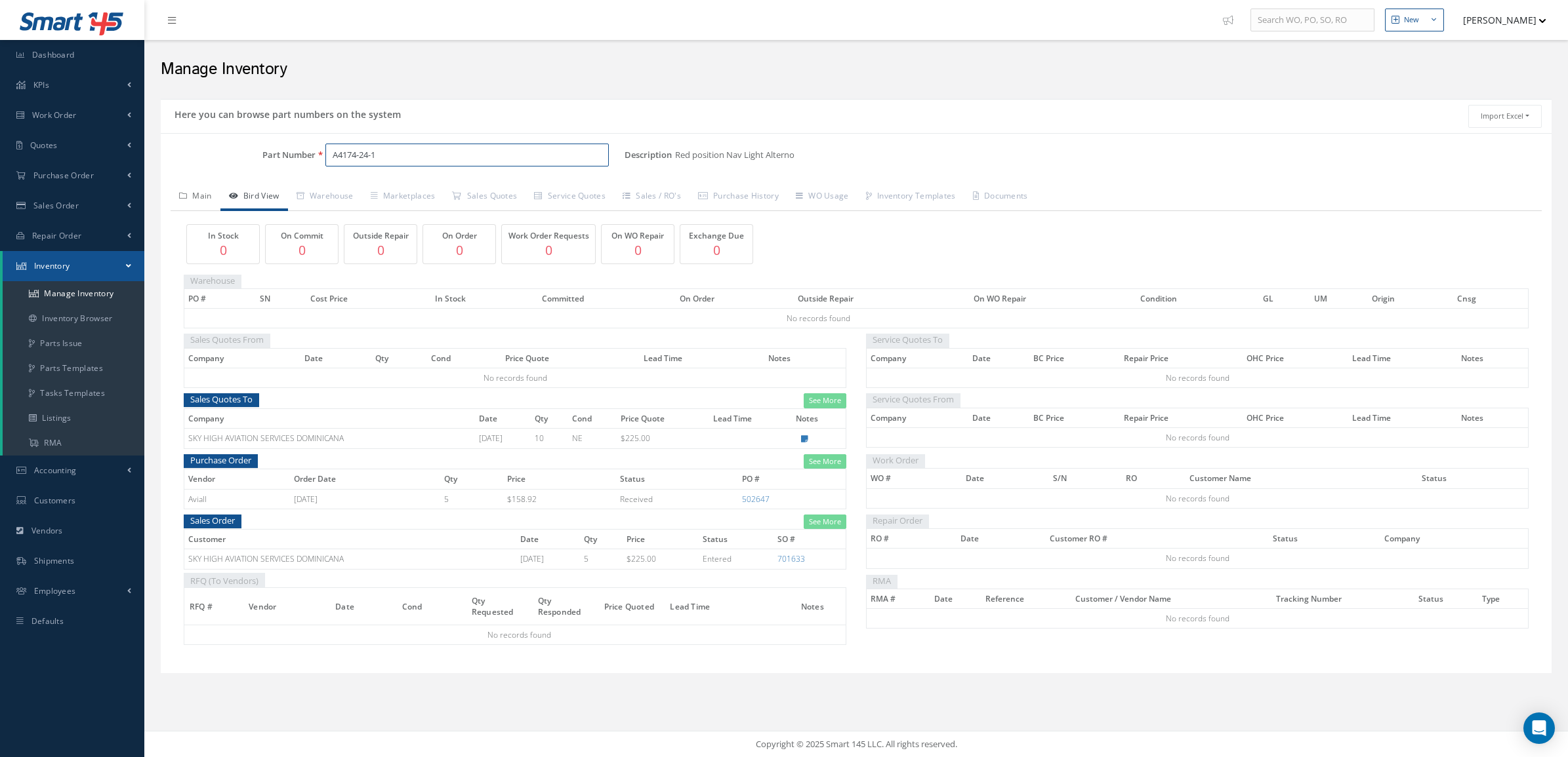
type input "A4174-24-1"
click at [199, 197] on link "Main" at bounding box center [195, 198] width 50 height 28
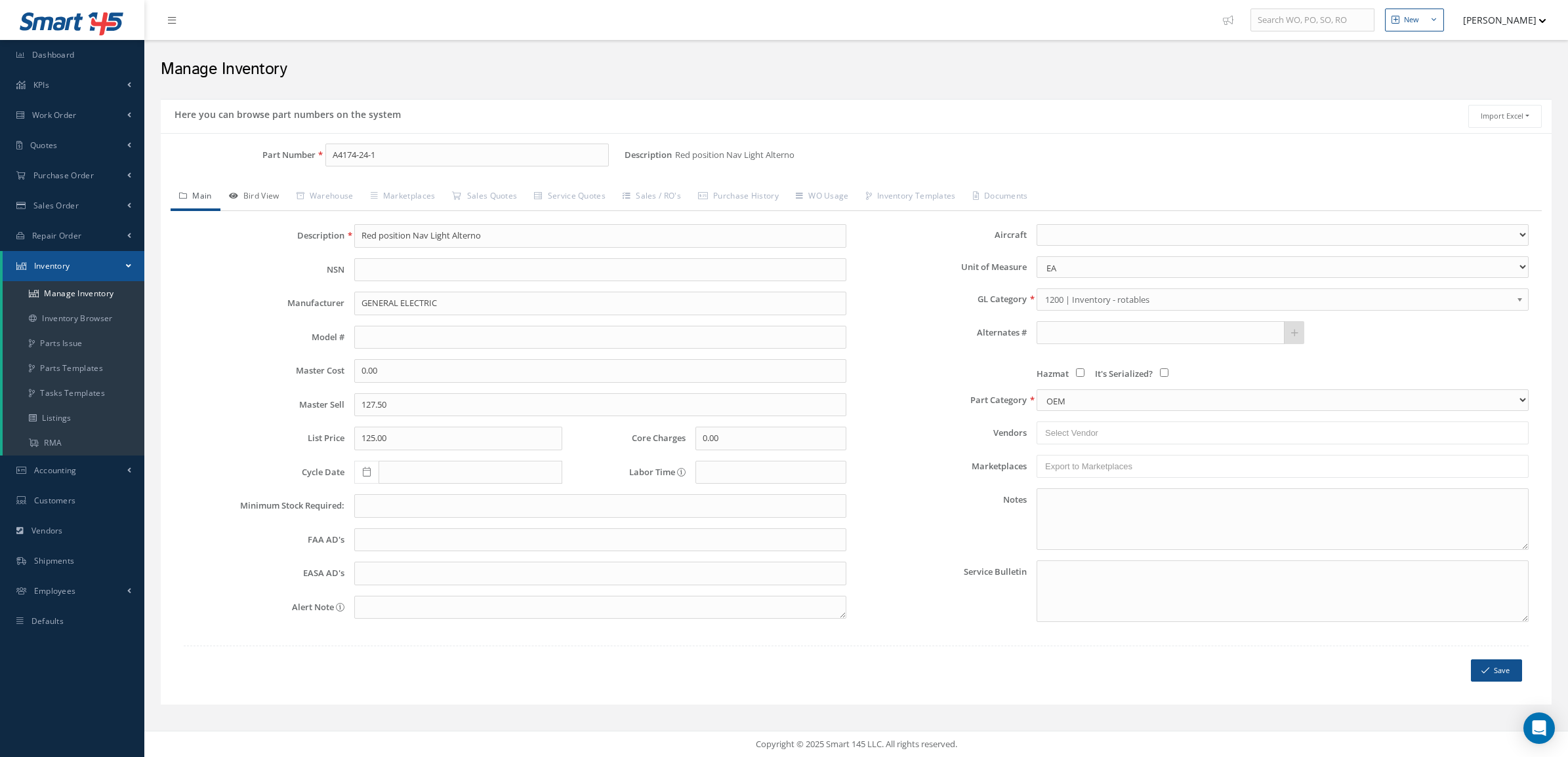
click at [270, 194] on link "Bird View" at bounding box center [254, 198] width 67 height 28
click at [467, 149] on input "Part Number" at bounding box center [467, 155] width 284 height 24
paste input "A4174-24"
type input "A4174-24"
click at [420, 195] on span "A4174-24" at bounding box center [387, 191] width 118 height 14
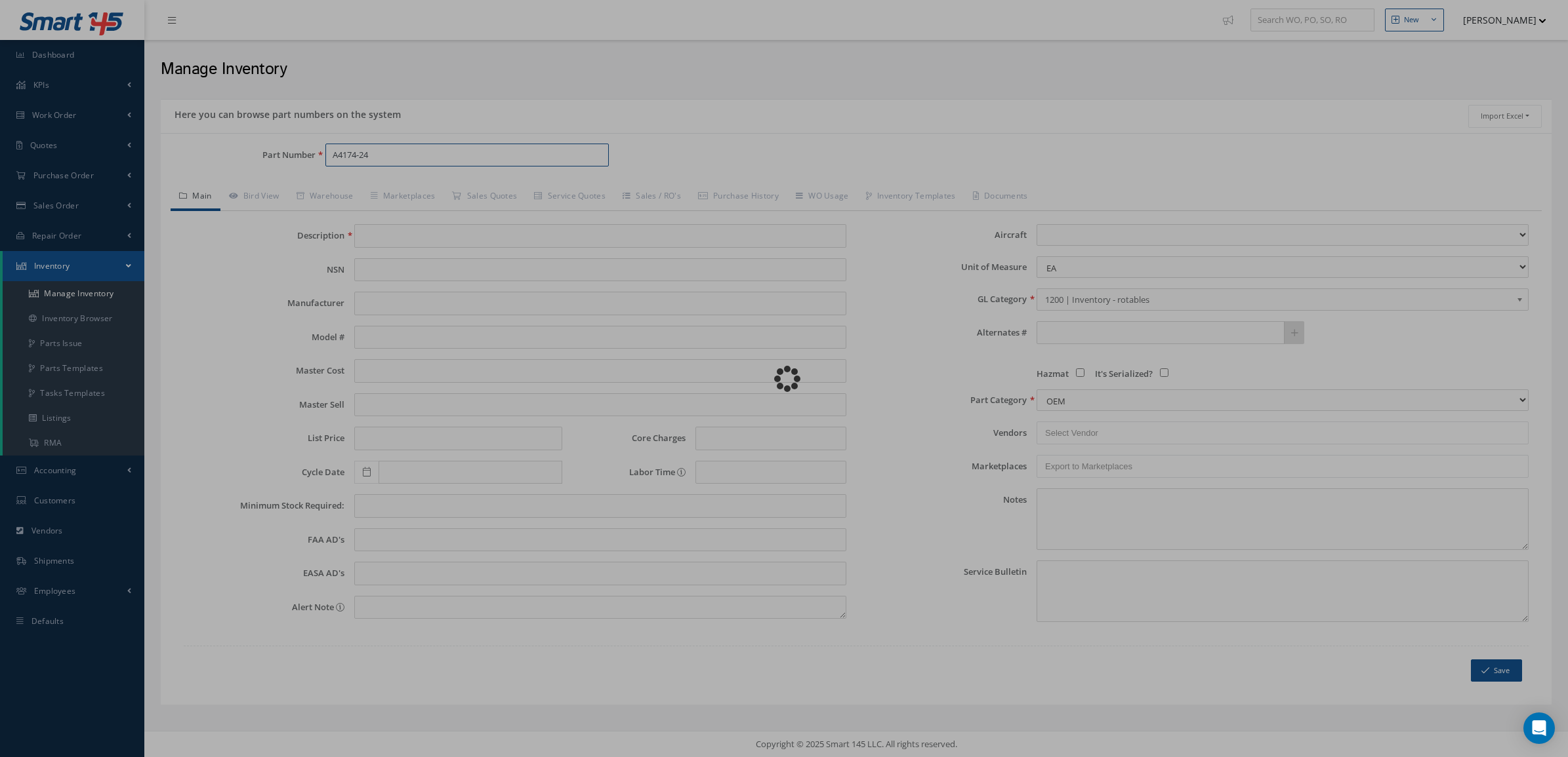
type input "Lamp."
type input "GENERAL ELECTRIC"
type input "0.00"
type input "127.50"
type input "125.00"
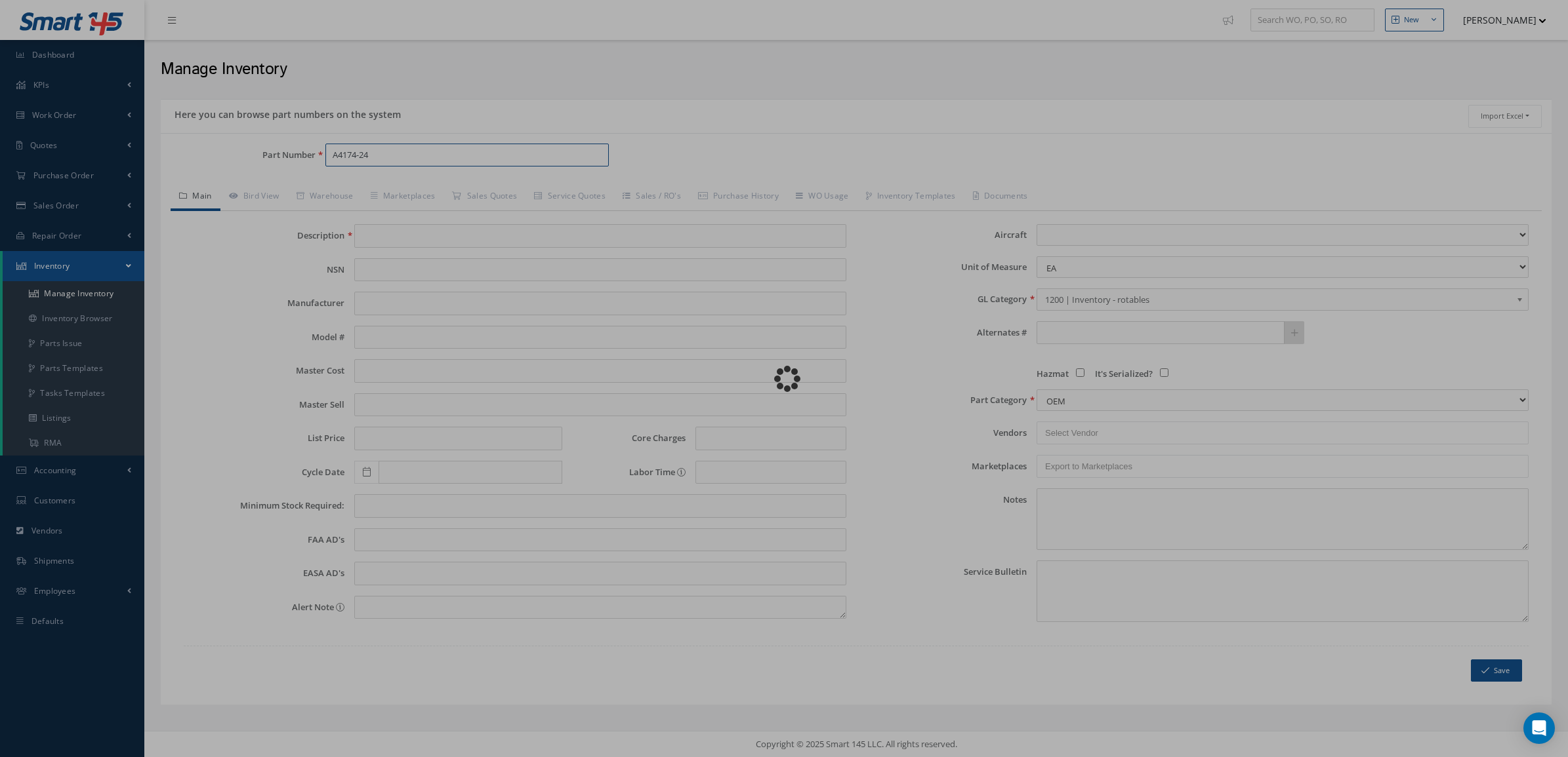
type input "0.00"
select select "2"
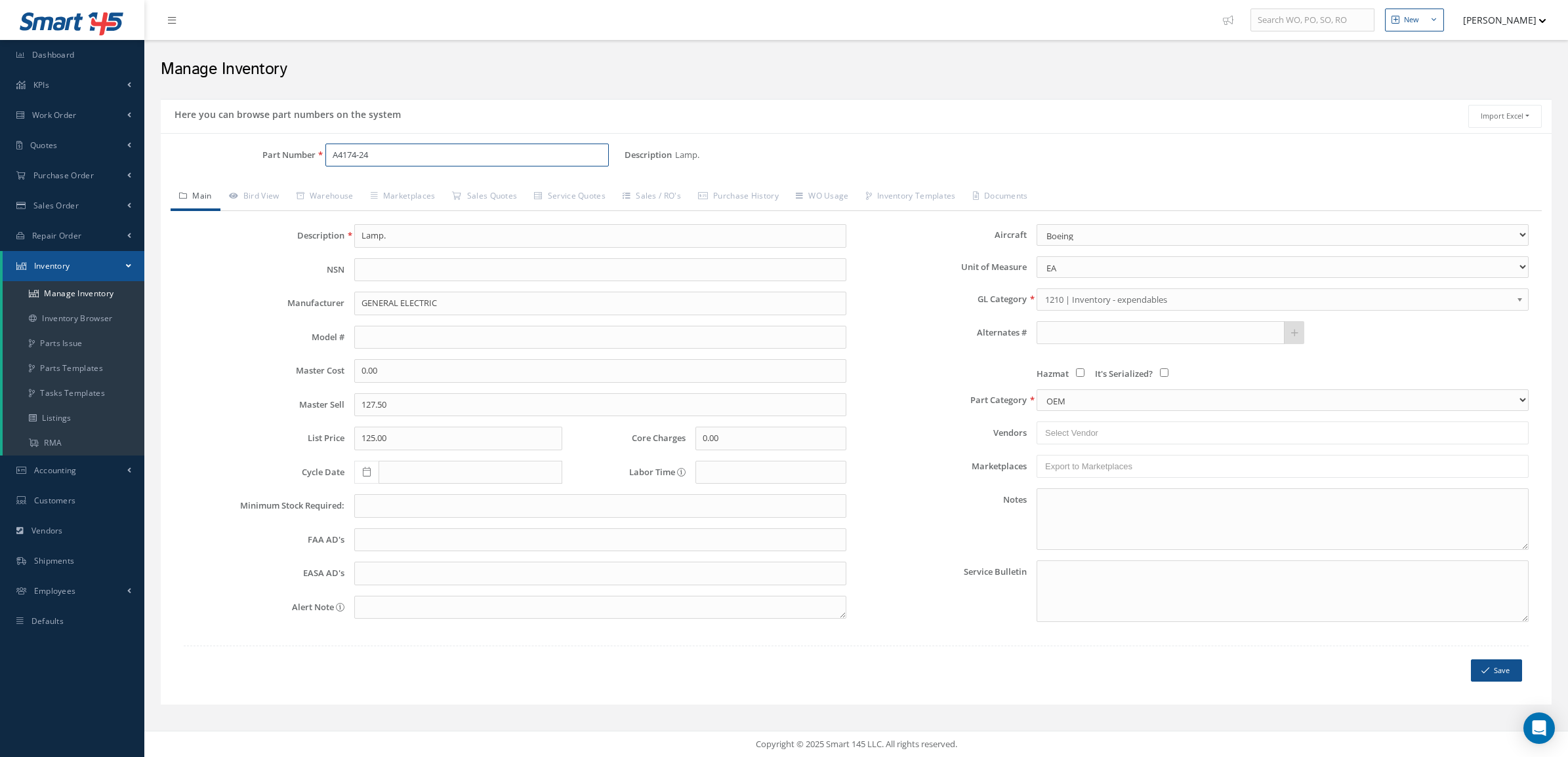
type input "A4174-24"
drag, startPoint x: 421, startPoint y: 231, endPoint x: 234, endPoint y: 233, distance: 187.0
click at [234, 233] on div "Description Lamp." at bounding box center [515, 235] width 682 height 24
type input "LAMP"
drag, startPoint x: 466, startPoint y: 292, endPoint x: 395, endPoint y: 297, distance: 71.2
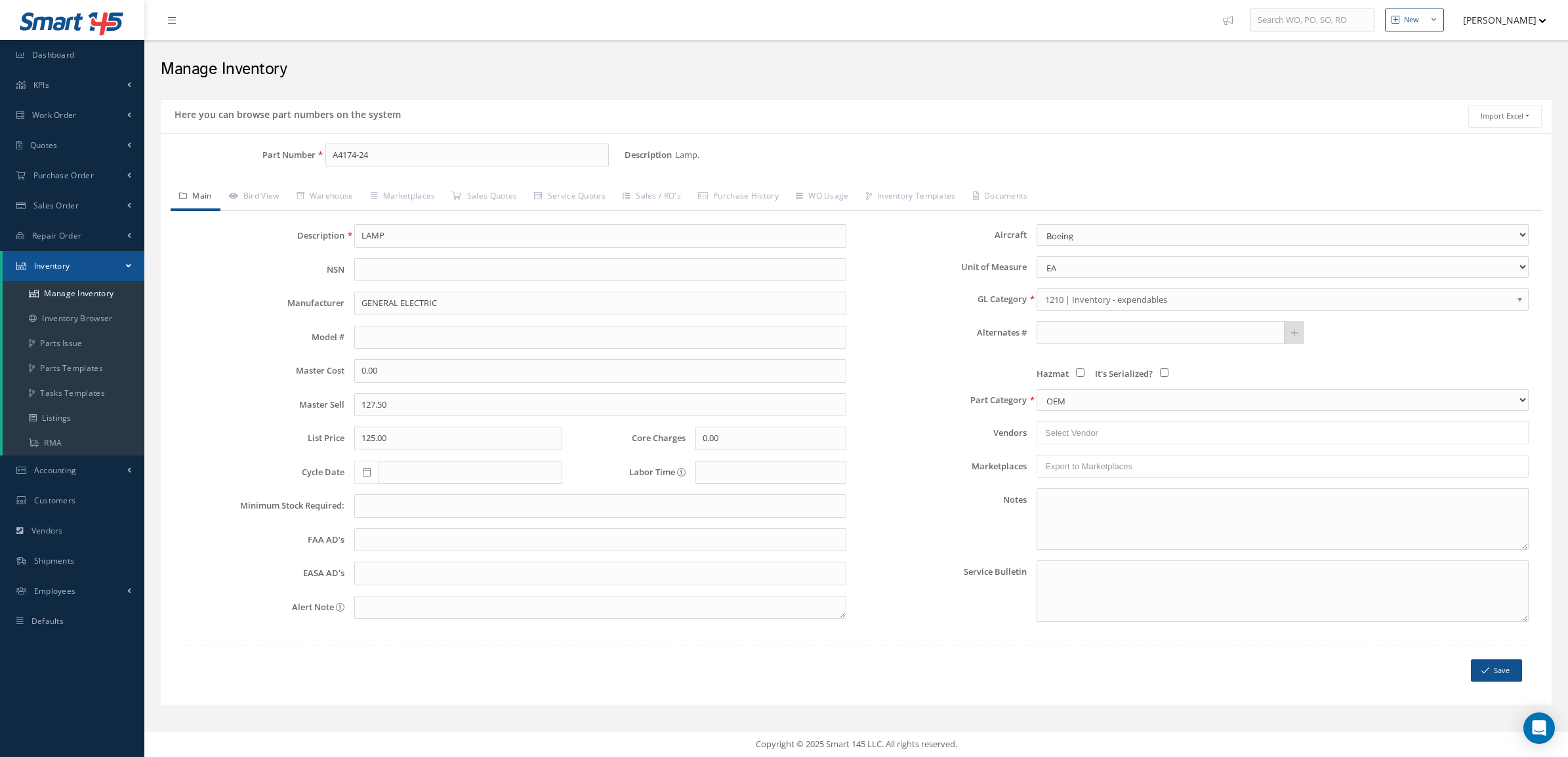
click at [395, 297] on div "Description LAMP NSN Manufacturer GENERAL ELECTRIC Model # Master Cost 0.00 Mas…" at bounding box center [515, 428] width 682 height 408
drag, startPoint x: 453, startPoint y: 303, endPoint x: 309, endPoint y: 303, distance: 144.0
click at [309, 303] on div "Manufacturer GENERAL ELECTRIC" at bounding box center [515, 303] width 682 height 24
click at [1484, 672] on icon "submit" at bounding box center [1485, 671] width 8 height 10
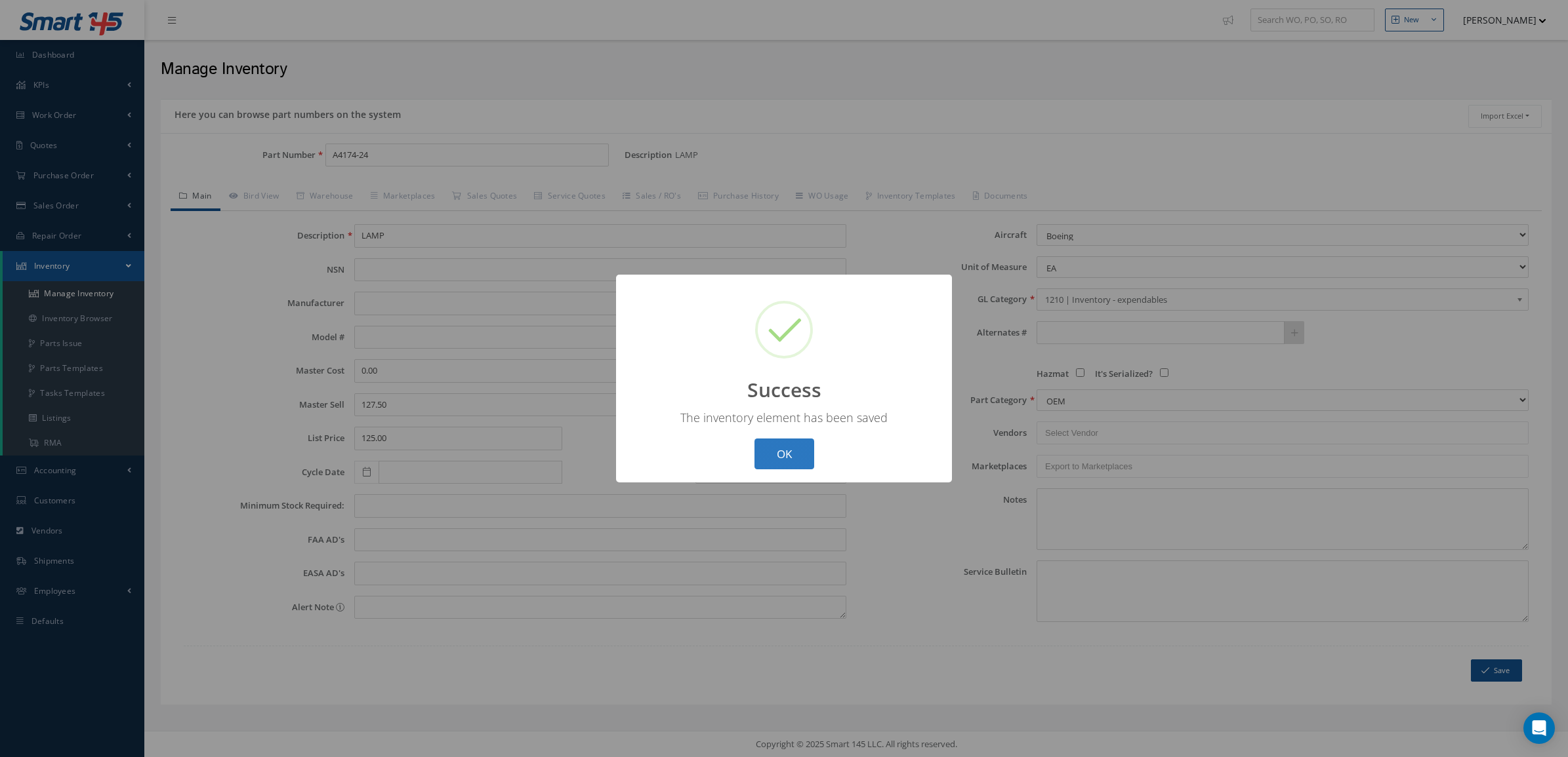
click at [789, 457] on button "OK" at bounding box center [784, 454] width 59 height 31
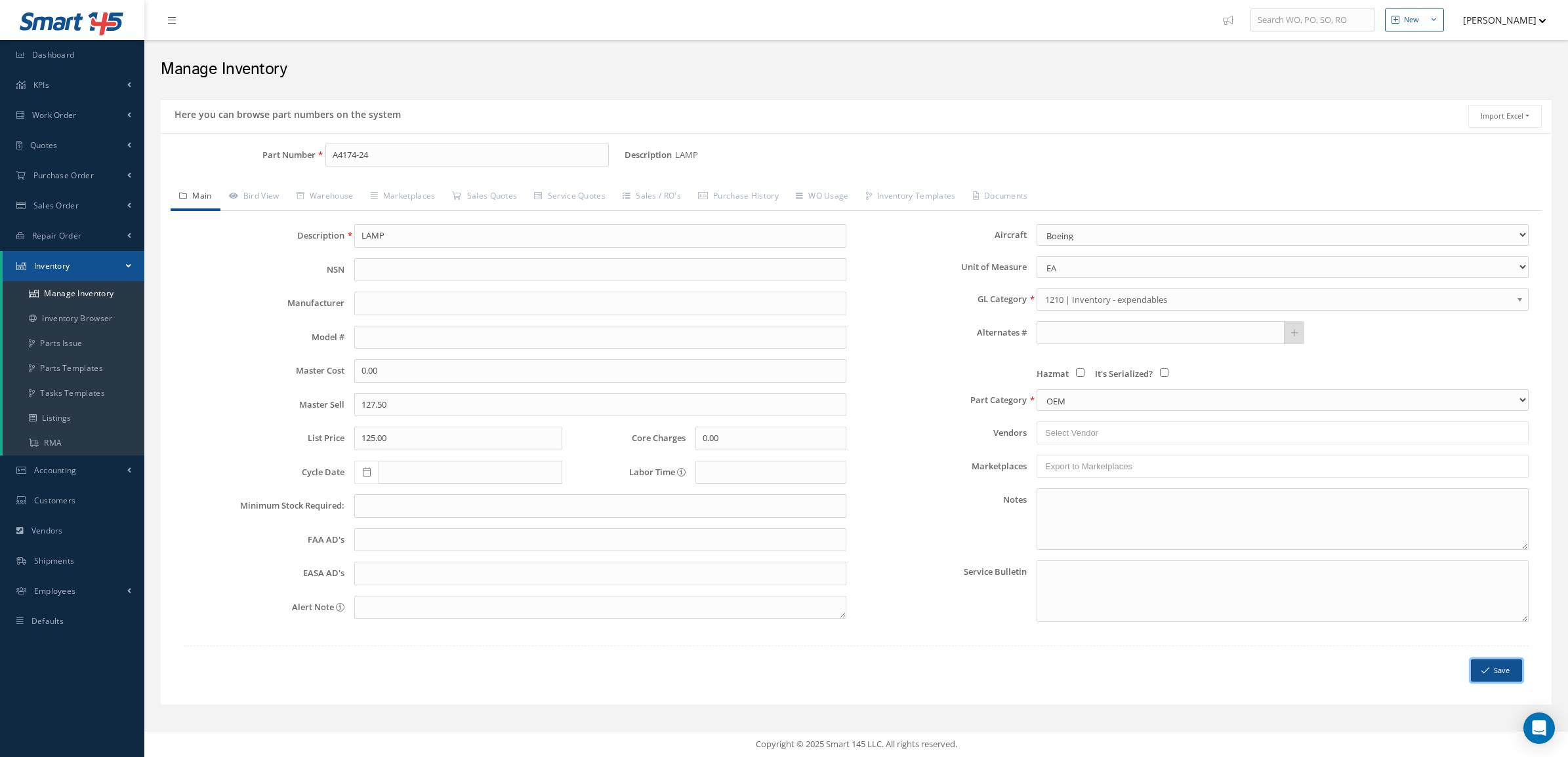
click at [1505, 675] on button "Save" at bounding box center [1496, 671] width 51 height 23
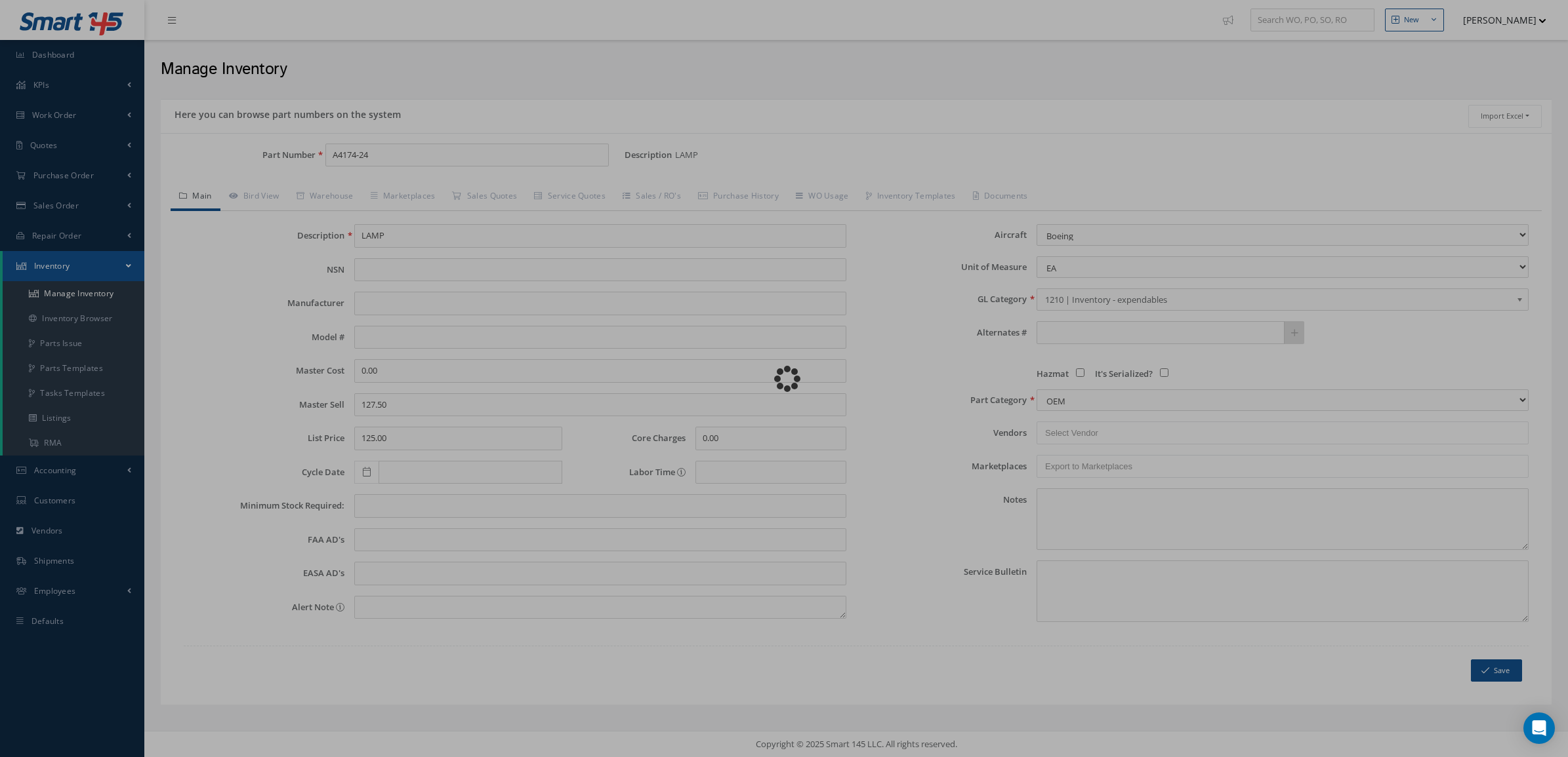
select select "2"
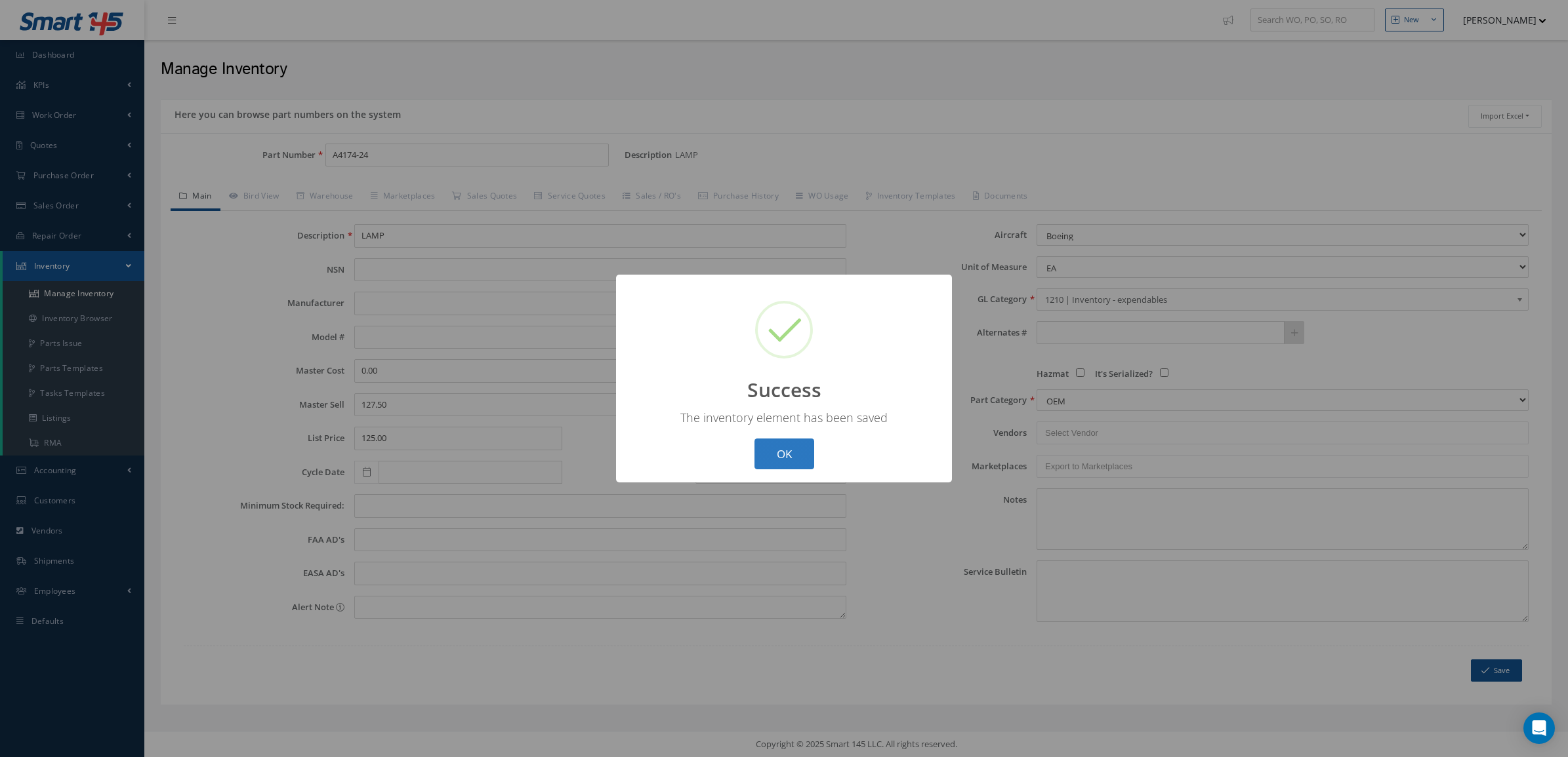
click at [789, 440] on button "OK" at bounding box center [784, 454] width 59 height 31
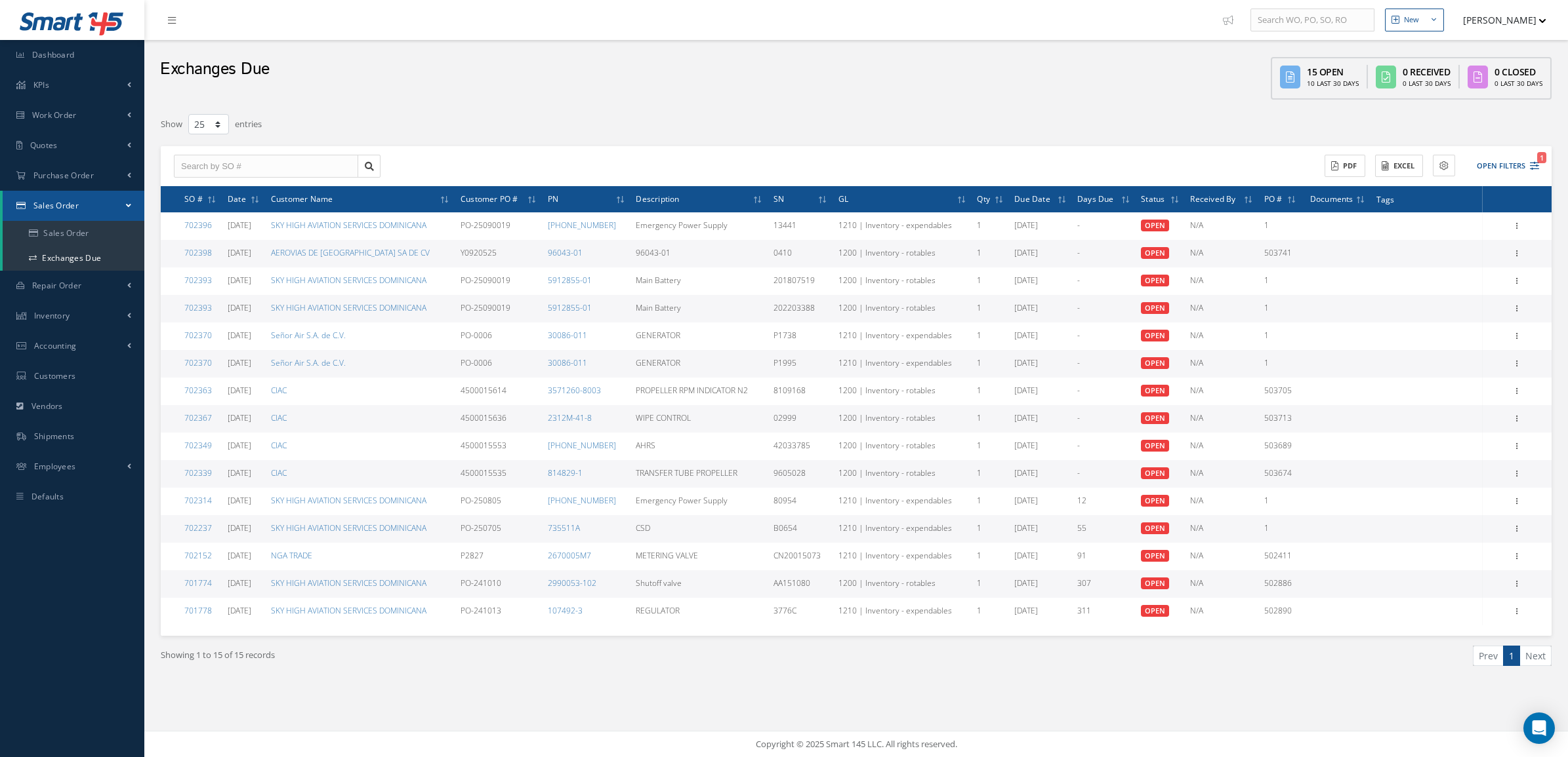
select select "25"
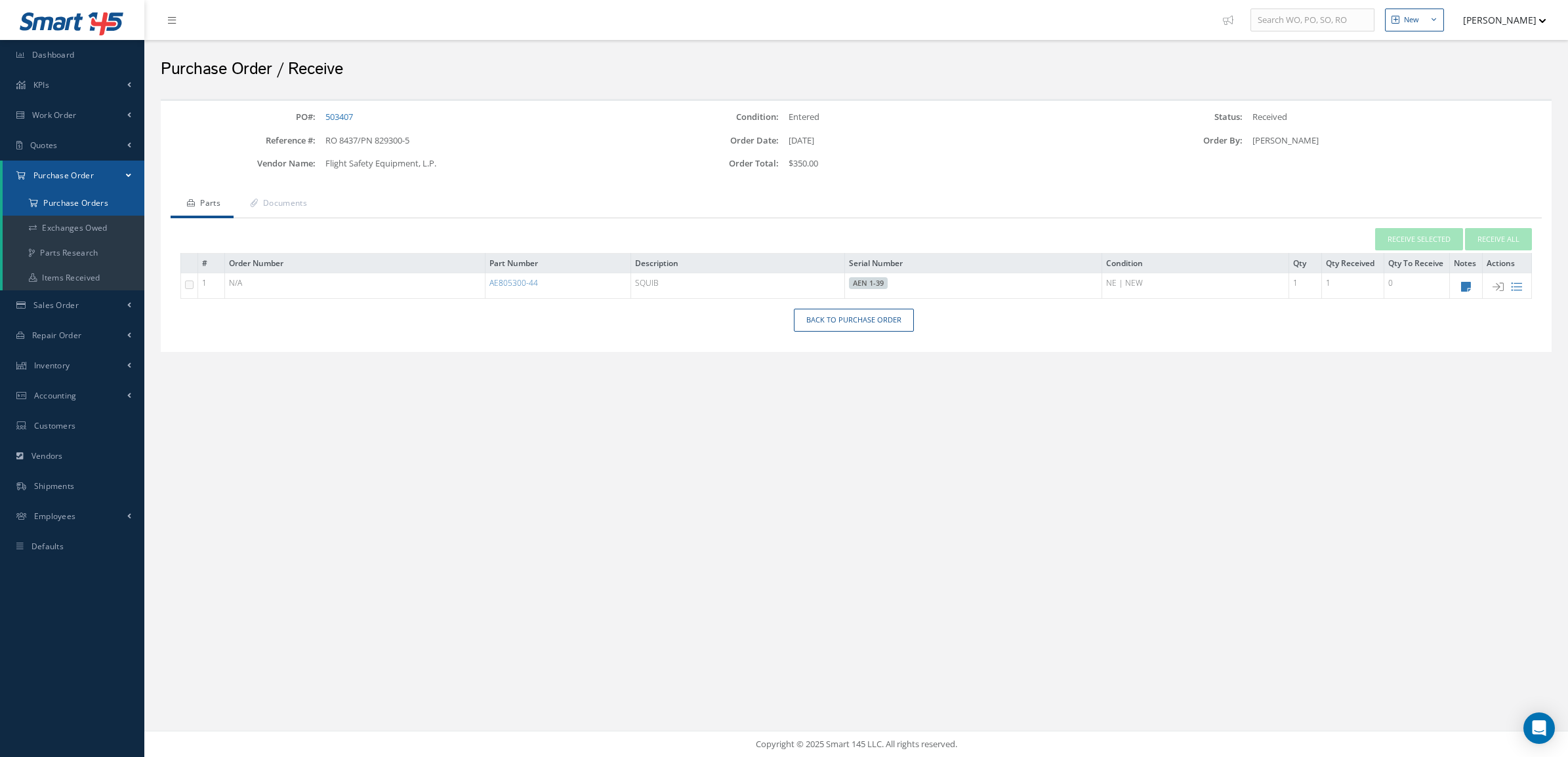
click at [57, 201] on a=1&status_id=2&status_id=3&status_id=5&collapsedFilters"] "Purchase Orders" at bounding box center [73, 203] width 141 height 25
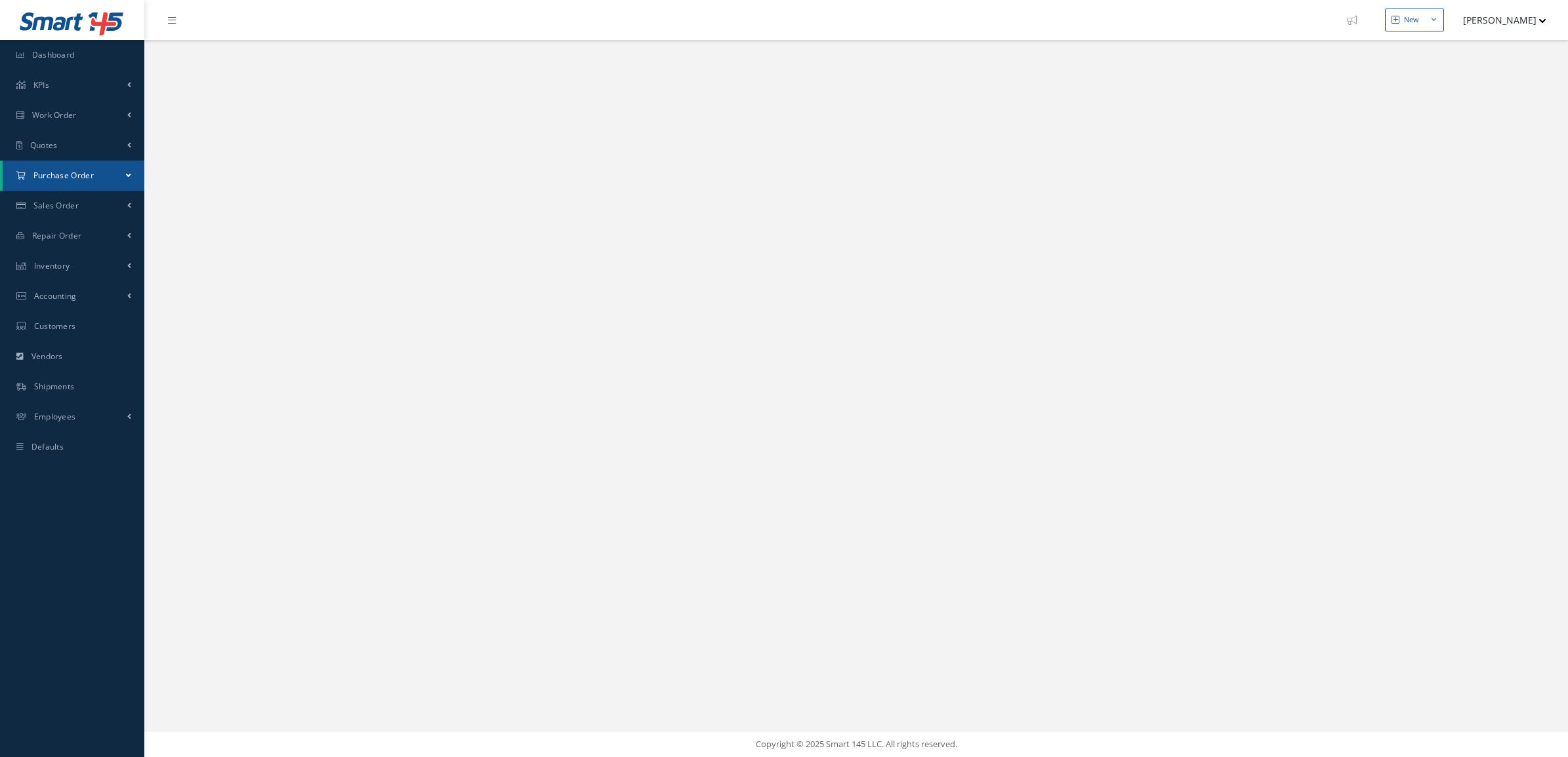
select select "25"
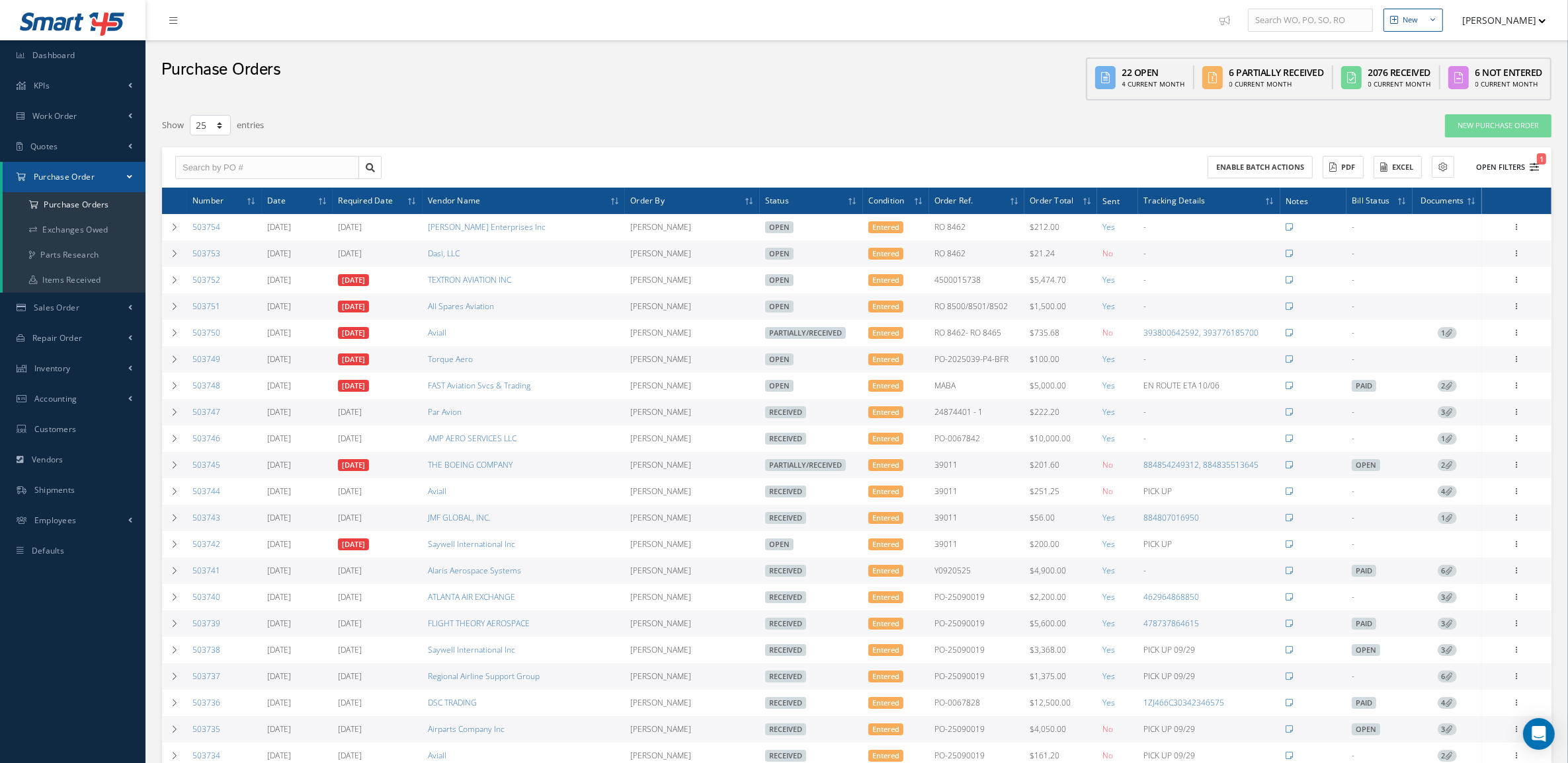
click at [1506, 160] on button "Open Filters 1" at bounding box center [1500, 167] width 75 height 22
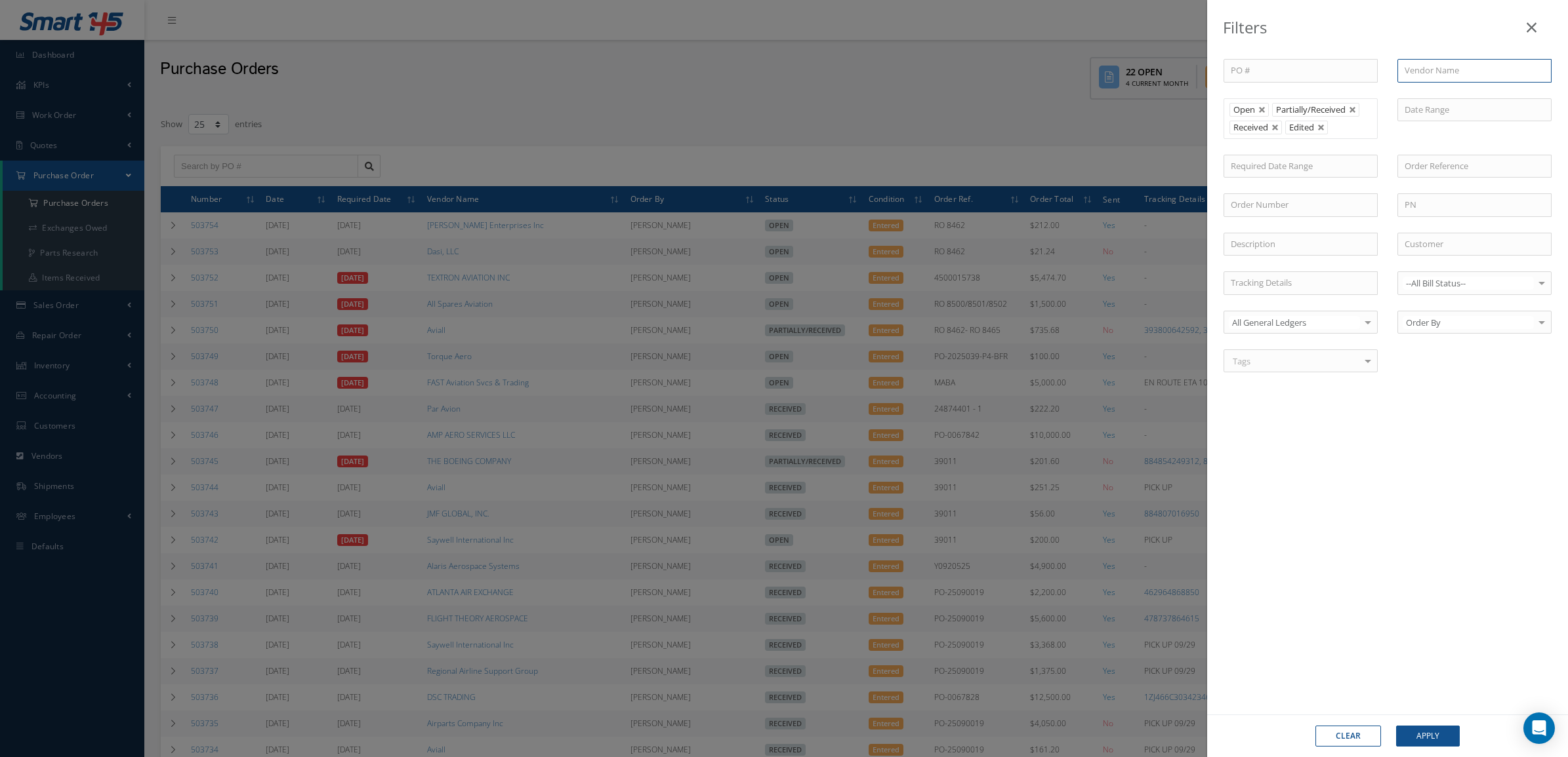
click at [1417, 70] on input "text" at bounding box center [1474, 71] width 154 height 24
click at [1492, 143] on span "Flight Safety Equipment, L.P." at bounding box center [1460, 140] width 111 height 12
type input "Flight Safety Equipment, L.P."
click at [1402, 746] on div "Clear Apply" at bounding box center [1387, 735] width 360 height 43
drag, startPoint x: 1402, startPoint y: 746, endPoint x: 1410, endPoint y: 736, distance: 12.8
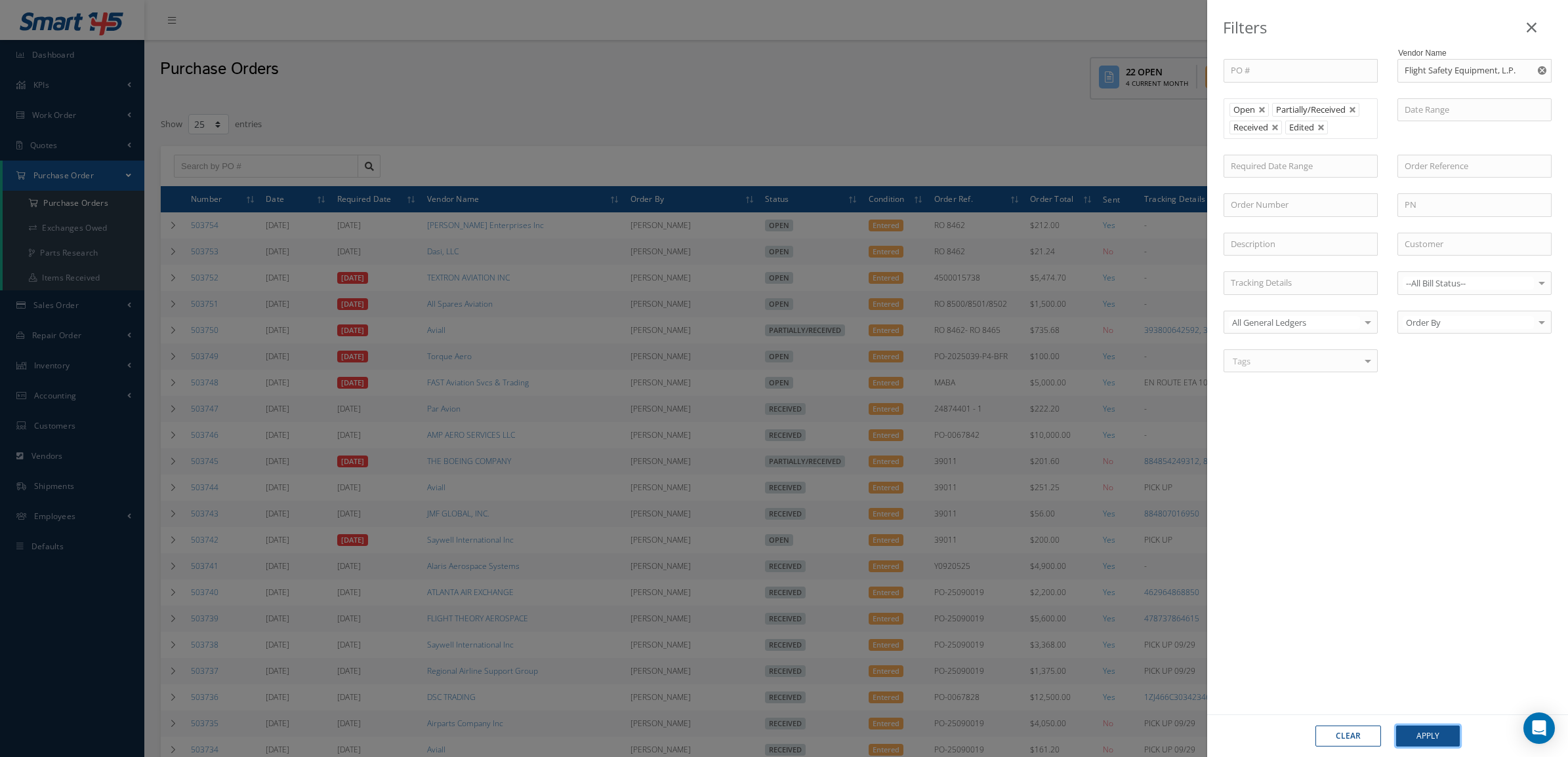
click at [1410, 736] on button "Apply" at bounding box center [1428, 736] width 64 height 21
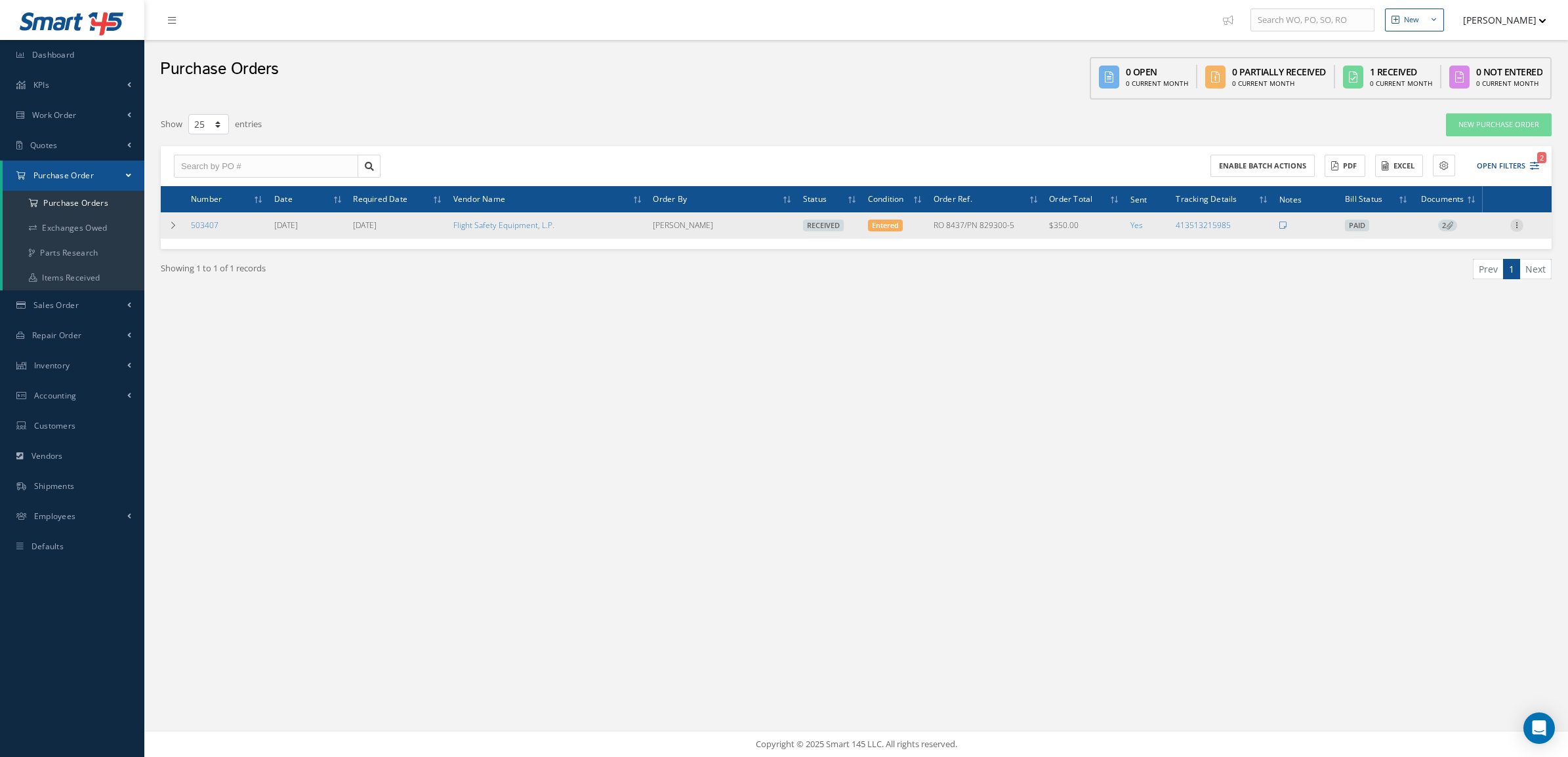
click at [1522, 224] on icon at bounding box center [1517, 224] width 13 height 10
click at [1458, 240] on link "Receiving Details" at bounding box center [1456, 235] width 104 height 17
